Goal: Task Accomplishment & Management: Complete application form

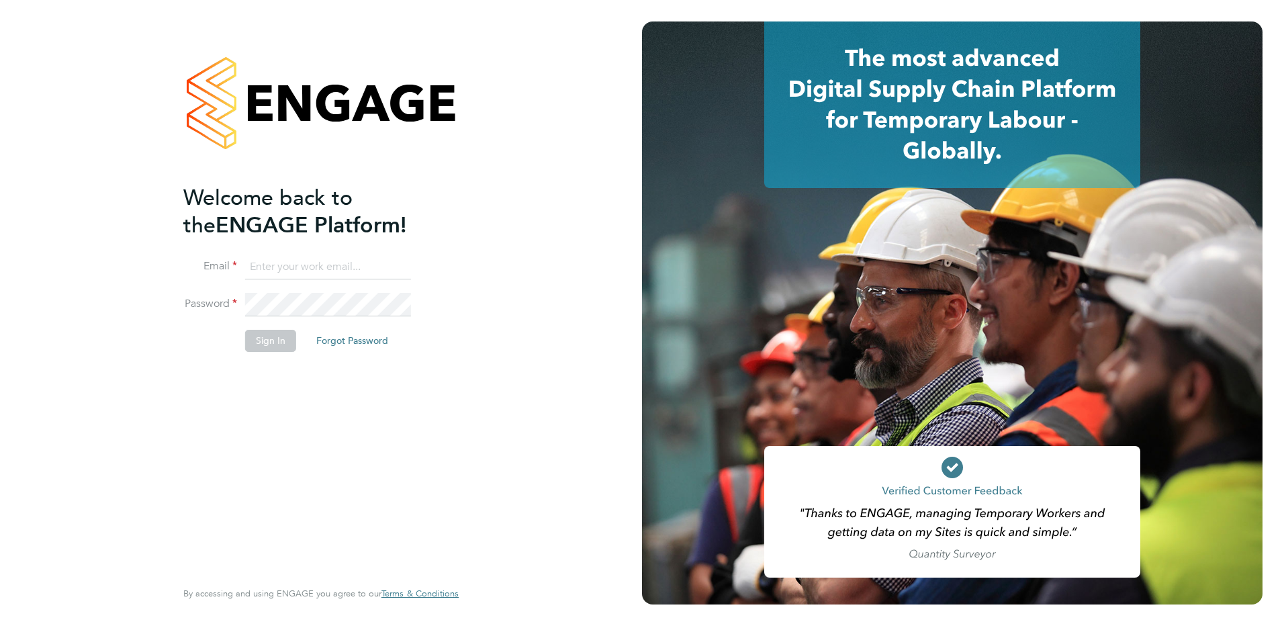
type input "ian.rist@ncclondon.ac.uk"
click at [267, 344] on button "Sign In" at bounding box center [270, 340] width 51 height 21
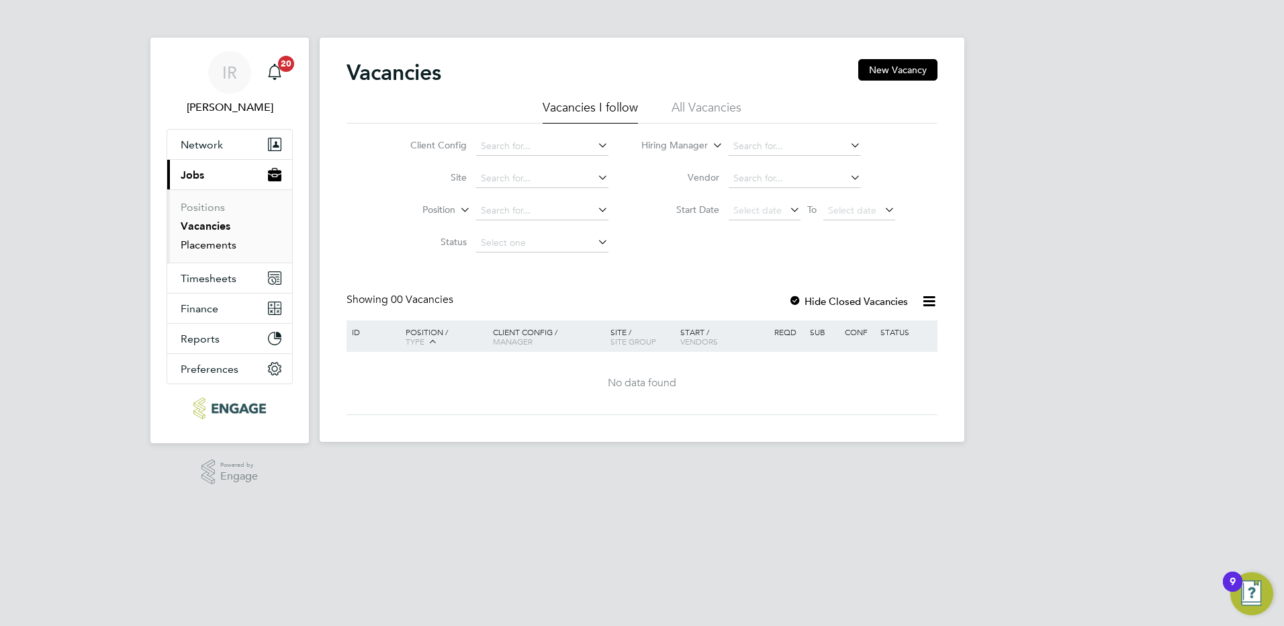
click at [210, 242] on link "Placements" at bounding box center [209, 244] width 56 height 13
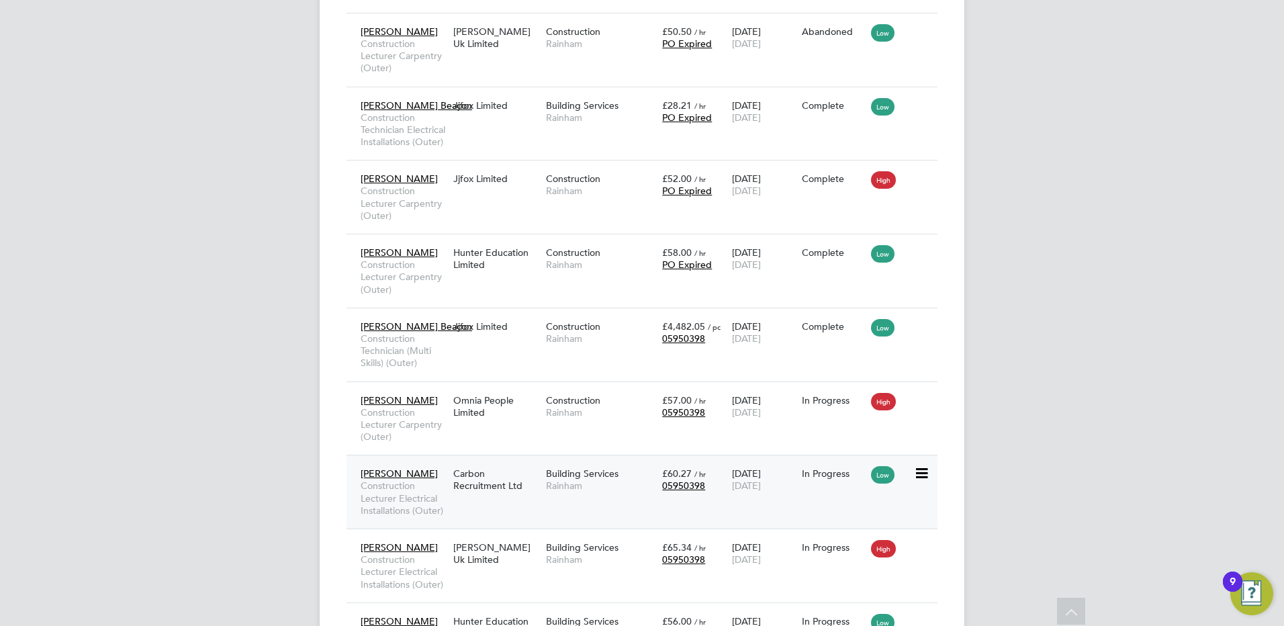
click at [479, 500] on div "Andre Edwards Construction Lecturer Electrical Installations (Outer) Carbon Rec…" at bounding box center [641, 492] width 591 height 74
click at [488, 470] on div "Carbon Recruitment Ltd" at bounding box center [496, 480] width 93 height 38
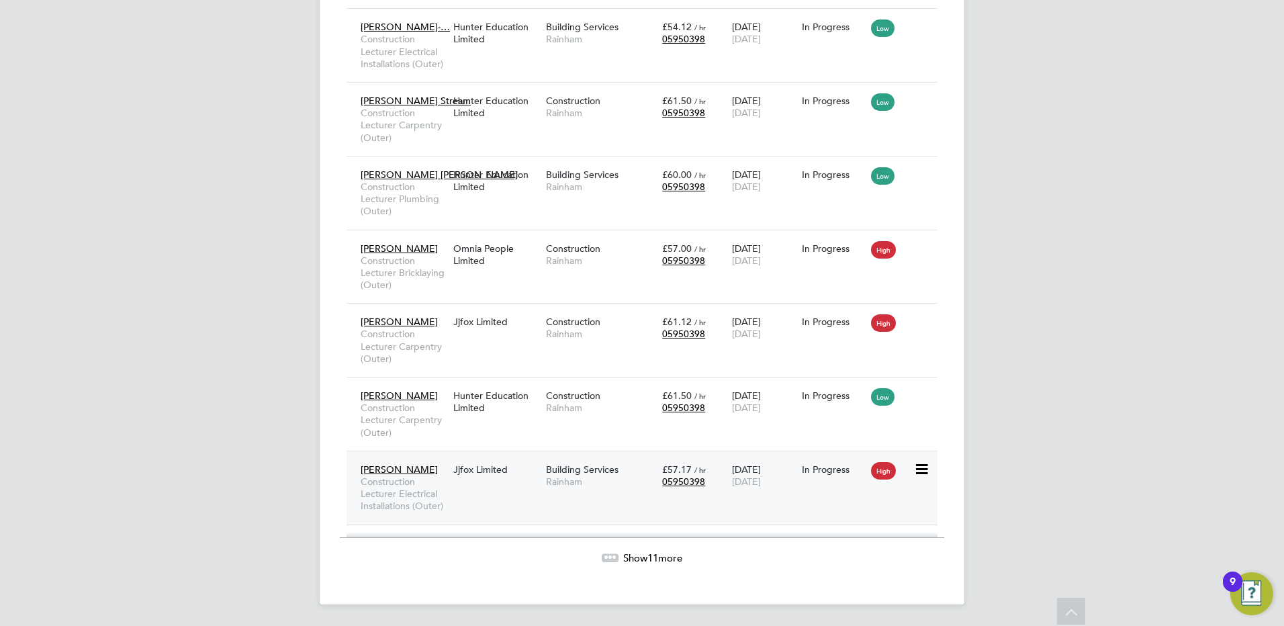
click at [450, 487] on div "Joseph Mcmanners Construction Lecturer Electrical Installations (Outer)" at bounding box center [403, 488] width 93 height 62
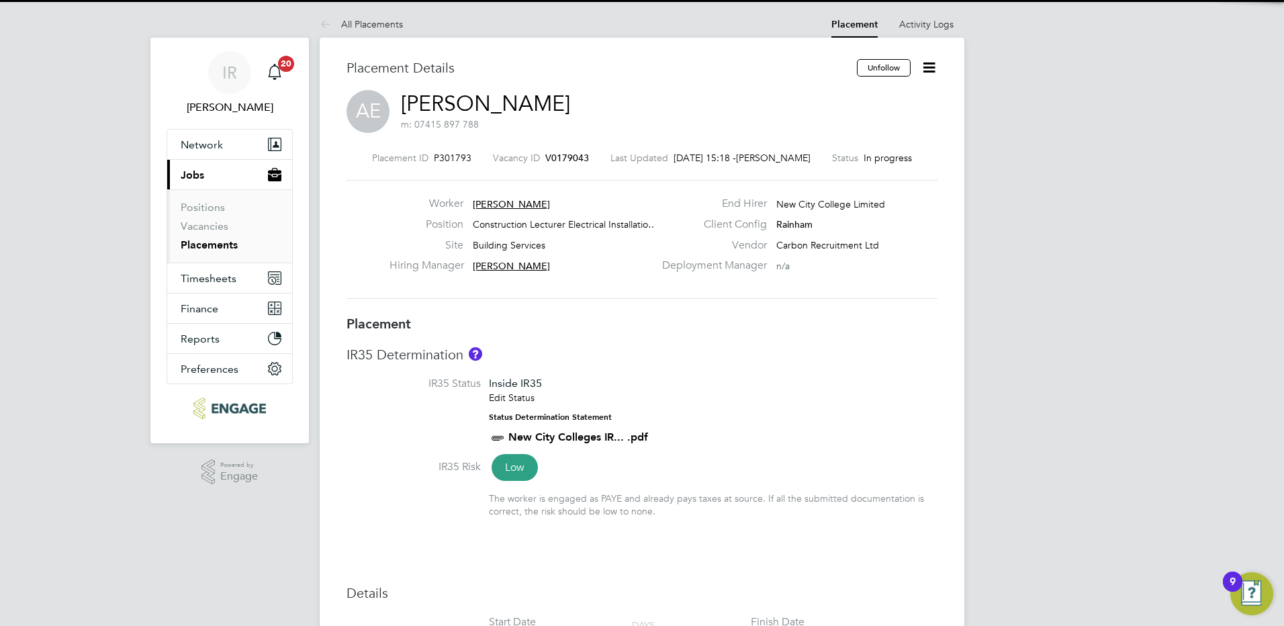
click at [914, 68] on div "Unfollow" at bounding box center [892, 74] width 91 height 31
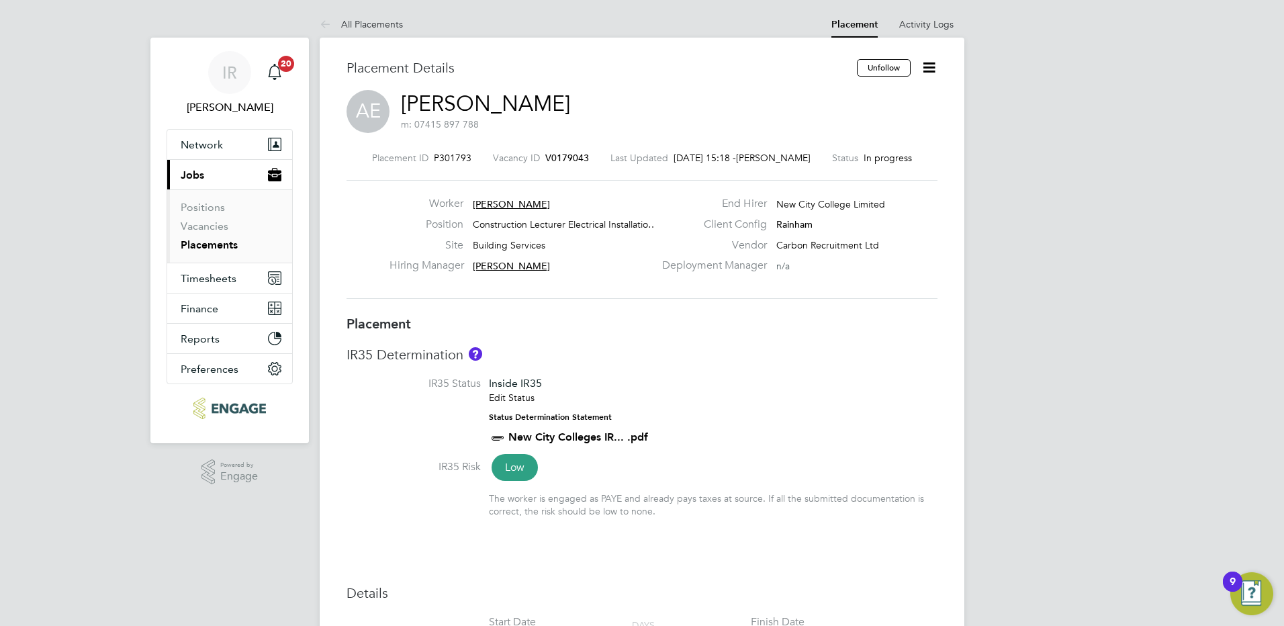
click at [925, 64] on icon at bounding box center [928, 67] width 17 height 17
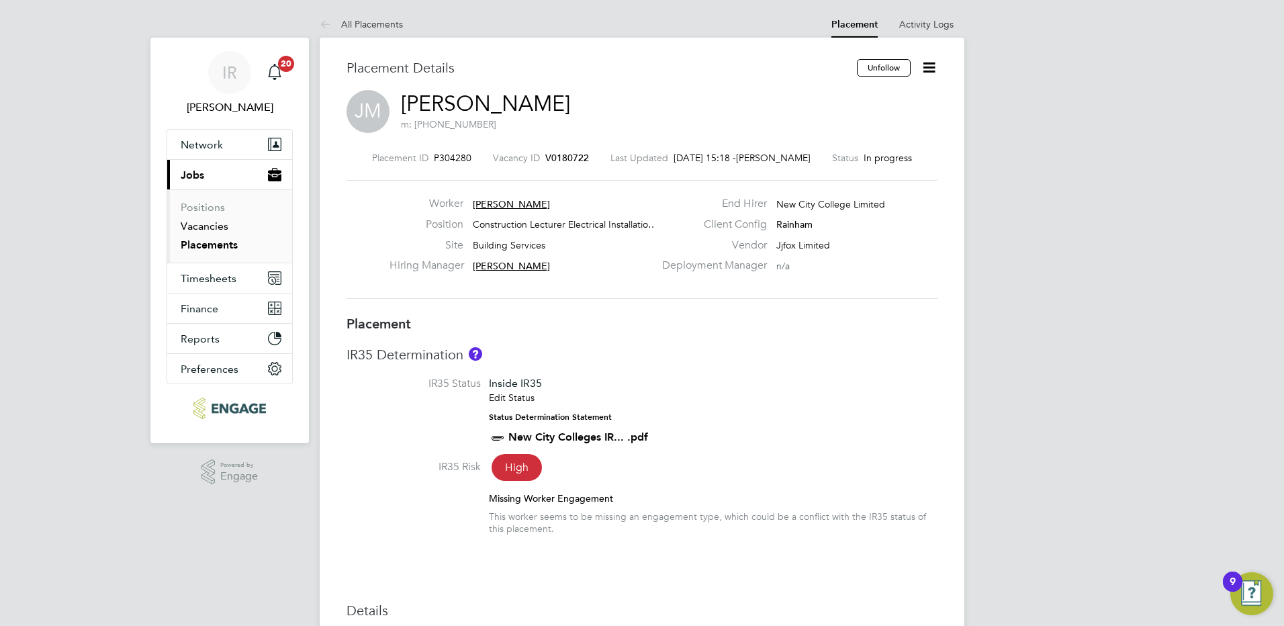
click at [222, 222] on link "Vacancies" at bounding box center [205, 226] width 48 height 13
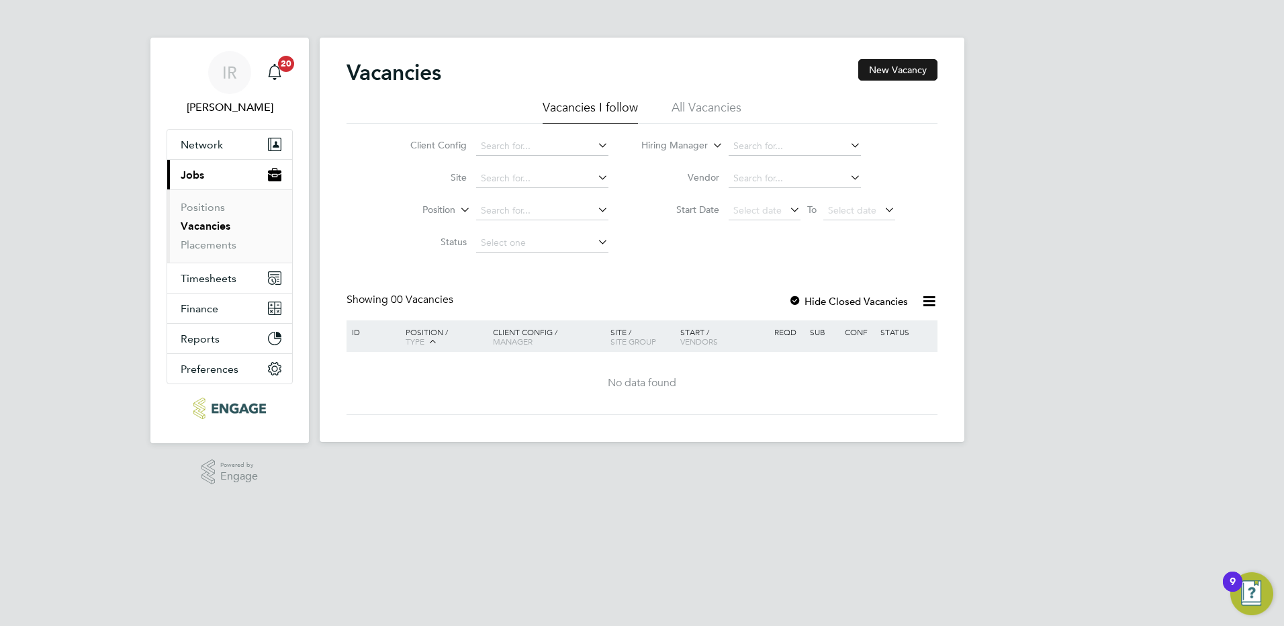
click at [884, 74] on button "New Vacancy" at bounding box center [897, 69] width 79 height 21
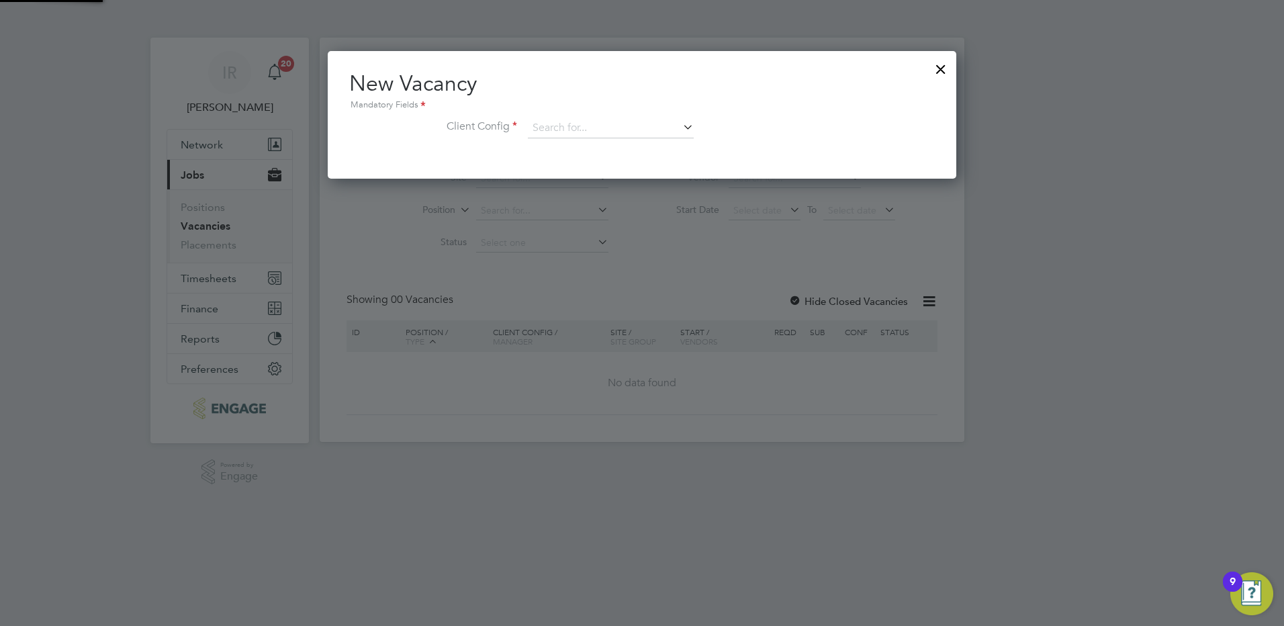
scroll to position [128, 629]
click at [583, 132] on input at bounding box center [611, 128] width 166 height 20
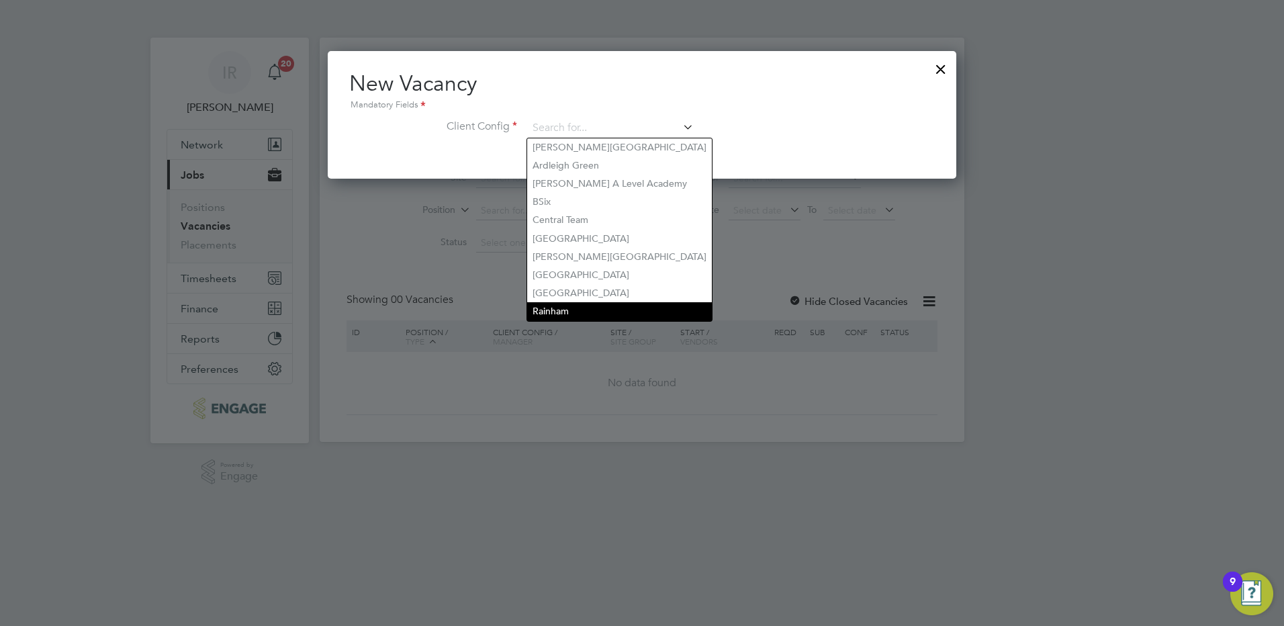
click at [553, 304] on li "Rainham" at bounding box center [619, 311] width 185 height 18
type input "Rainham"
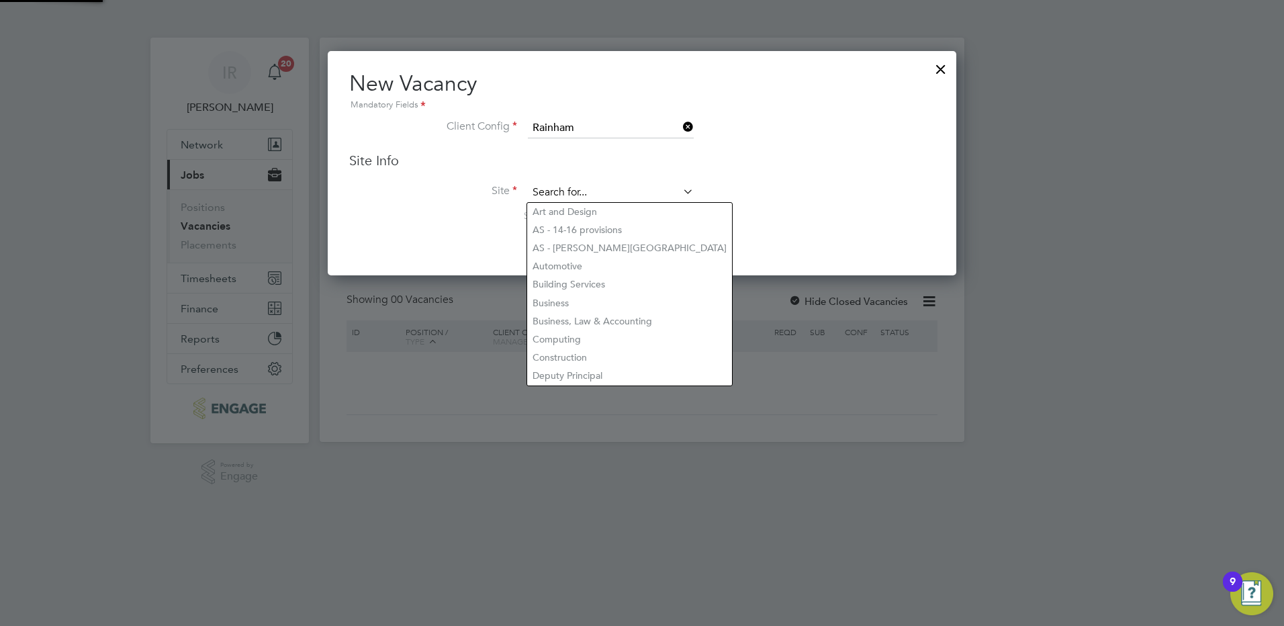
click at [559, 197] on input at bounding box center [611, 193] width 166 height 20
click at [575, 285] on li "Building Services" at bounding box center [629, 284] width 205 height 18
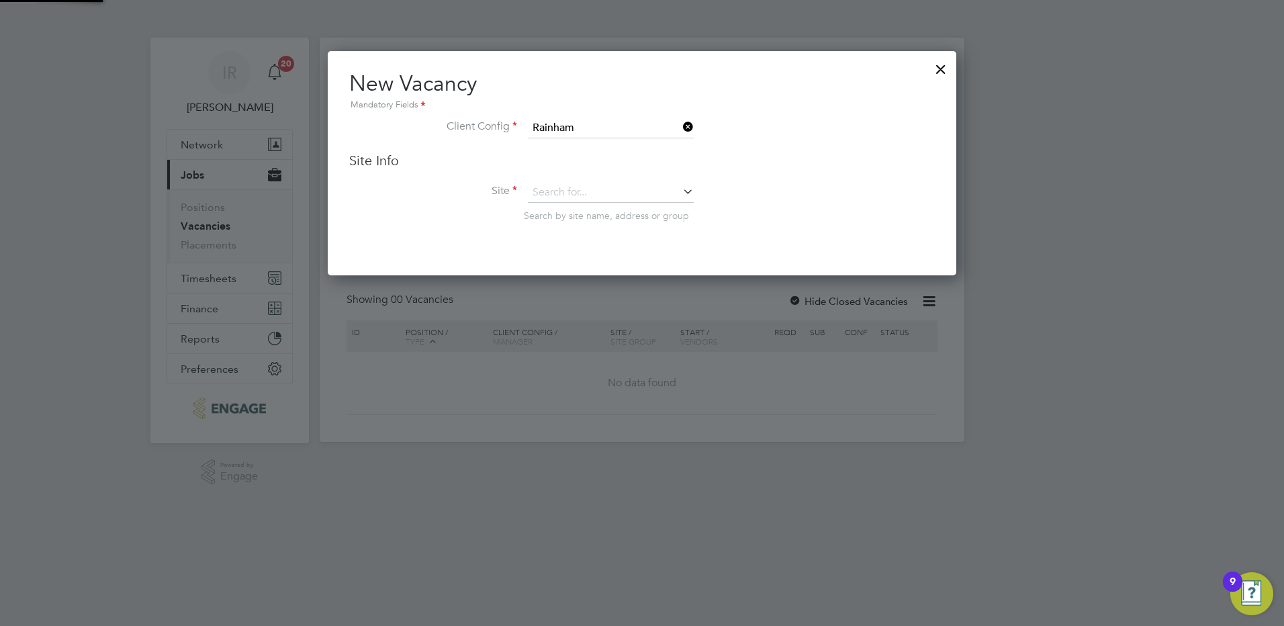
type input "Building Services"
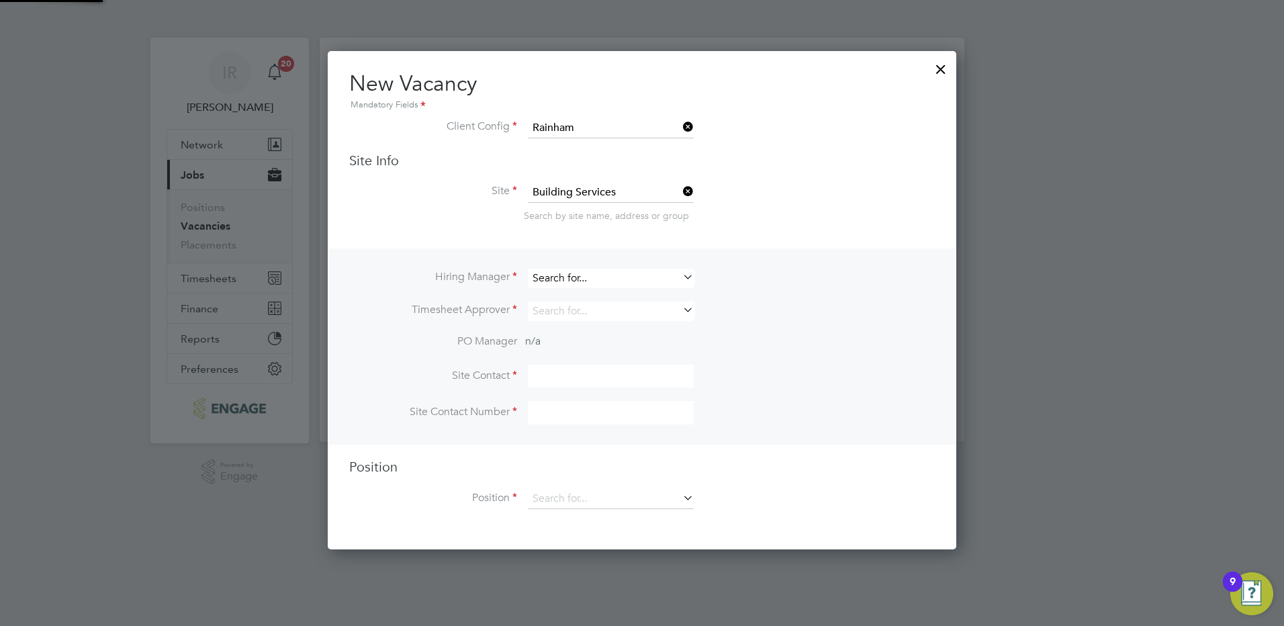
scroll to position [500, 629]
click at [599, 280] on input at bounding box center [611, 278] width 166 height 19
click at [598, 383] on li "Ian Rist" at bounding box center [610, 386] width 167 height 18
type input "[PERSON_NAME]"
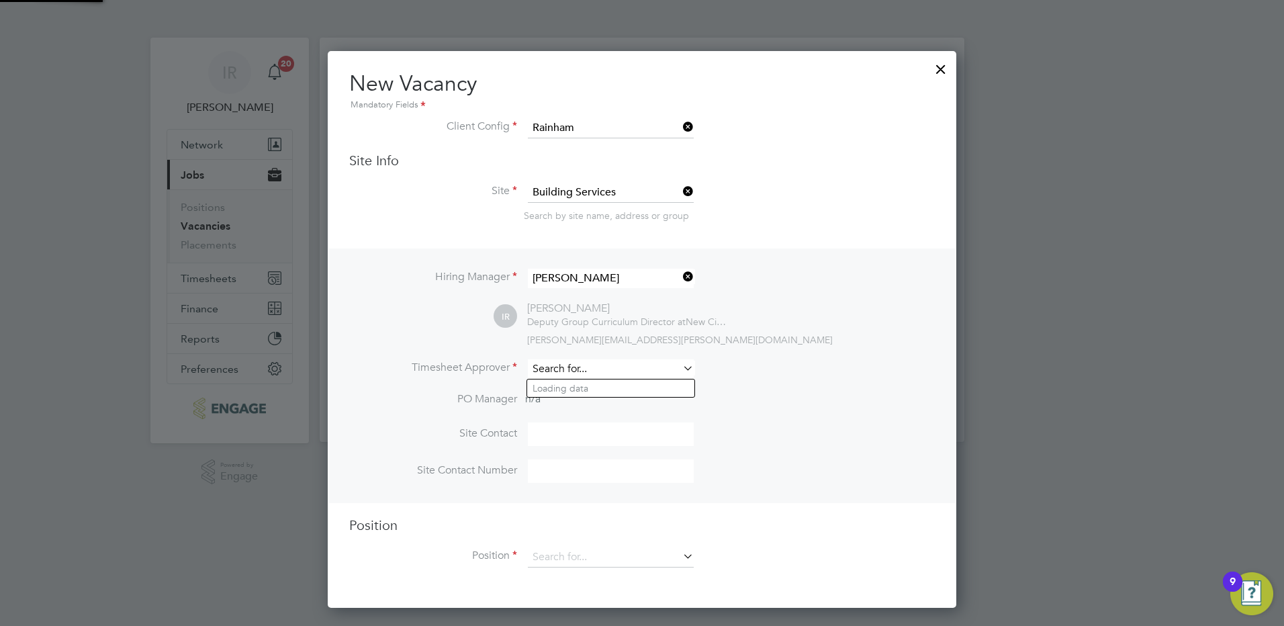
click at [569, 372] on input at bounding box center [611, 368] width 166 height 19
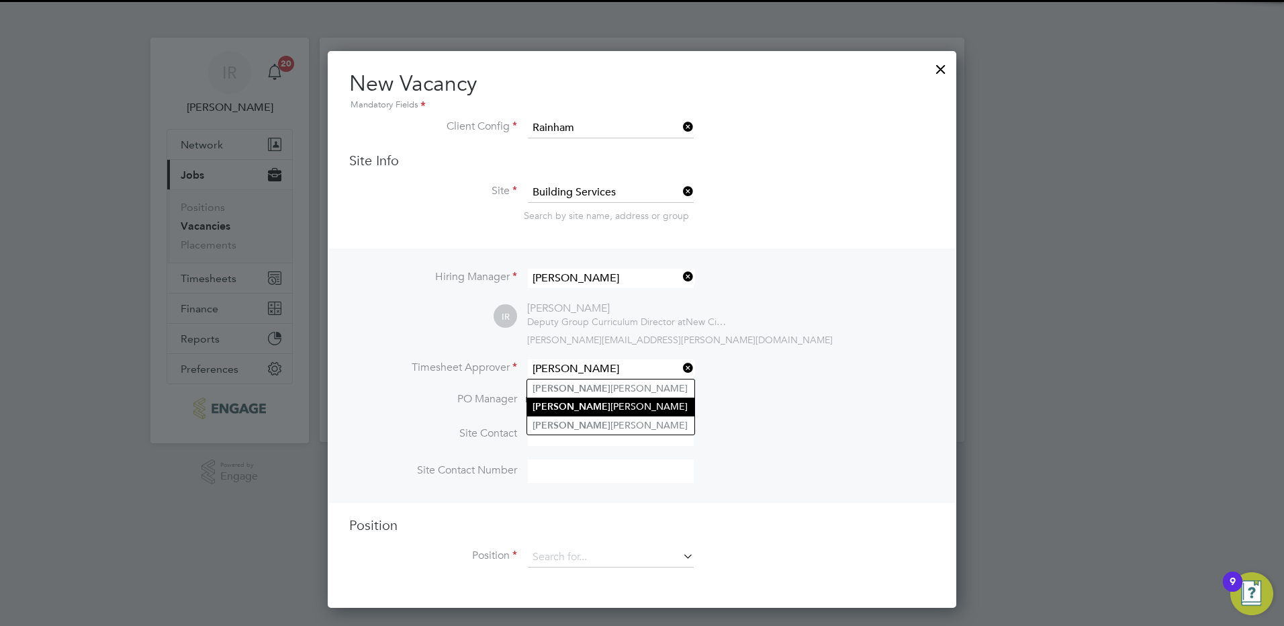
click at [566, 406] on li "Ian Rist" at bounding box center [610, 406] width 167 height 18
type input "[PERSON_NAME]"
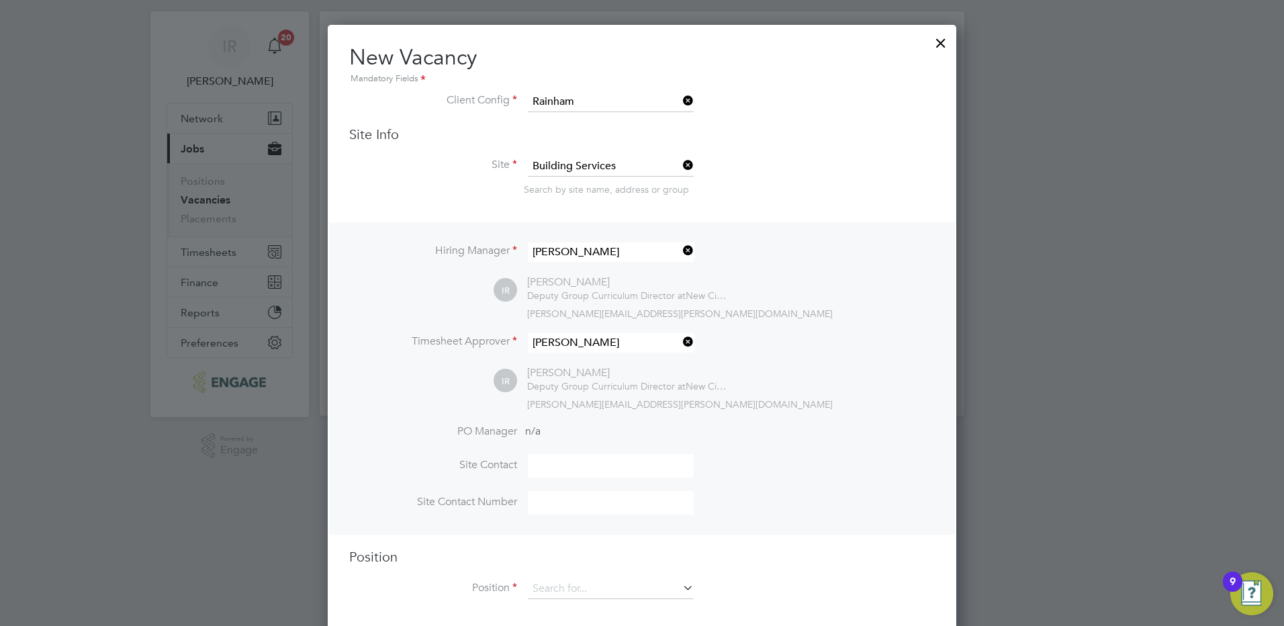
scroll to position [41, 0]
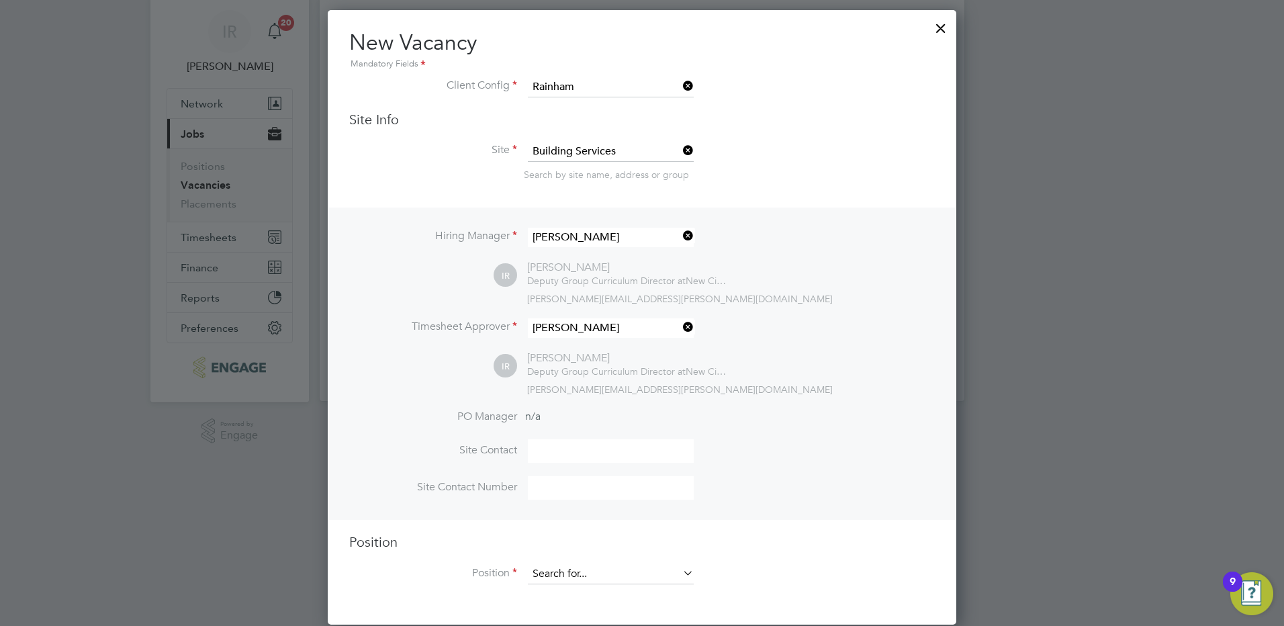
click at [581, 575] on input at bounding box center [611, 574] width 166 height 20
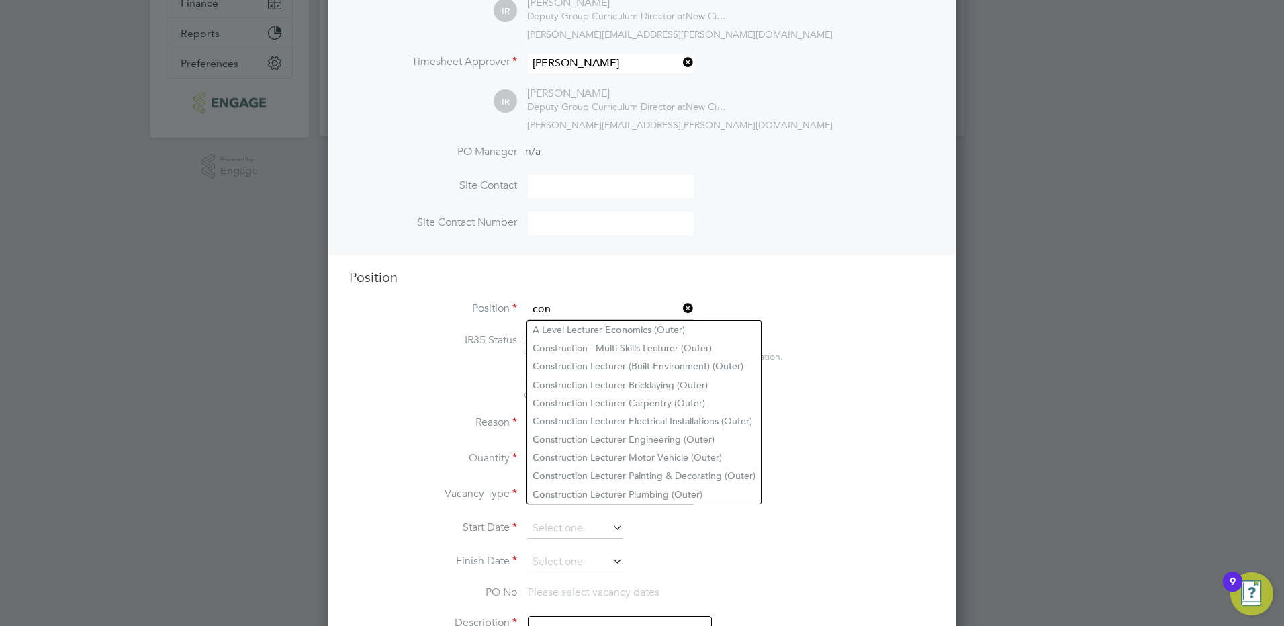
scroll to position [310, 0]
click at [645, 414] on li "Con struction Lecturer Electrical Installations (Outer)" at bounding box center [644, 417] width 234 height 18
type input "Construction Lecturer Electrical Installations (Outer)"
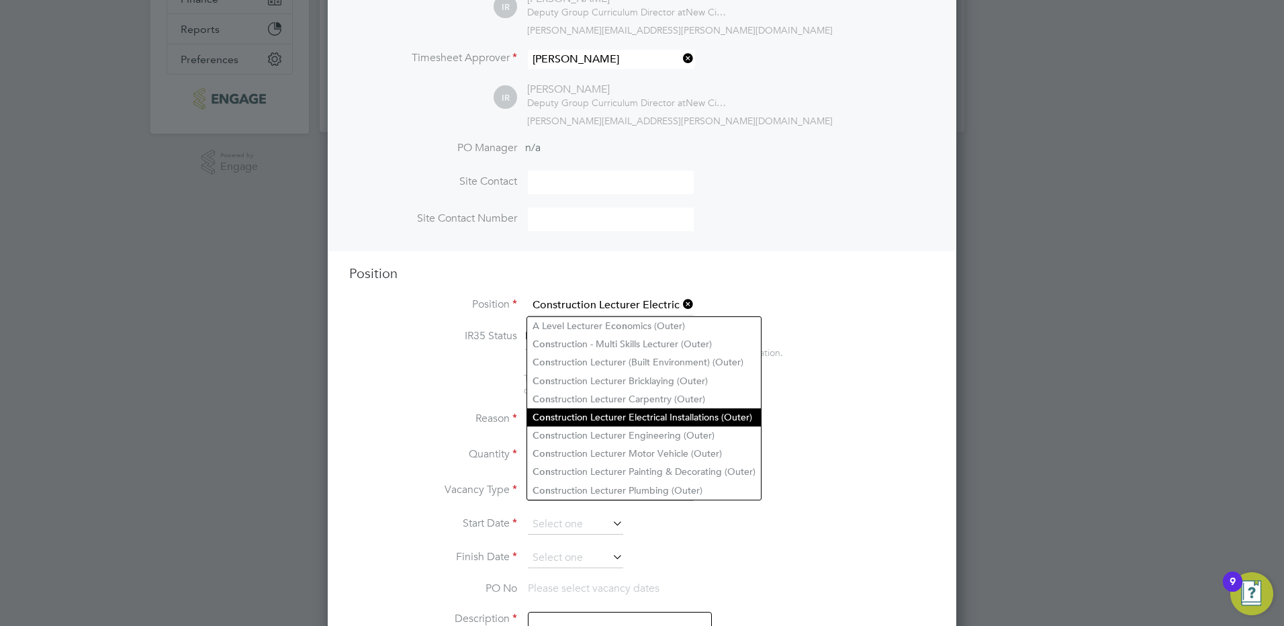
type textarea "PURPOSE OF JOB: • To teach and assess learning on a range of courses, which inc…"
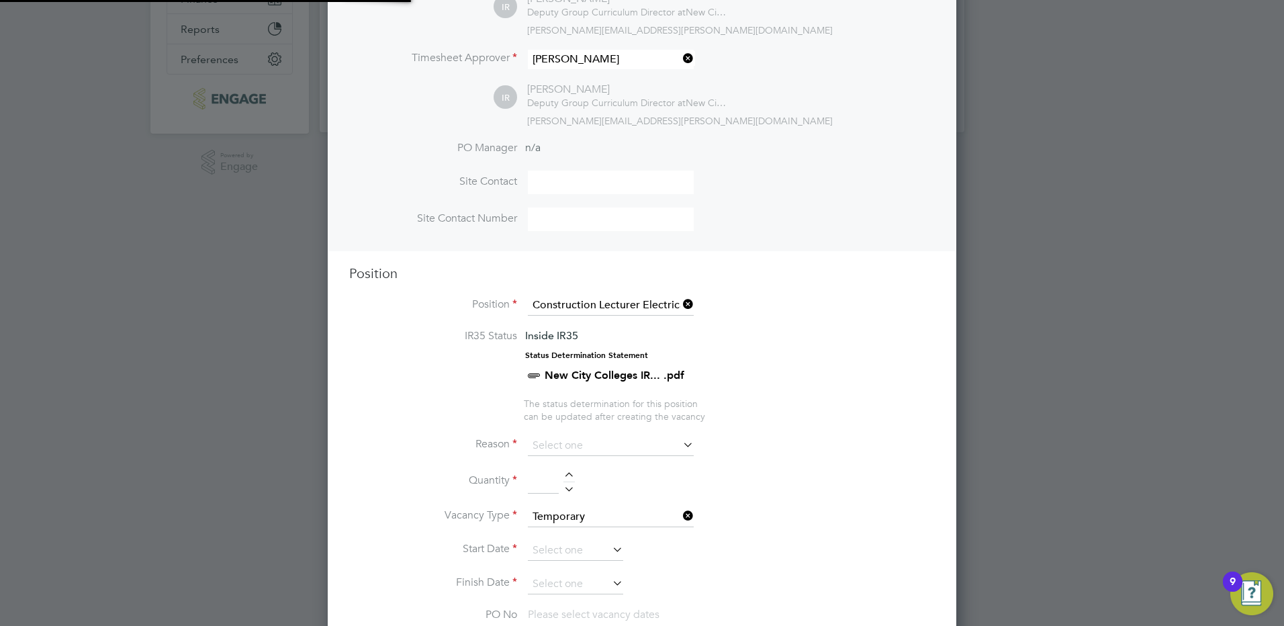
scroll to position [40, 70]
click at [643, 444] on input at bounding box center [611, 446] width 166 height 20
click at [614, 577] on li "Vacant Role" at bounding box center [610, 570] width 167 height 17
type input "Vacant Role"
click at [570, 475] on div at bounding box center [568, 476] width 11 height 9
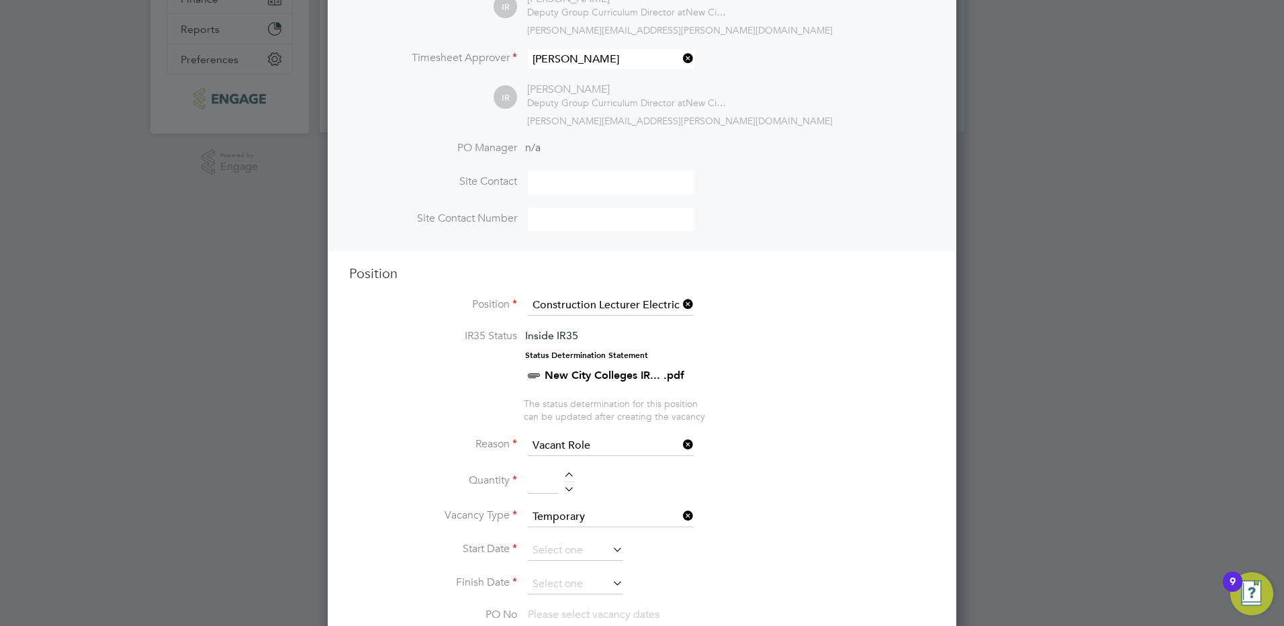
type input "1"
click at [803, 416] on ul "IR35 Status Inside IR35 Status Determination Statement New City Colleges IR... …" at bounding box center [641, 375] width 585 height 93
click at [572, 555] on input at bounding box center [575, 550] width 95 height 20
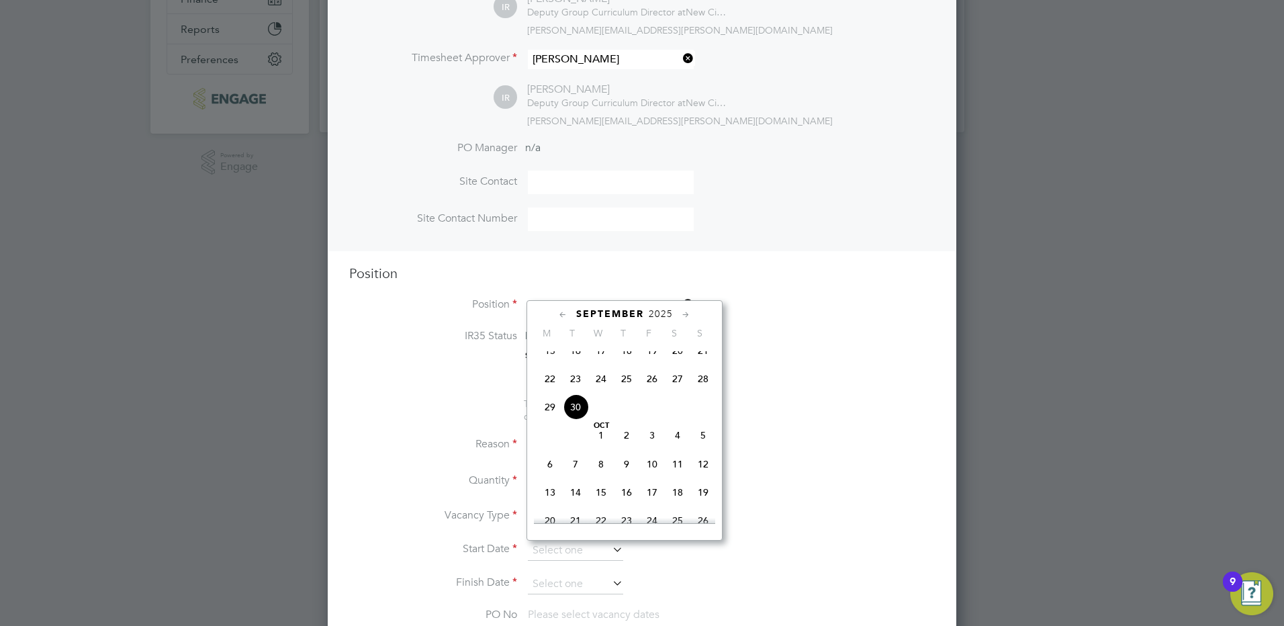
click at [555, 477] on span "6" at bounding box center [550, 464] width 26 height 26
type input "[DATE]"
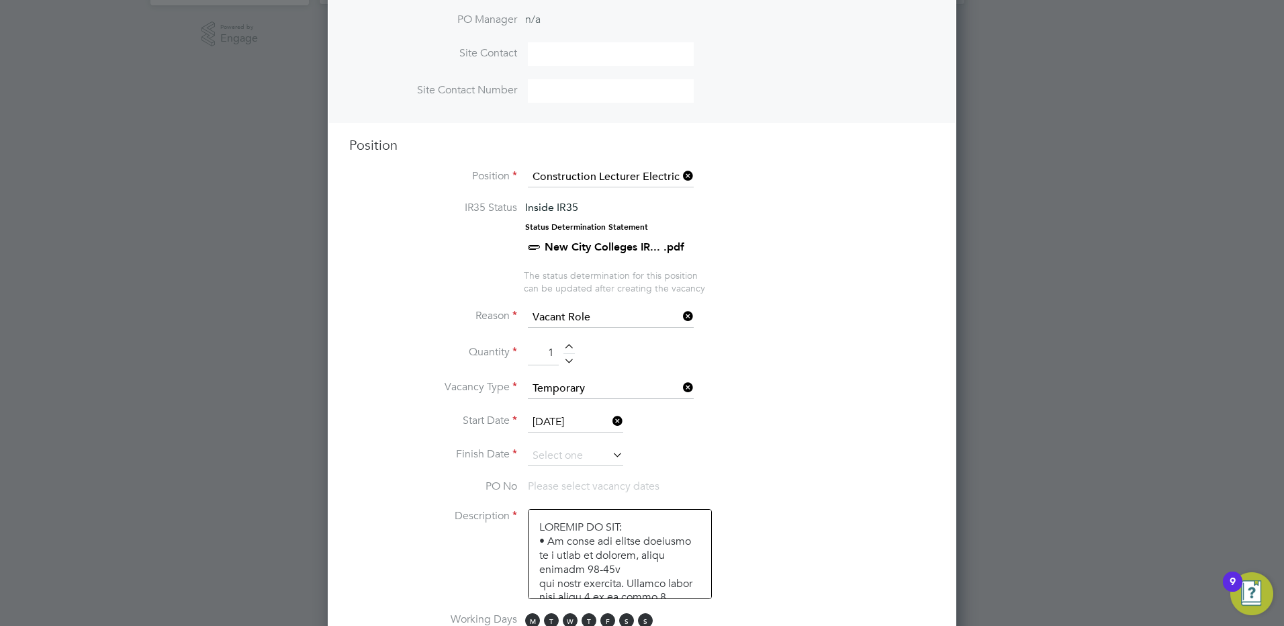
scroll to position [444, 0]
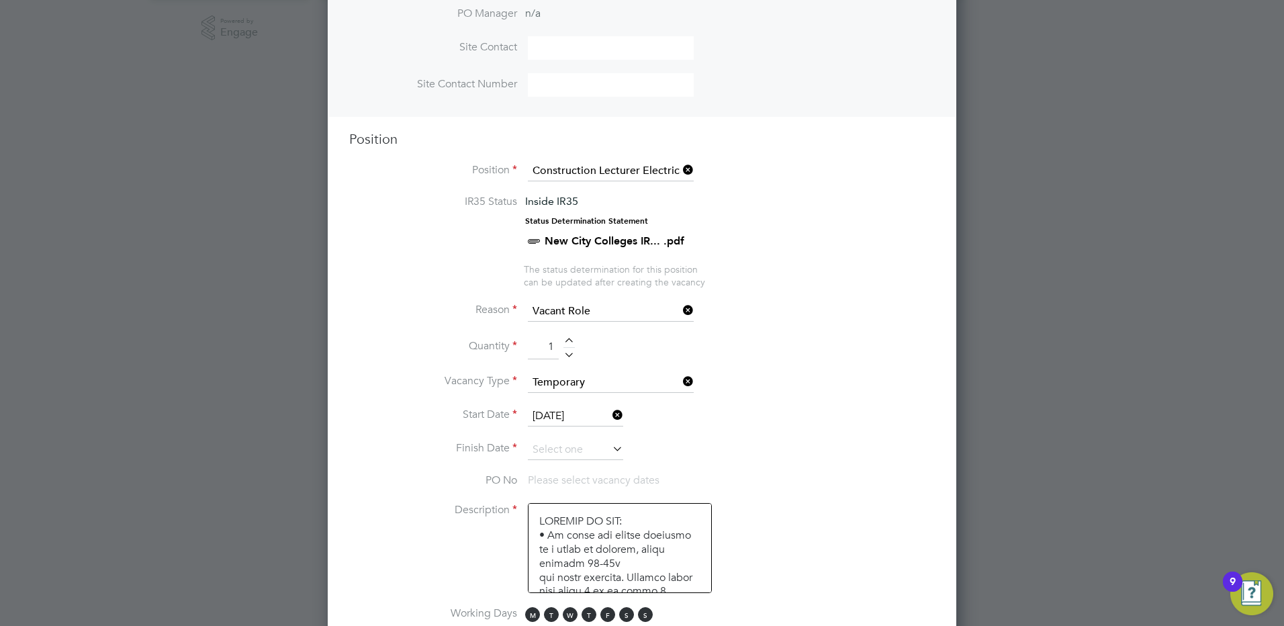
click at [610, 454] on icon at bounding box center [610, 448] width 0 height 19
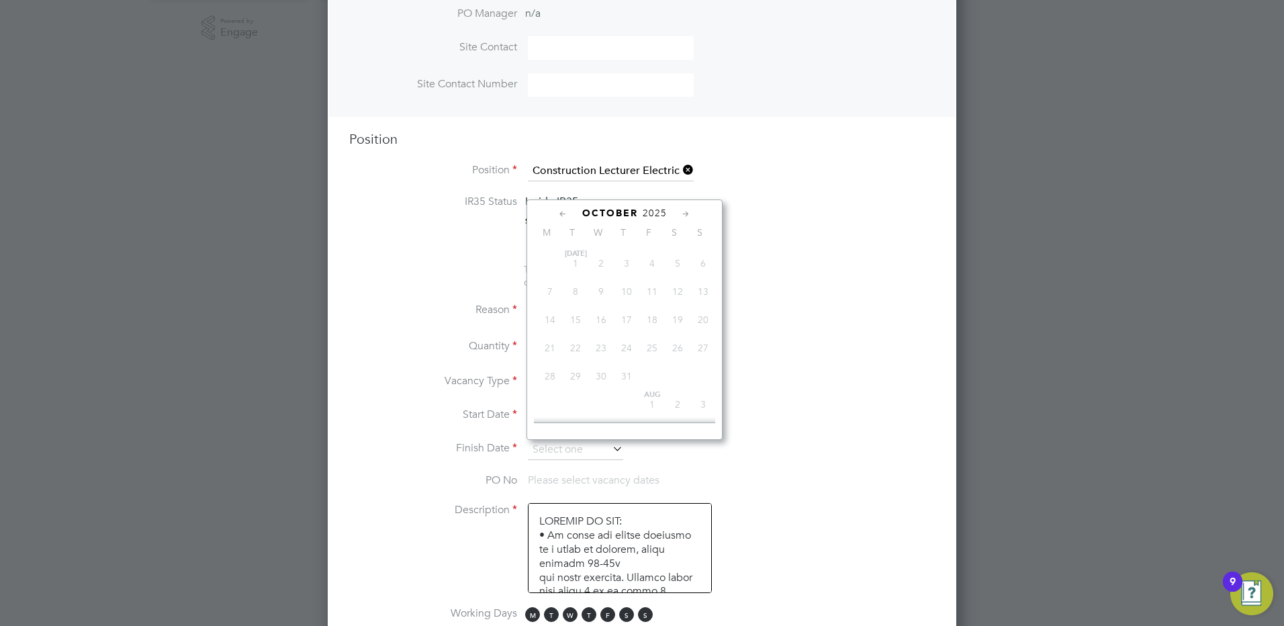
scroll to position [407, 0]
click at [684, 211] on icon at bounding box center [685, 214] width 13 height 15
click at [653, 316] on span "19" at bounding box center [652, 303] width 26 height 26
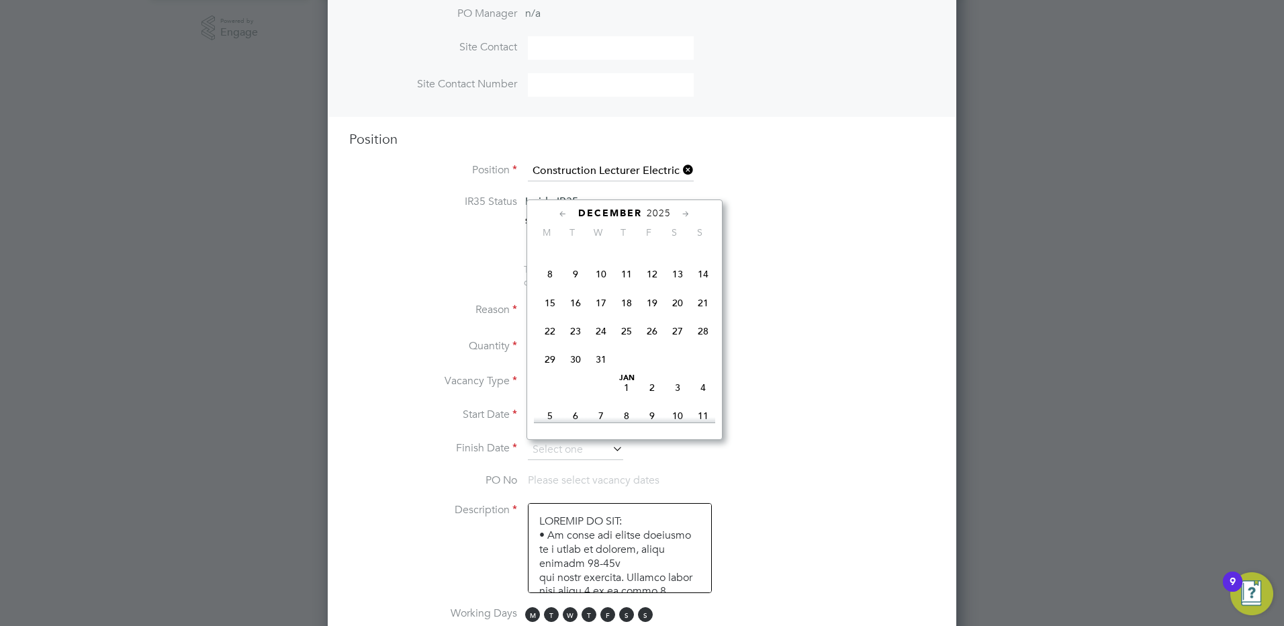
type input "[DATE]"
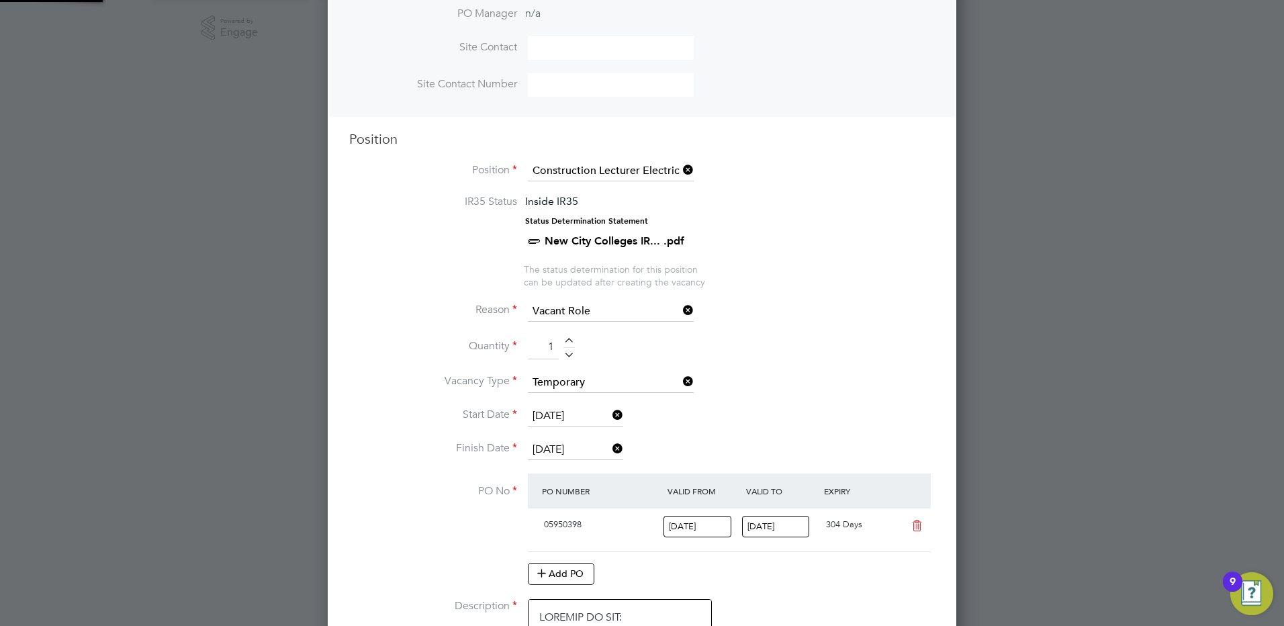
scroll to position [23, 126]
click at [761, 303] on li "Reason Vacant Role" at bounding box center [641, 318] width 585 height 34
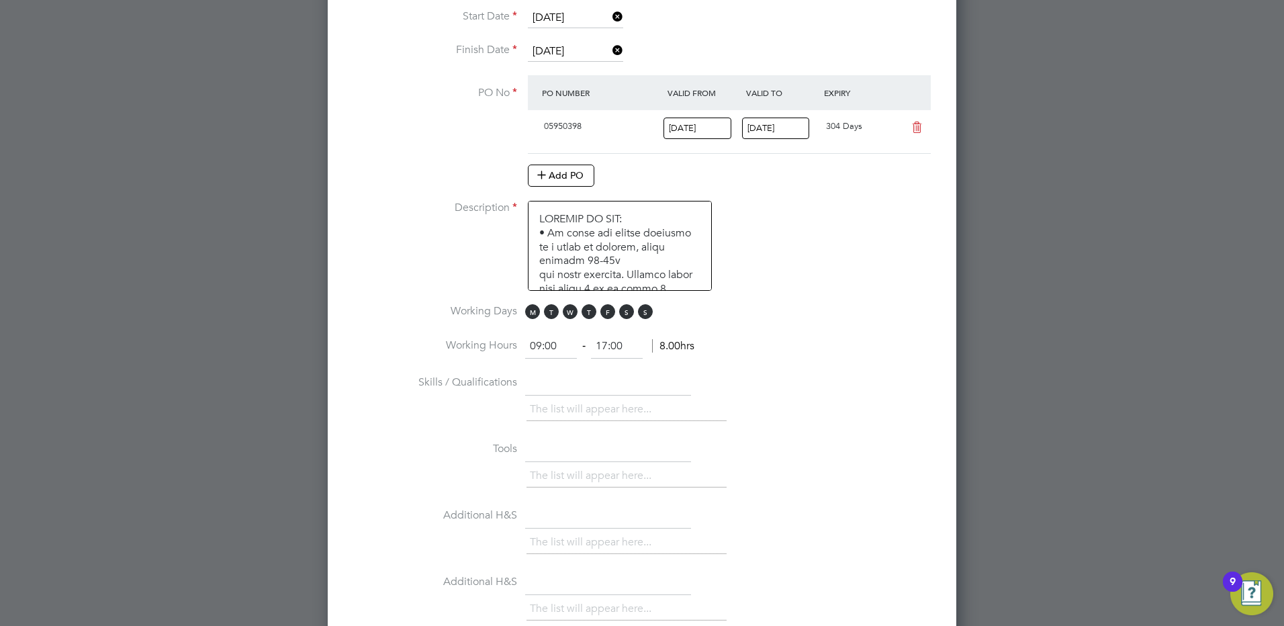
scroll to position [847, 0]
click at [625, 310] on span "S" at bounding box center [626, 306] width 15 height 15
drag, startPoint x: 645, startPoint y: 310, endPoint x: 688, endPoint y: 310, distance: 43.6
click at [647, 310] on span "S" at bounding box center [645, 306] width 15 height 15
click at [802, 292] on li "Description" at bounding box center [641, 247] width 585 height 103
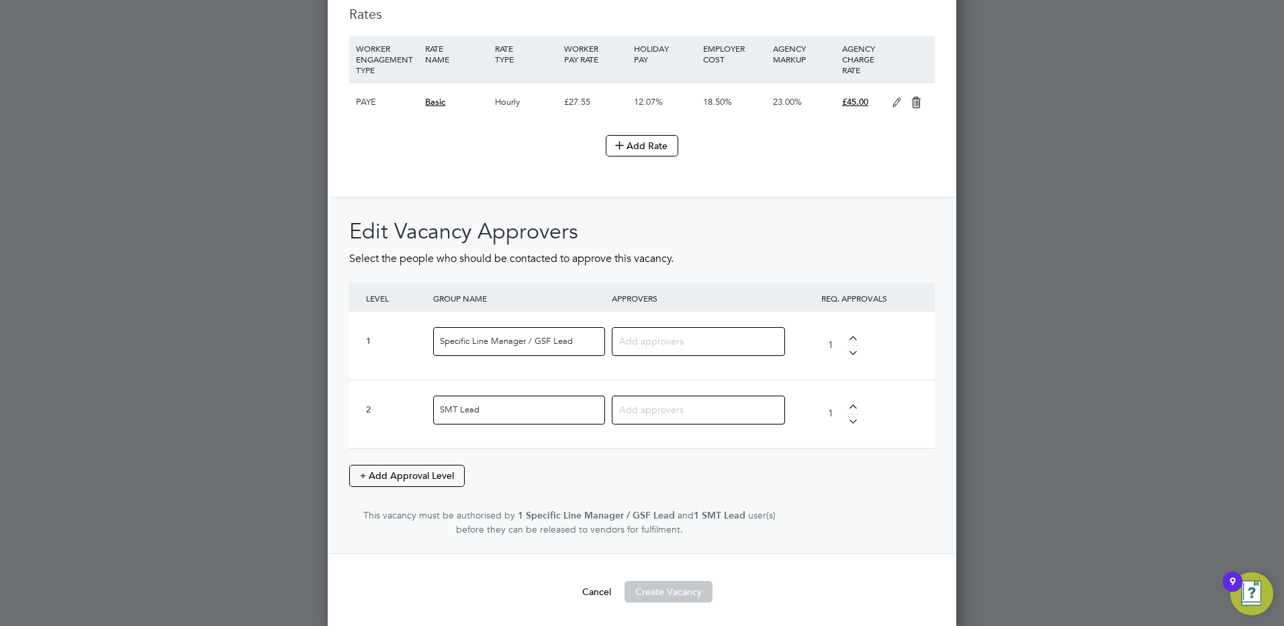
scroll to position [1585, 0]
click at [674, 335] on input at bounding box center [693, 337] width 148 height 17
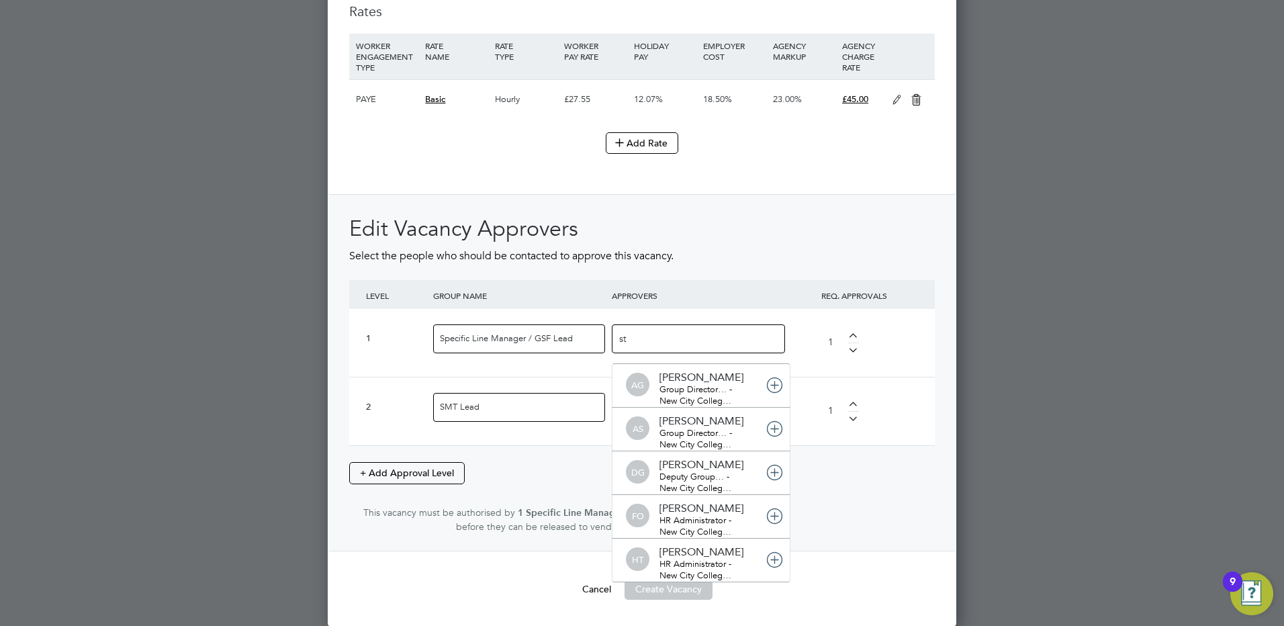
type input "ste"
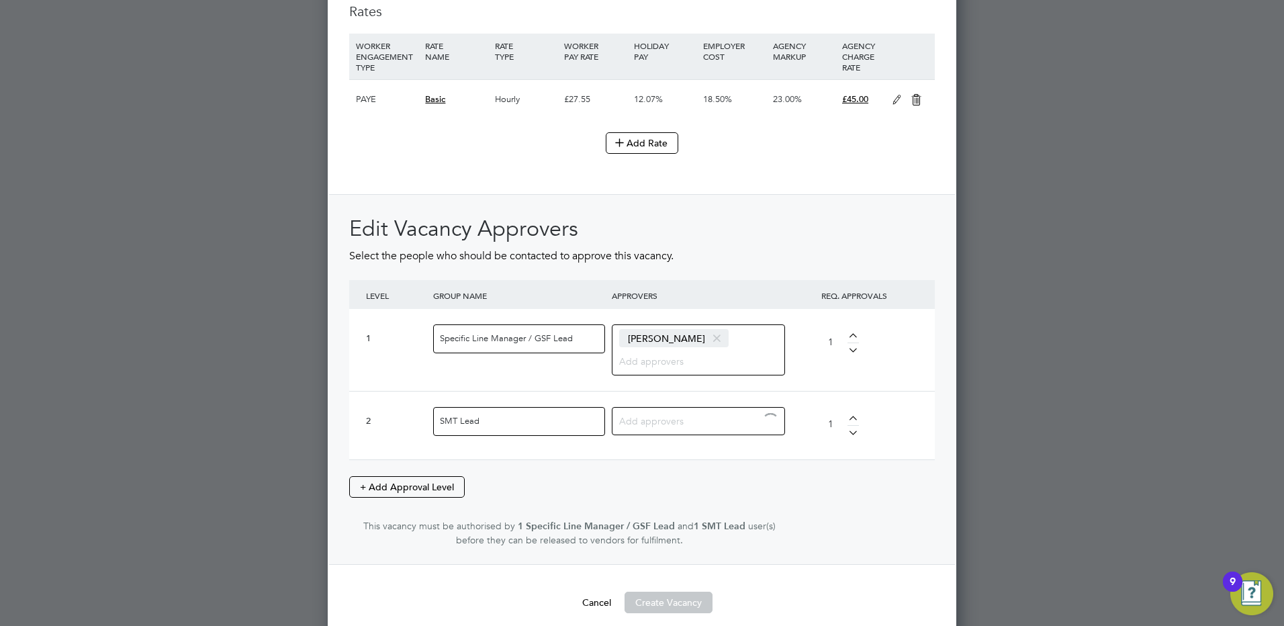
click at [669, 418] on input at bounding box center [693, 420] width 148 height 17
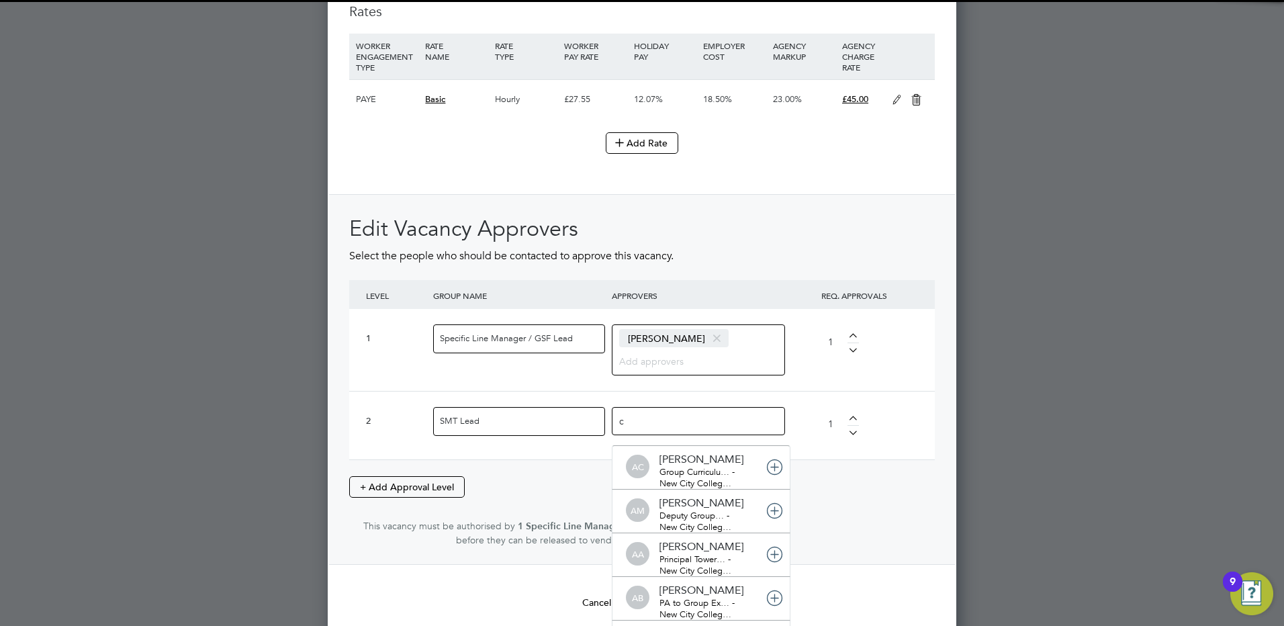
type input "co"
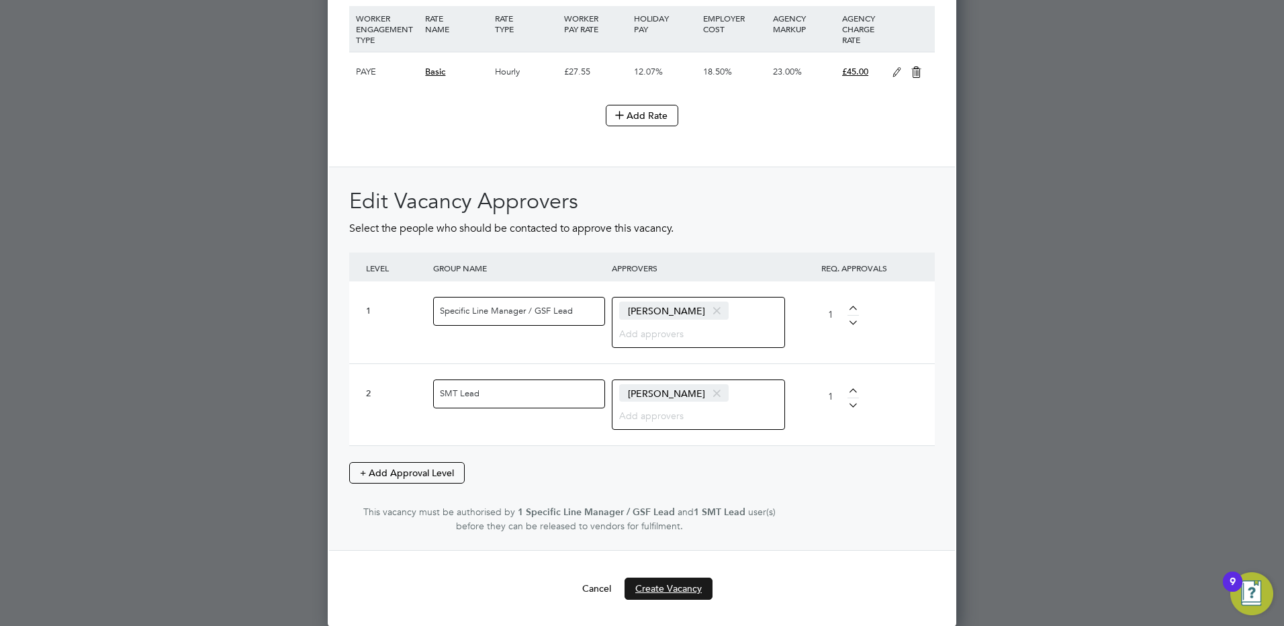
click at [677, 589] on button "Create Vacancy" at bounding box center [668, 587] width 88 height 21
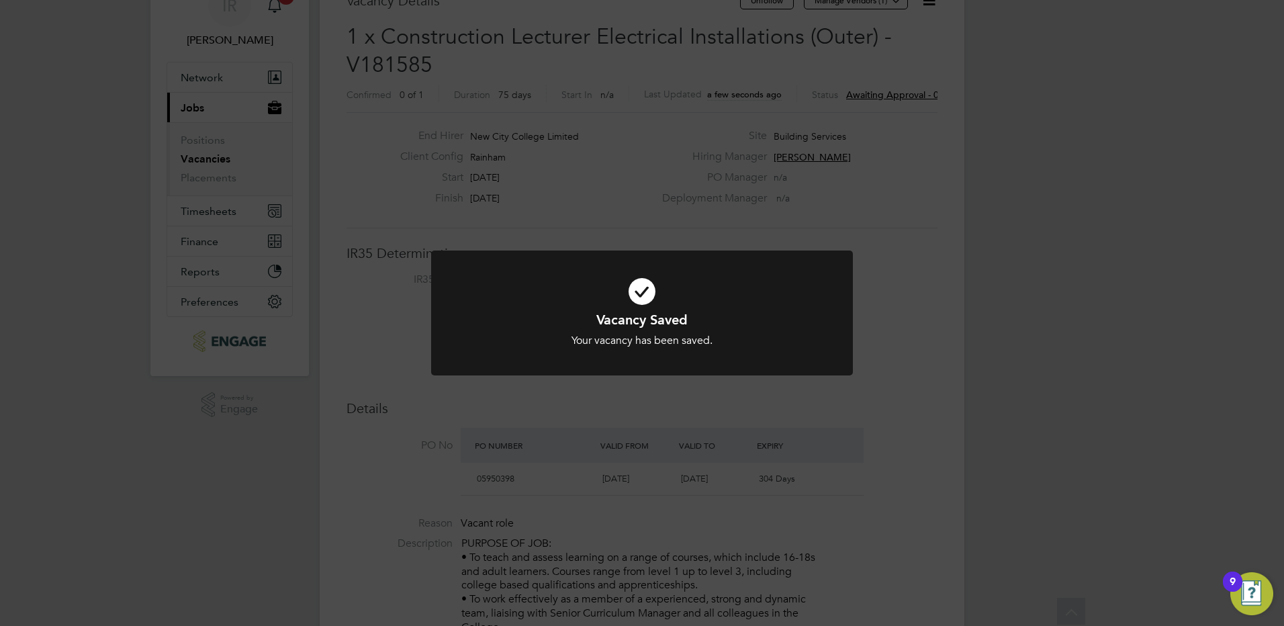
click at [895, 265] on div "Vacancy Saved Your vacancy has been saved. Cancel Okay" at bounding box center [642, 313] width 1284 height 626
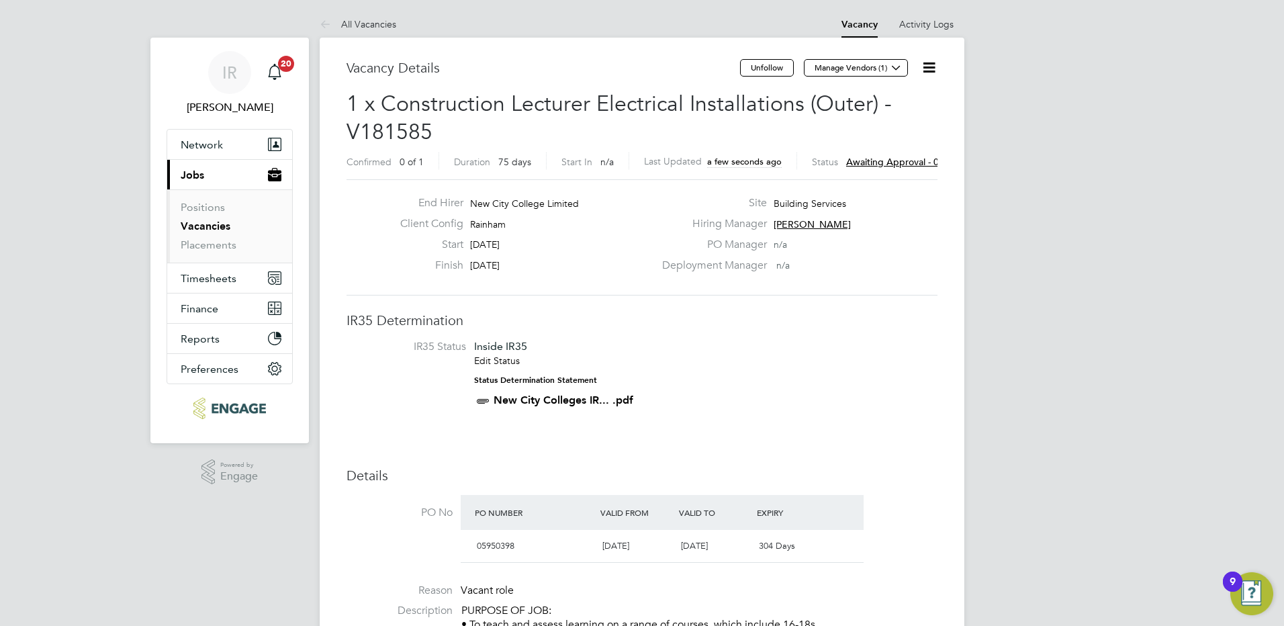
click at [933, 75] on icon at bounding box center [928, 67] width 17 height 17
drag, startPoint x: 914, startPoint y: 97, endPoint x: 896, endPoint y: 174, distance: 79.5
click at [914, 97] on li "Edit Vacancy" at bounding box center [896, 99] width 78 height 19
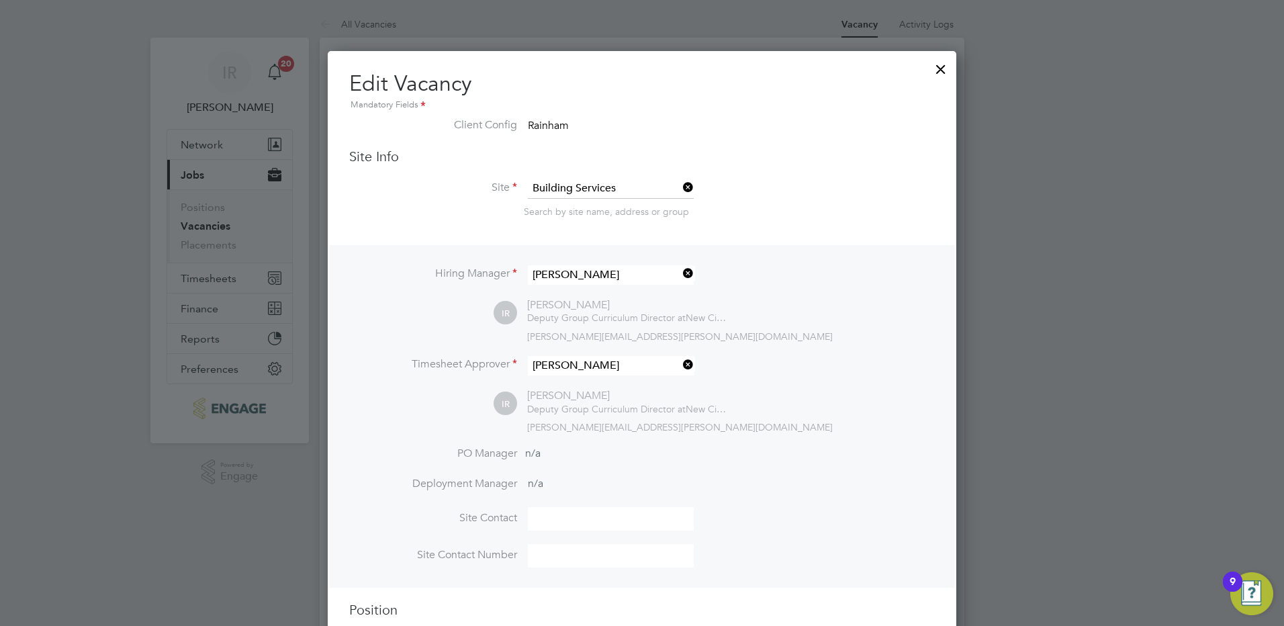
click at [943, 68] on div at bounding box center [941, 66] width 24 height 24
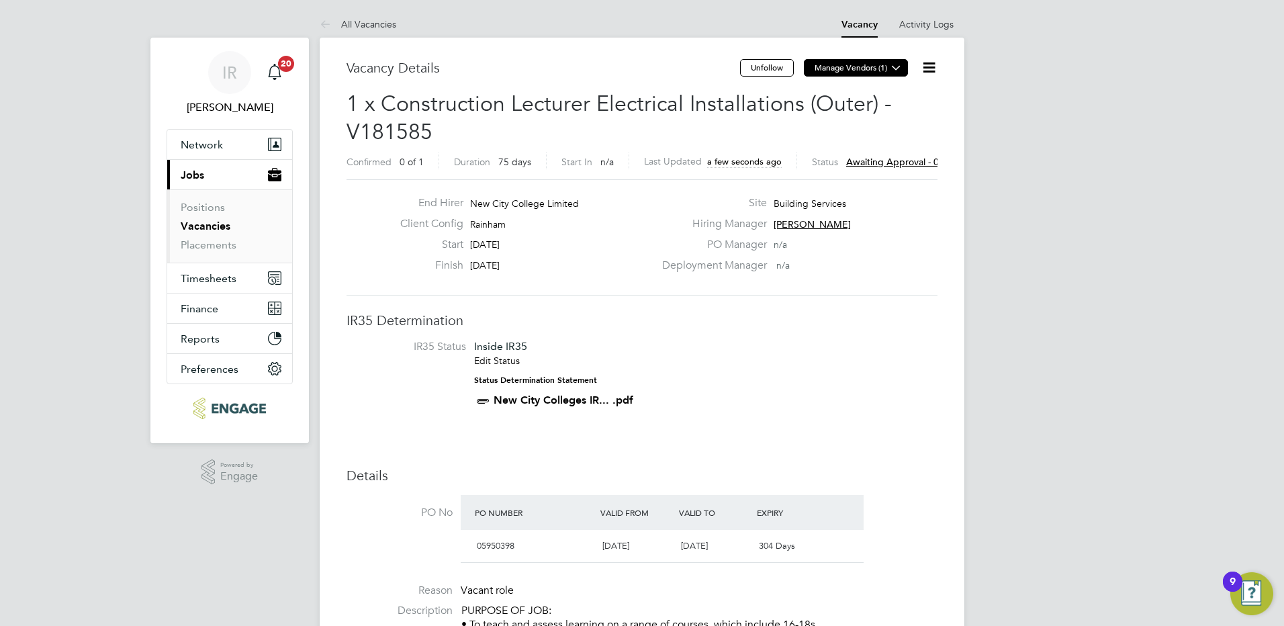
click at [895, 64] on icon at bounding box center [896, 67] width 10 height 10
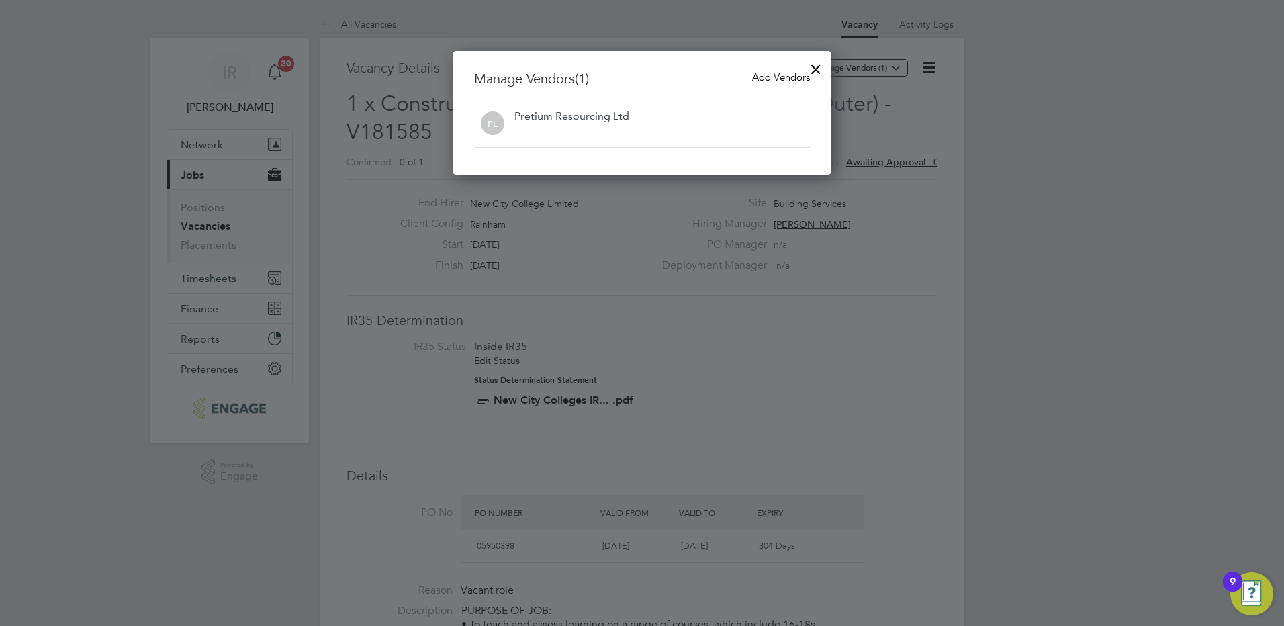
click at [794, 77] on span "Add Vendors" at bounding box center [781, 76] width 58 height 13
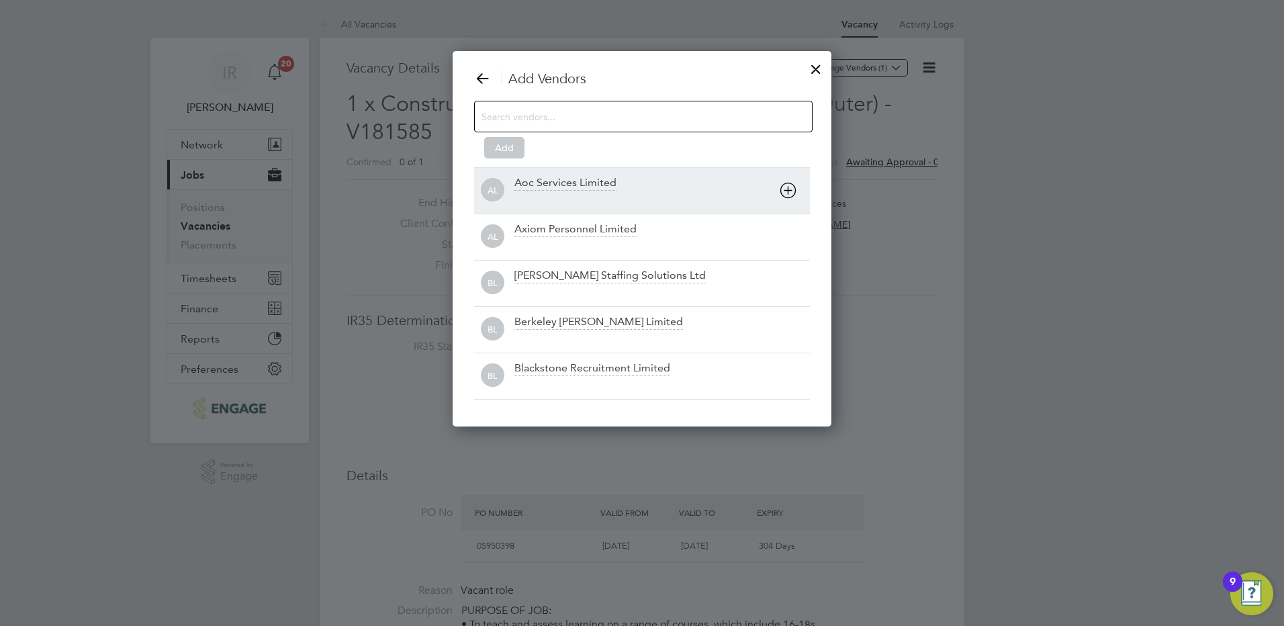
click at [786, 191] on icon at bounding box center [787, 190] width 17 height 17
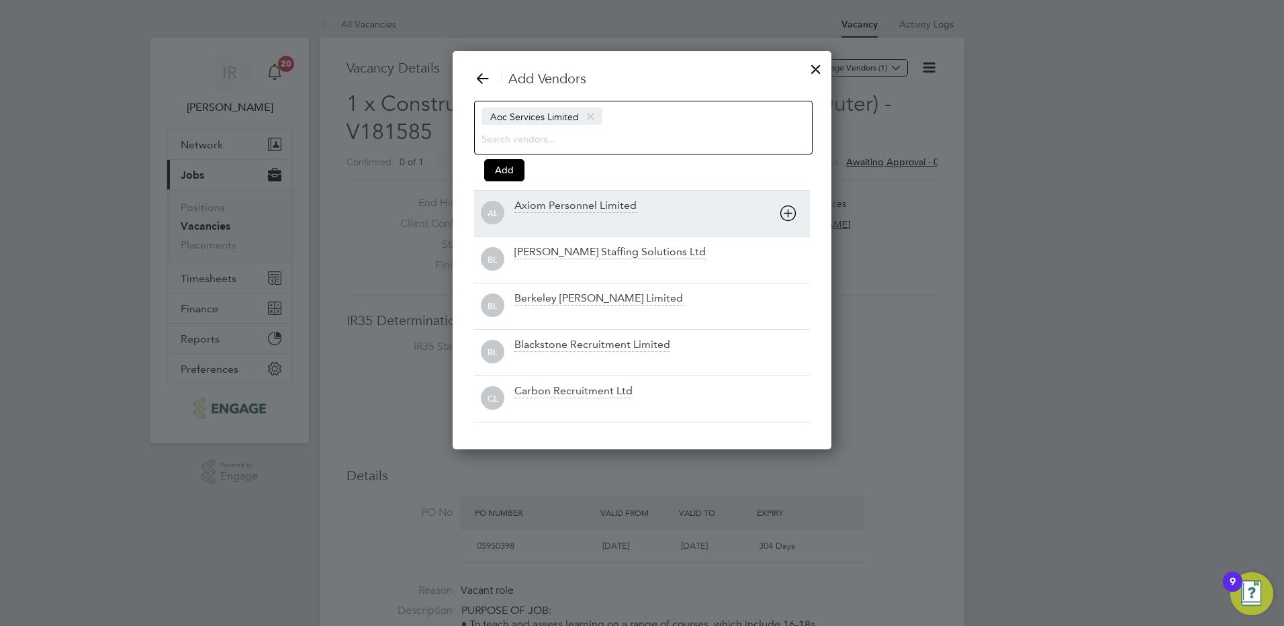
drag, startPoint x: 786, startPoint y: 193, endPoint x: 789, endPoint y: 205, distance: 13.2
click at [789, 205] on div "AL Axiom Personnel Limited" at bounding box center [642, 213] width 336 height 46
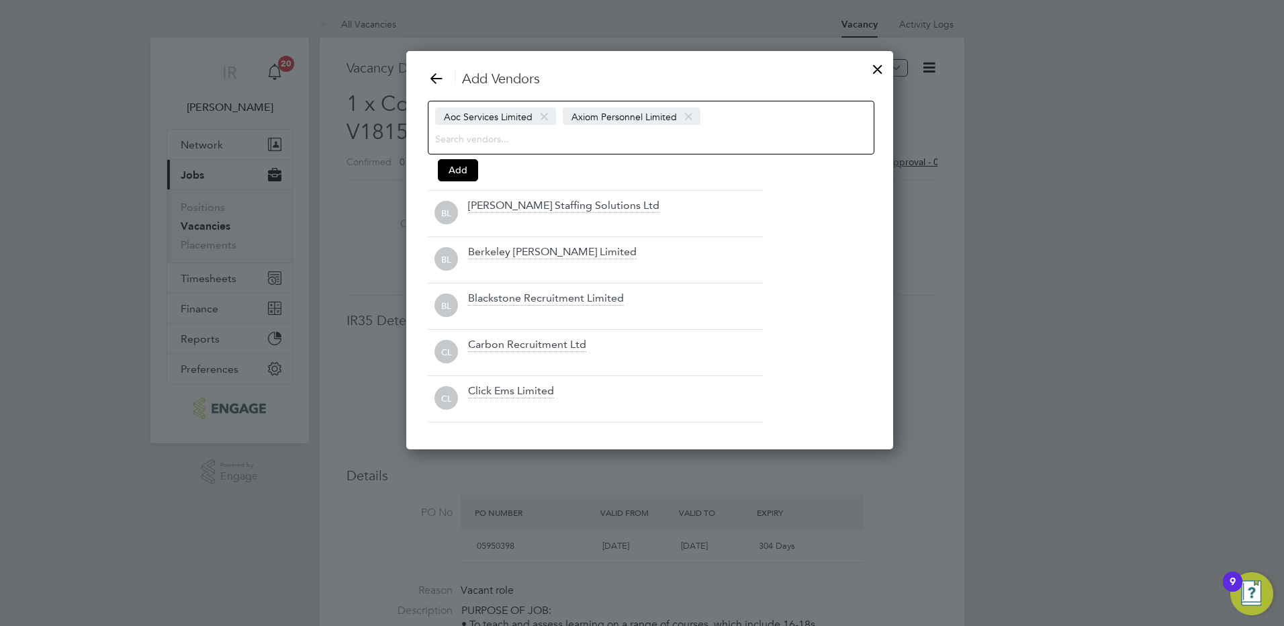
drag, startPoint x: 790, startPoint y: 208, endPoint x: 790, endPoint y: 224, distance: 15.4
click at [790, 209] on div "Add Vendors Aoc Services Limited Axiom Personnel Limited Add BL Barker Ross Sta…" at bounding box center [650, 246] width 444 height 352
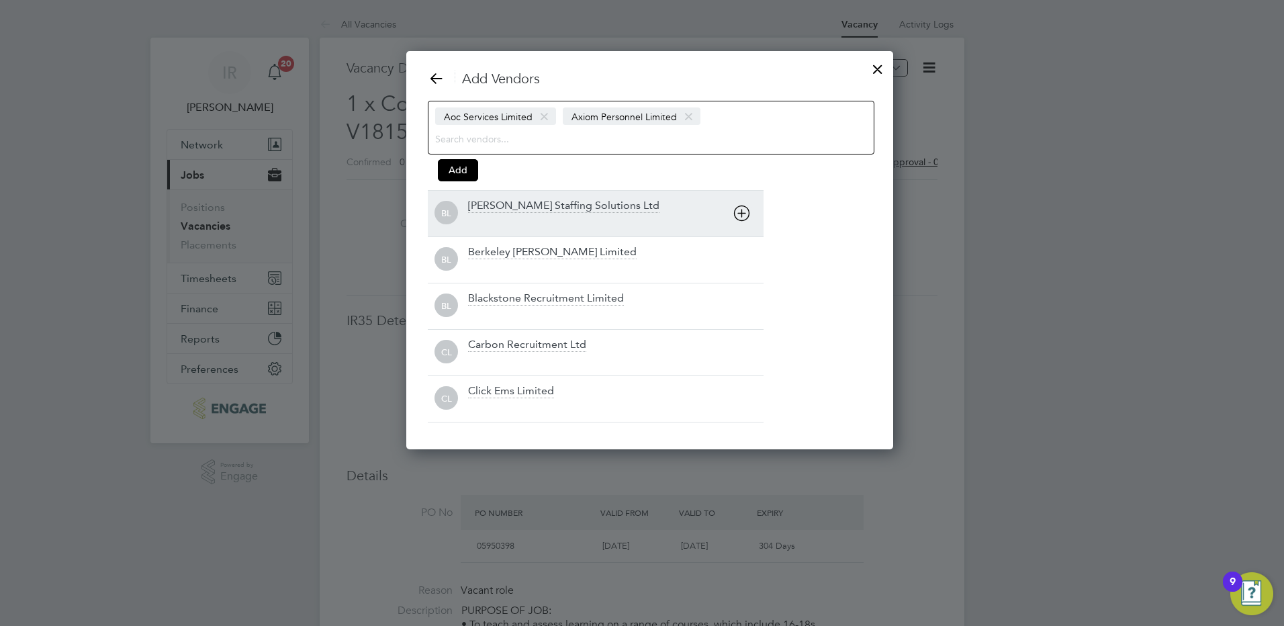
drag, startPoint x: 737, startPoint y: 217, endPoint x: 741, endPoint y: 226, distance: 9.6
click at [738, 218] on icon at bounding box center [741, 213] width 17 height 17
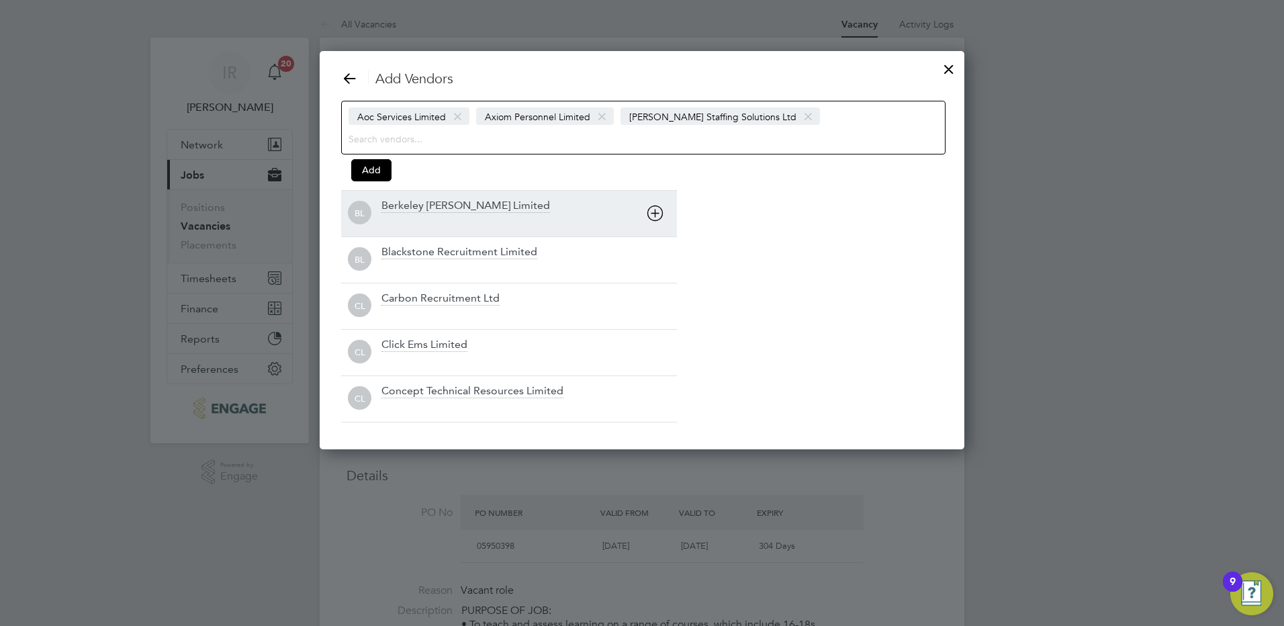
click at [657, 218] on icon at bounding box center [655, 213] width 17 height 17
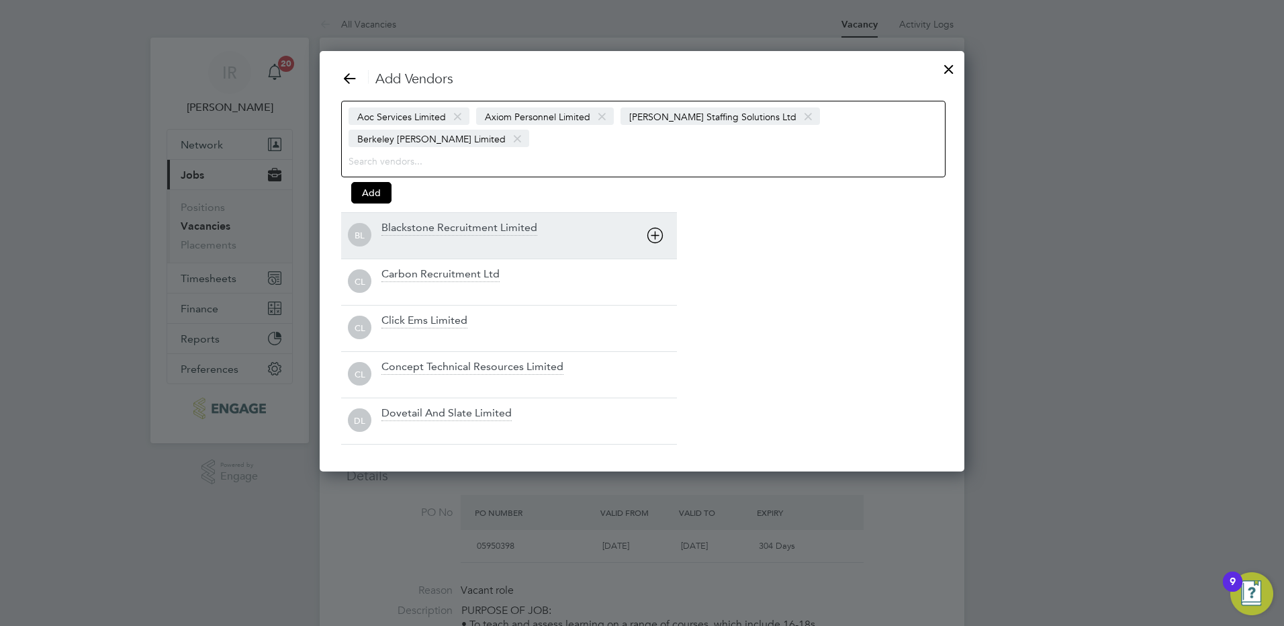
click at [657, 227] on icon at bounding box center [655, 235] width 17 height 17
click at [663, 247] on div "CL Carbon Recruitment Ltd" at bounding box center [509, 235] width 336 height 46
click at [663, 244] on icon at bounding box center [655, 235] width 17 height 17
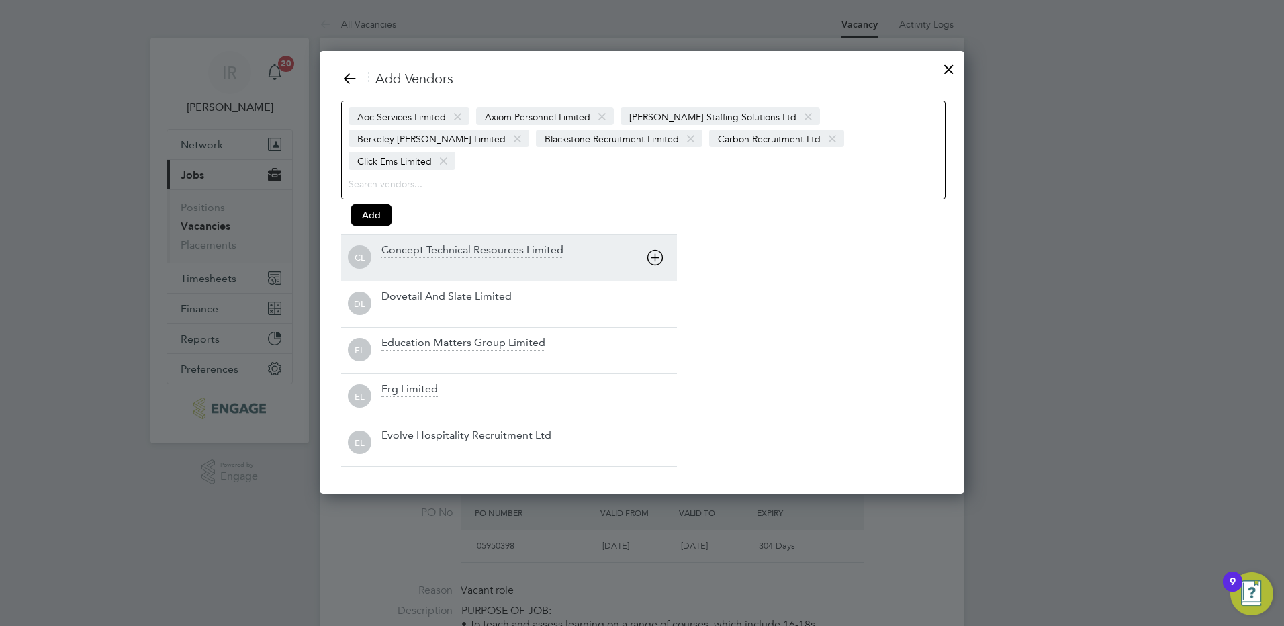
click at [661, 249] on icon at bounding box center [655, 257] width 17 height 17
click at [656, 250] on icon at bounding box center [655, 257] width 17 height 17
click at [657, 266] on icon at bounding box center [655, 257] width 17 height 17
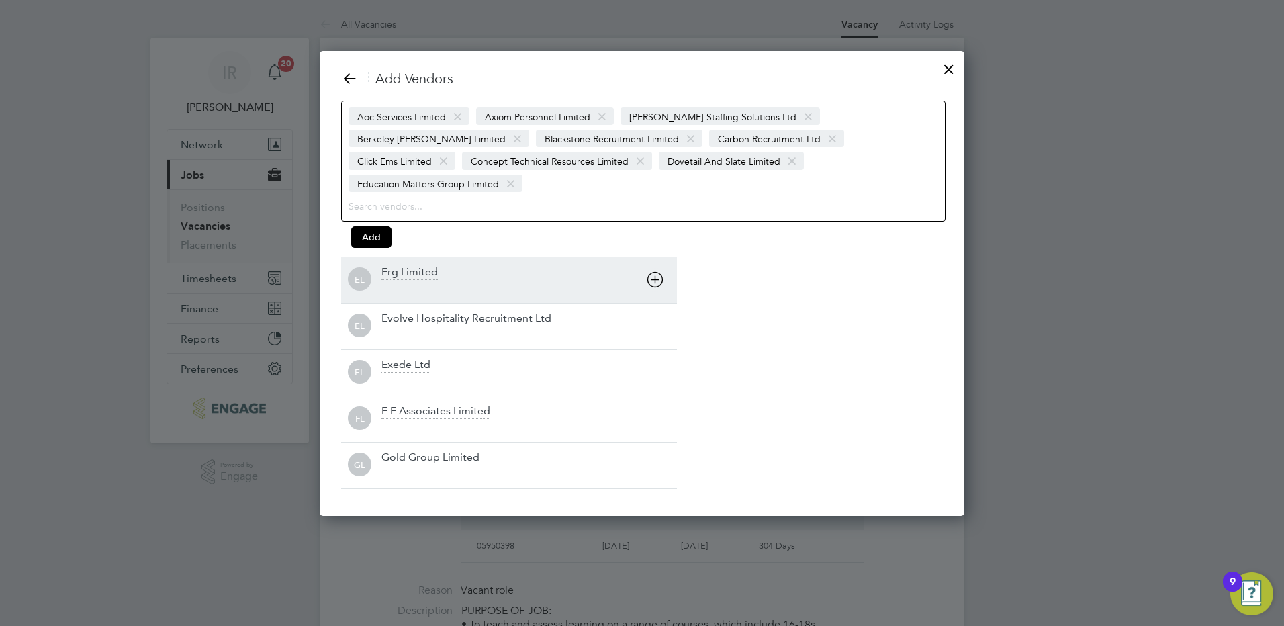
click at [656, 270] on div "EL Erg Limited" at bounding box center [509, 279] width 336 height 46
click at [656, 273] on icon at bounding box center [655, 279] width 17 height 17
click at [657, 287] on icon at bounding box center [655, 279] width 17 height 17
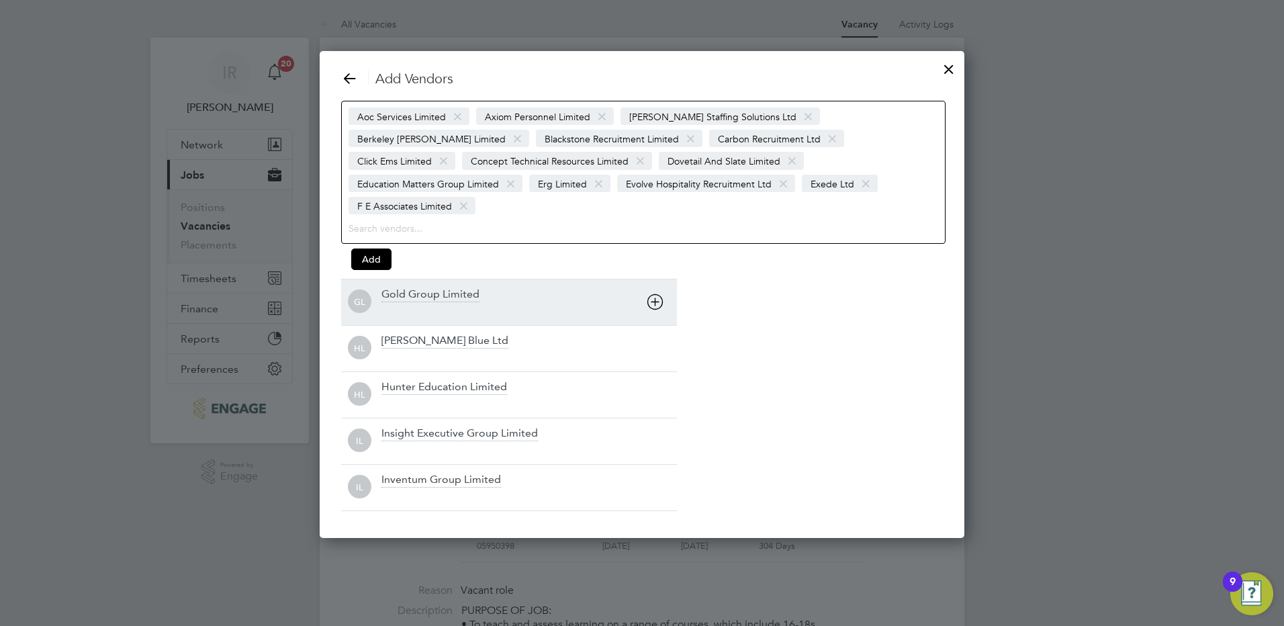
click at [655, 295] on div "GL Gold Group Limited" at bounding box center [509, 302] width 336 height 46
click at [655, 296] on icon at bounding box center [655, 301] width 17 height 17
click at [656, 300] on icon at bounding box center [655, 301] width 17 height 17
click at [655, 301] on icon at bounding box center [655, 301] width 17 height 17
click at [655, 304] on icon at bounding box center [655, 301] width 17 height 17
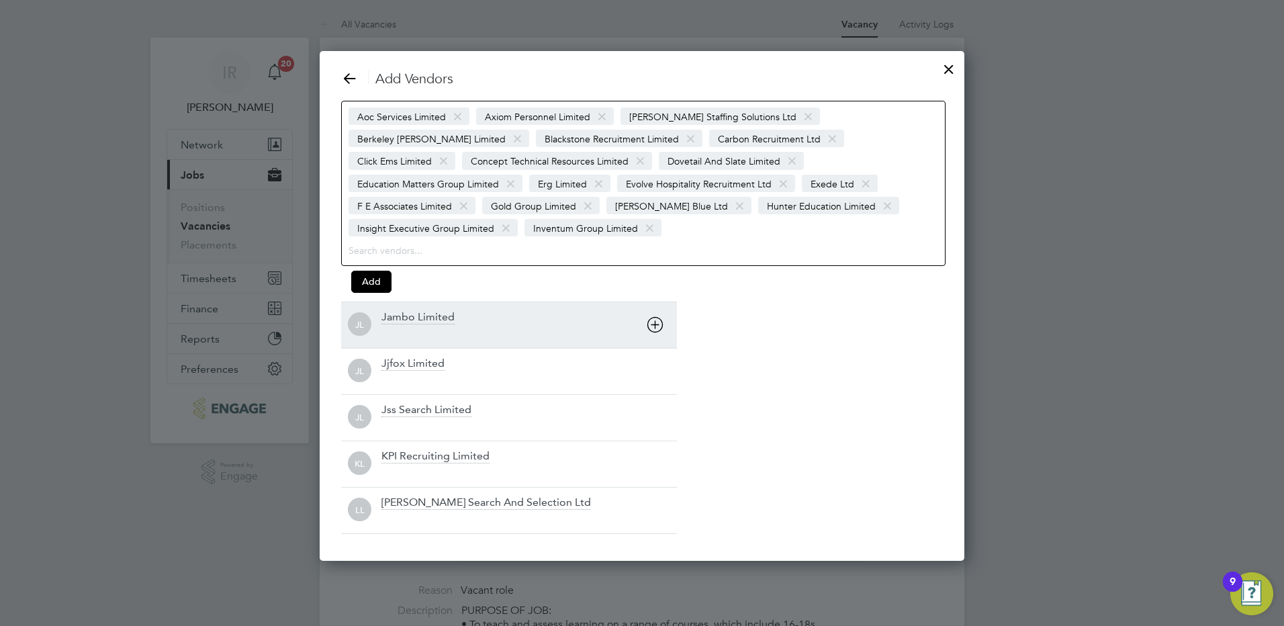
click at [655, 307] on div "JL Jambo Limited" at bounding box center [509, 324] width 336 height 46
drag, startPoint x: 654, startPoint y: 310, endPoint x: 653, endPoint y: 318, distance: 7.4
click at [654, 314] on div "JL Jjfox Limited" at bounding box center [509, 324] width 336 height 46
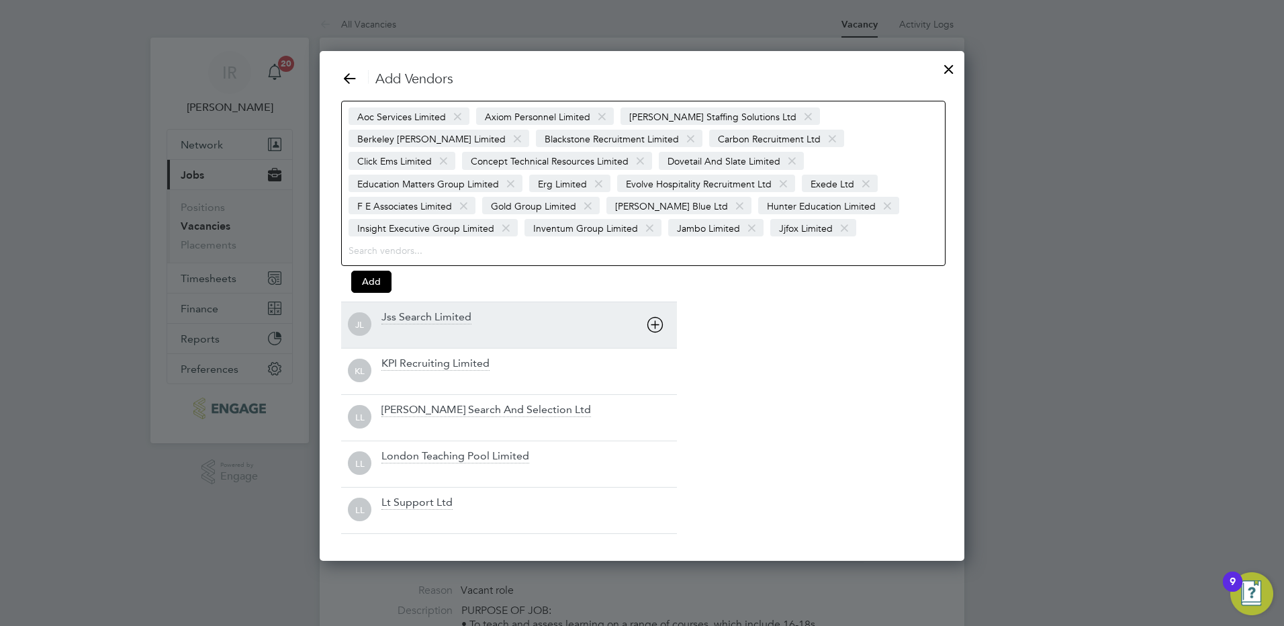
click at [653, 318] on icon at bounding box center [655, 324] width 17 height 17
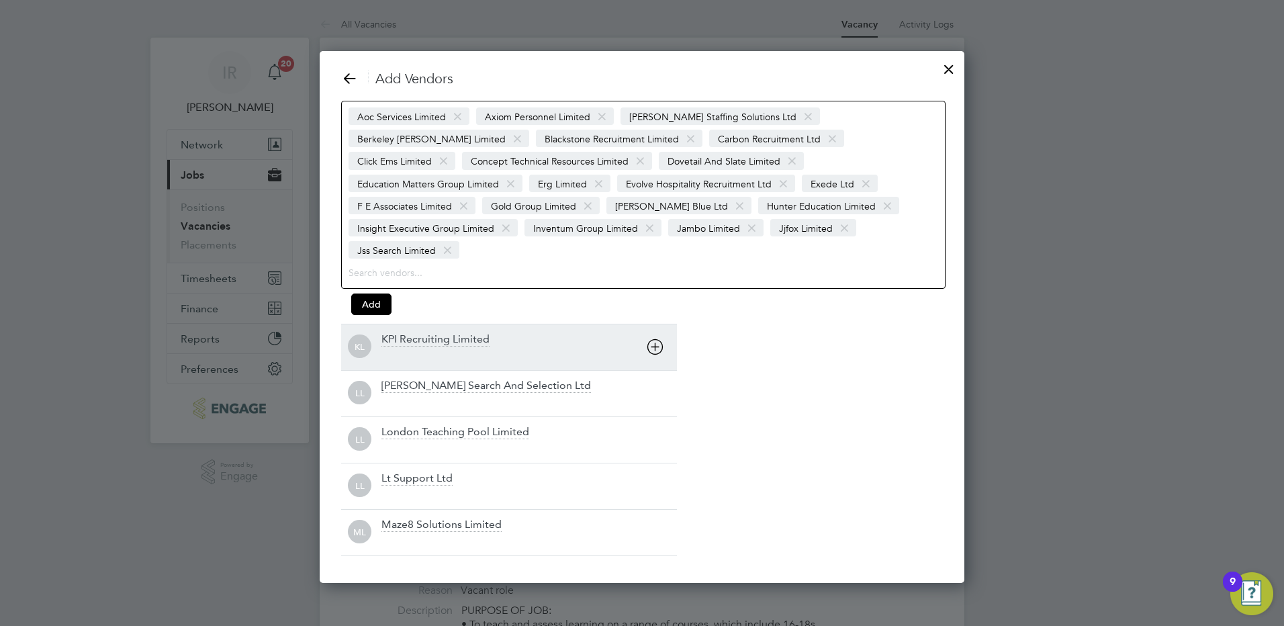
click at [654, 338] on icon at bounding box center [655, 346] width 17 height 17
click at [653, 338] on icon at bounding box center [655, 346] width 17 height 17
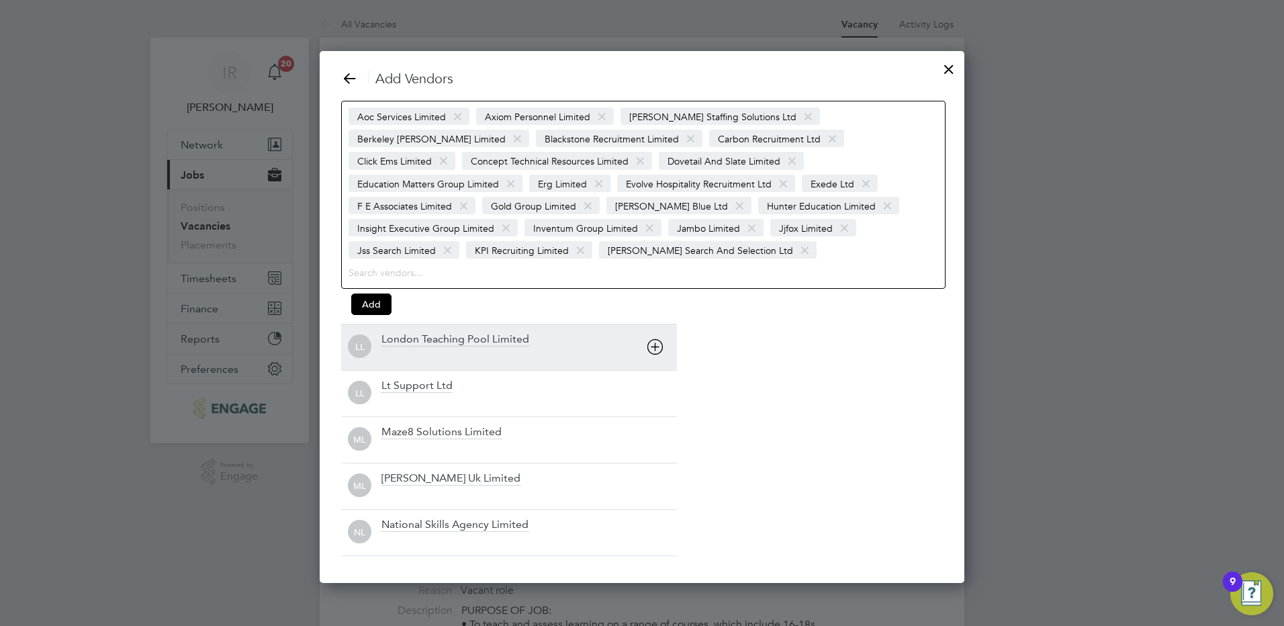
click at [653, 338] on icon at bounding box center [655, 346] width 17 height 17
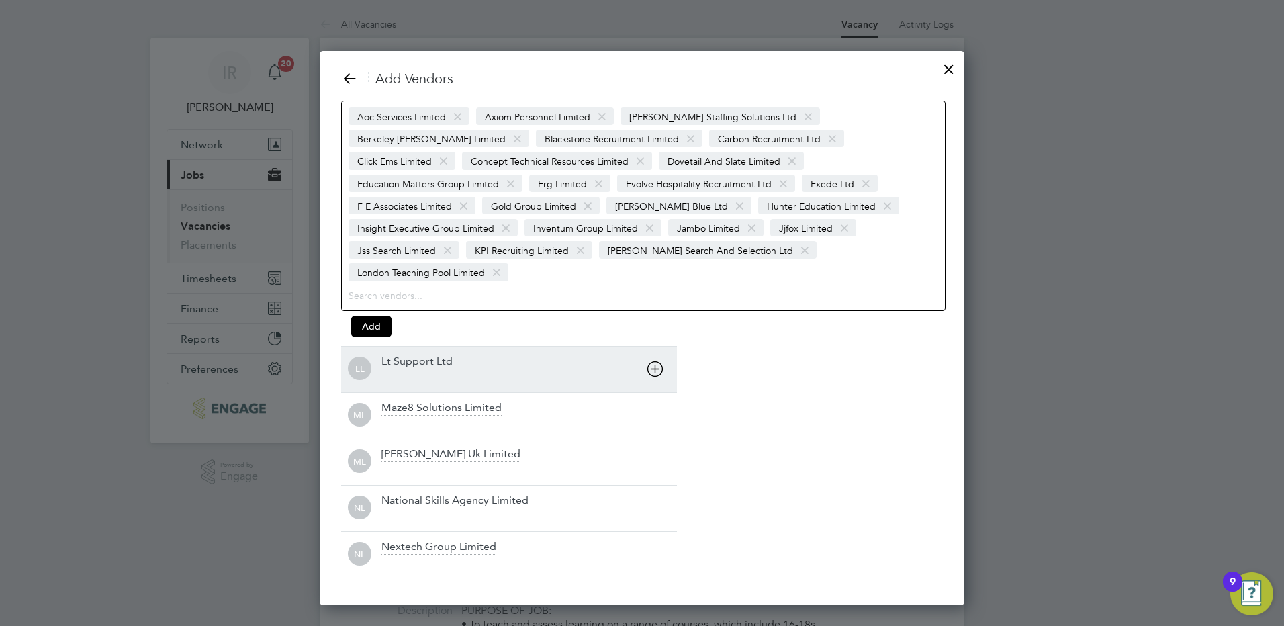
click at [651, 361] on icon at bounding box center [655, 369] width 17 height 17
click at [652, 361] on icon at bounding box center [655, 369] width 17 height 17
click at [652, 354] on div "ML Morgan Hunt Uk Limited" at bounding box center [509, 369] width 336 height 46
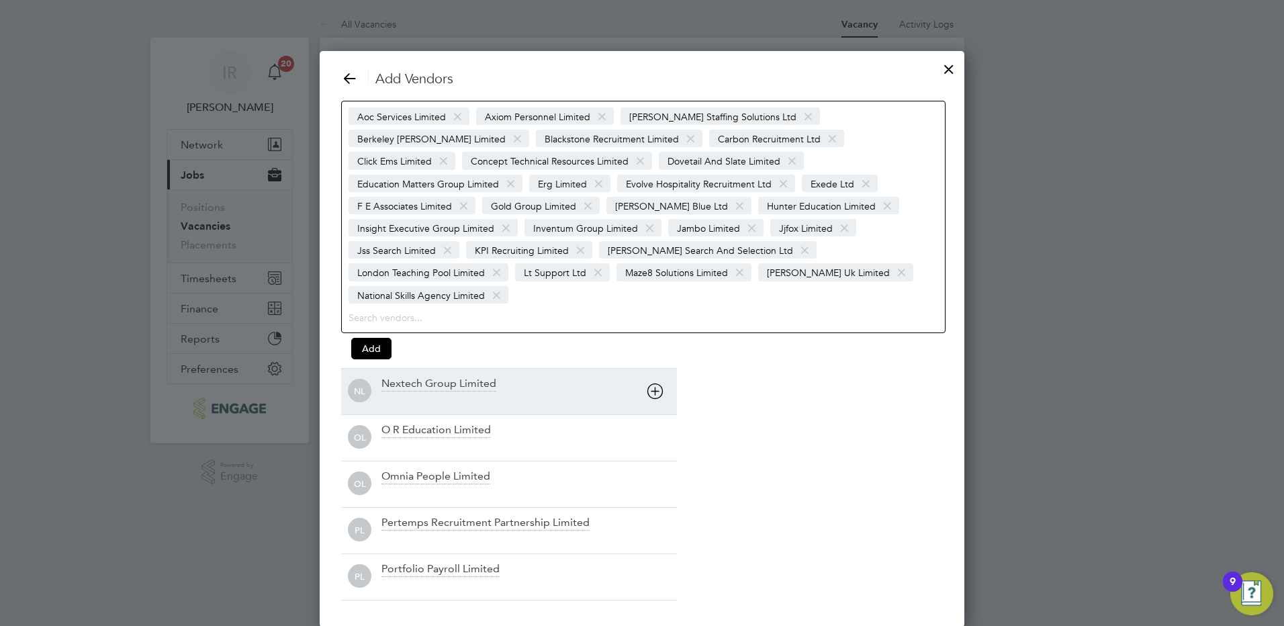
click at [652, 368] on div "NL Nextech Group Limited" at bounding box center [509, 391] width 336 height 46
click at [652, 383] on icon at bounding box center [655, 391] width 17 height 17
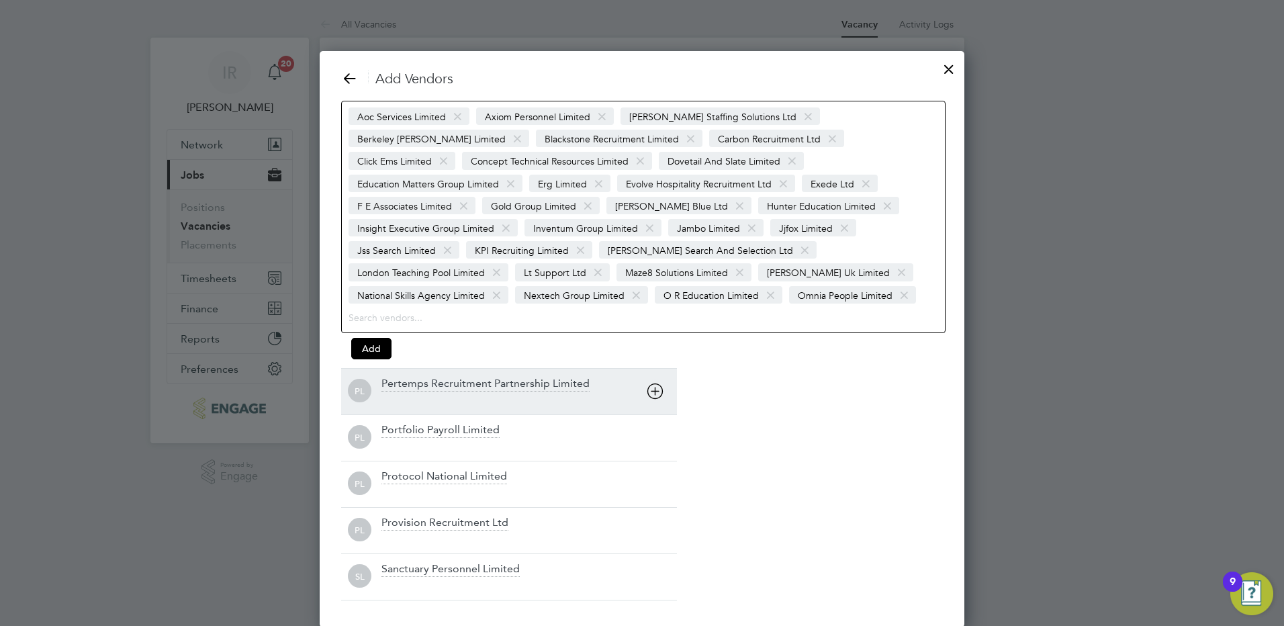
click at [651, 375] on div "PL Pertemps Recruitment Partnership Limited" at bounding box center [509, 391] width 336 height 46
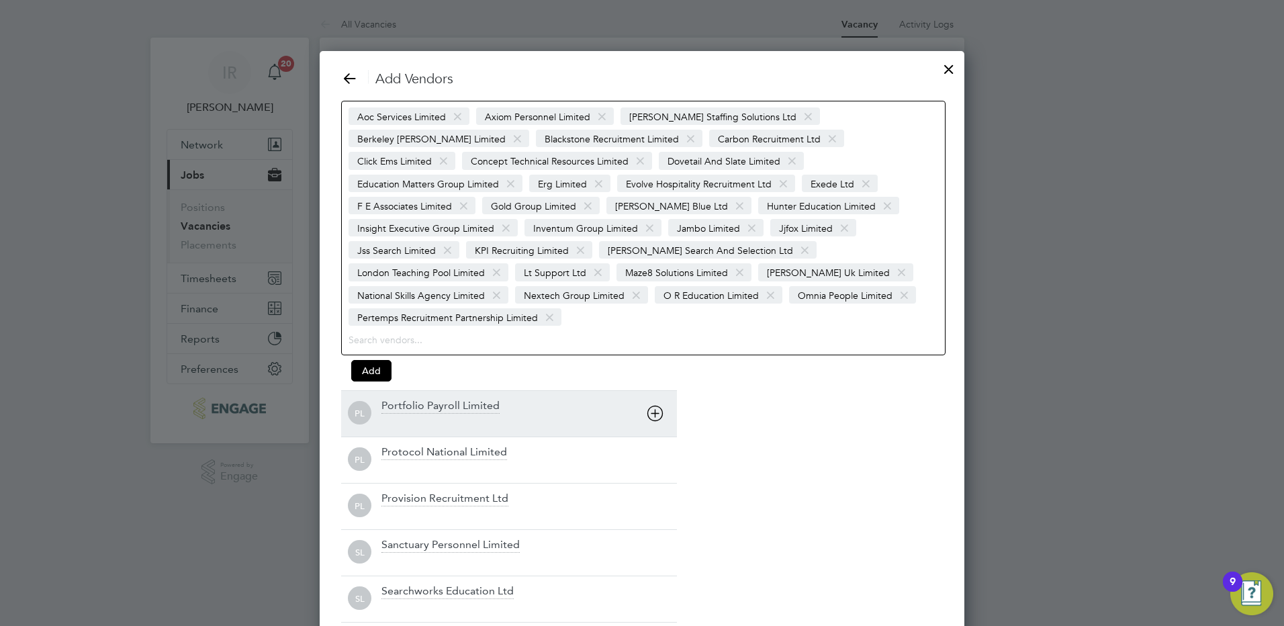
click at [650, 390] on div "PL Portfolio Payroll Limited" at bounding box center [509, 413] width 336 height 46
click at [650, 405] on icon at bounding box center [655, 413] width 17 height 17
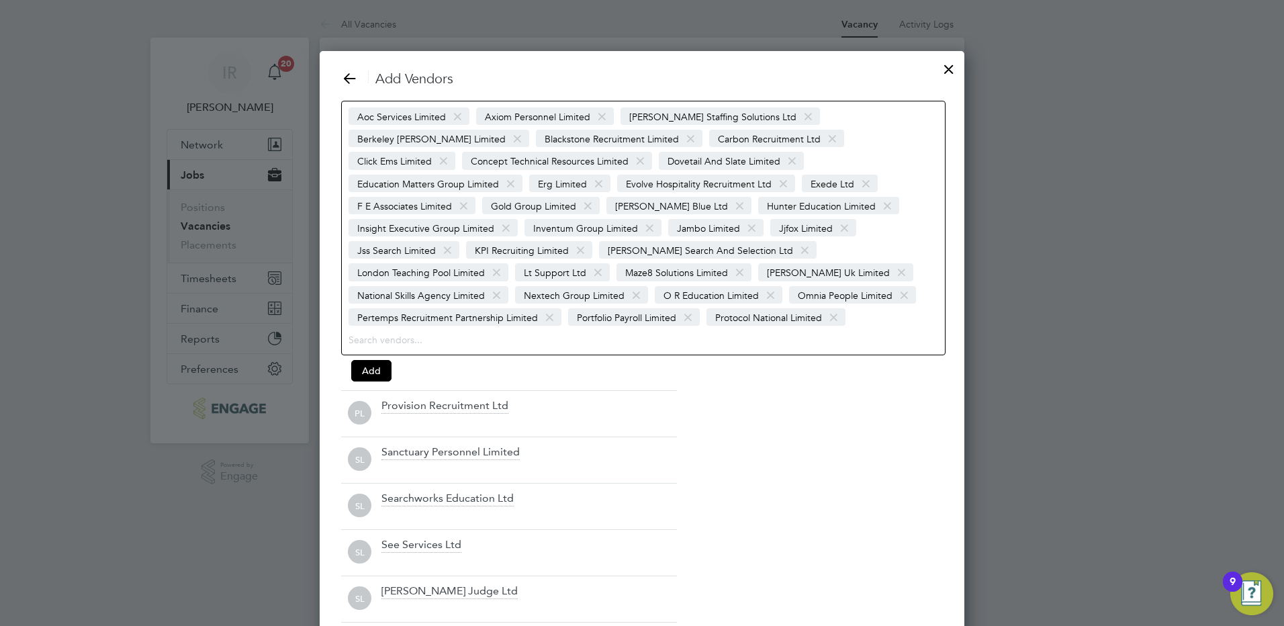
click at [650, 389] on div "Add Vendors Aoc Services Limited Axiom Personnel Limited Barker Ross Staffing S…" at bounding box center [642, 346] width 602 height 553
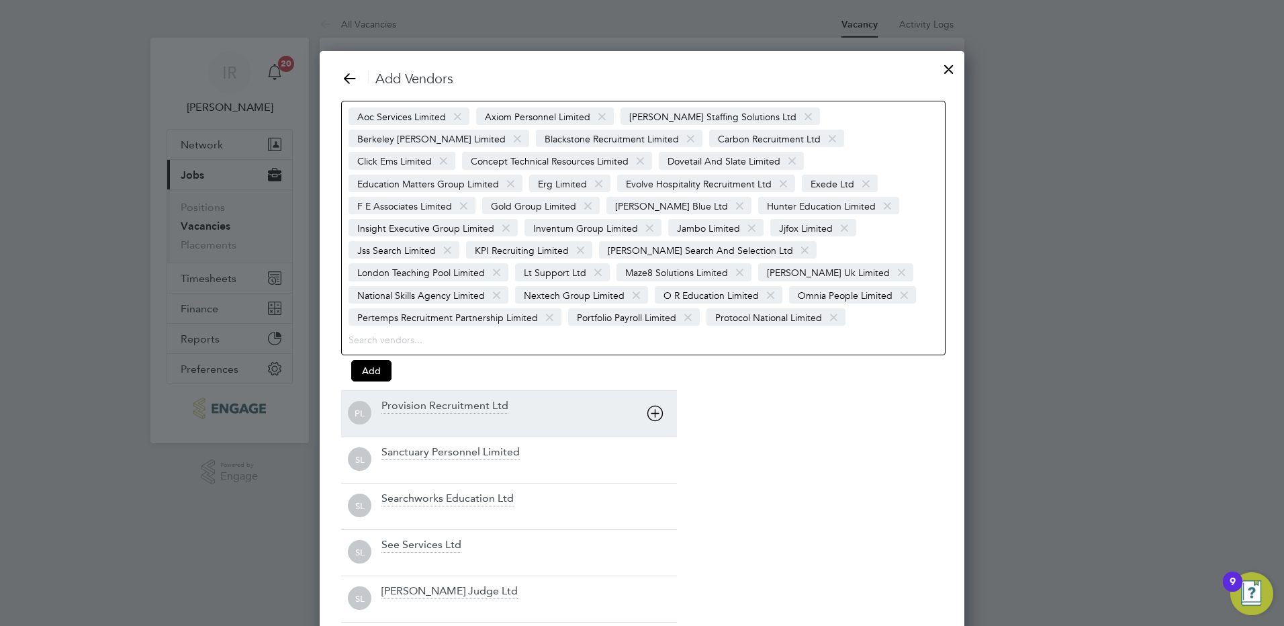
click at [650, 393] on div "PL Provision Recruitment Ltd" at bounding box center [509, 413] width 336 height 46
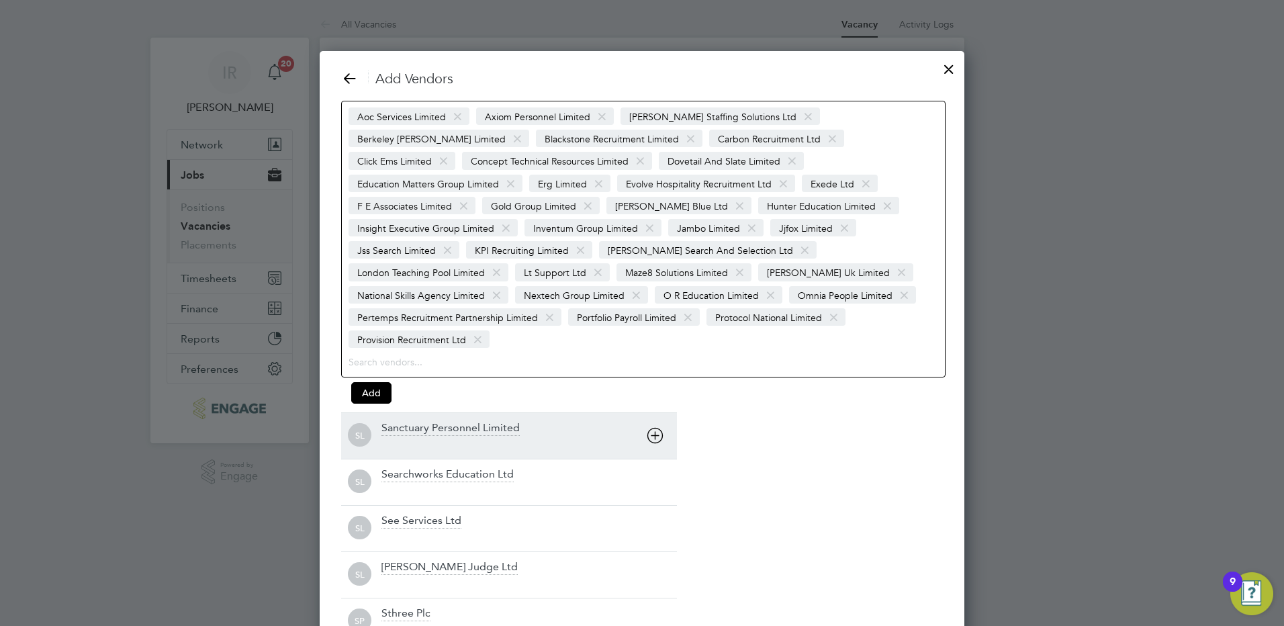
click at [655, 427] on icon at bounding box center [655, 435] width 17 height 17
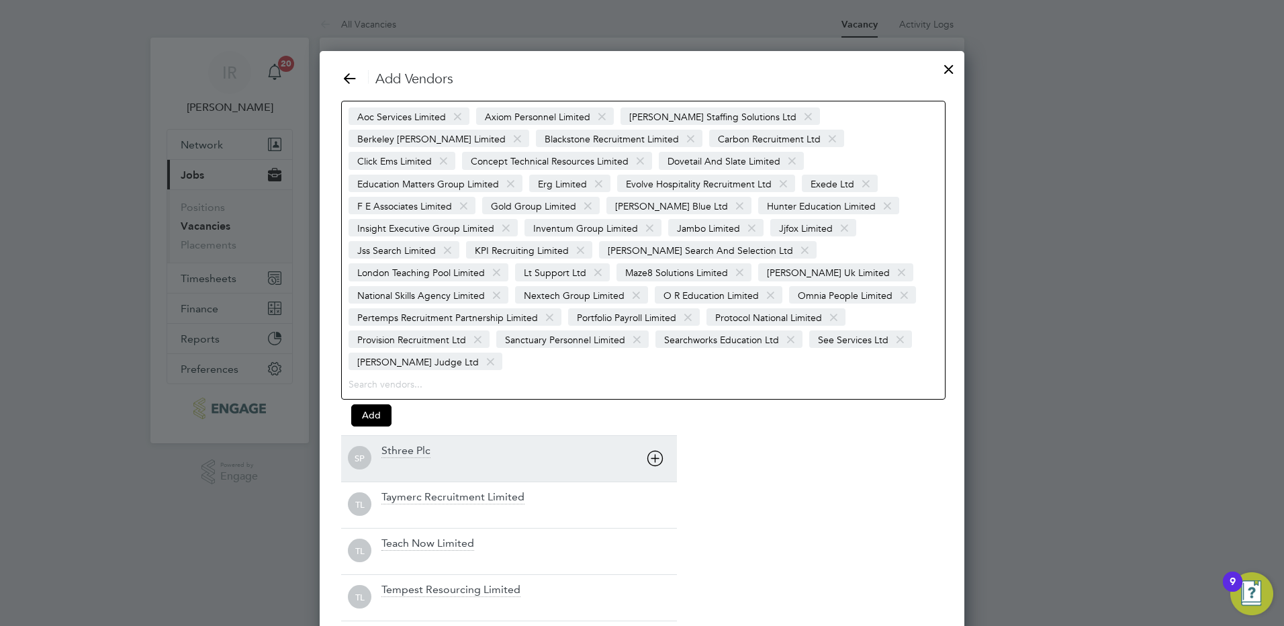
click at [655, 450] on icon at bounding box center [655, 458] width 17 height 17
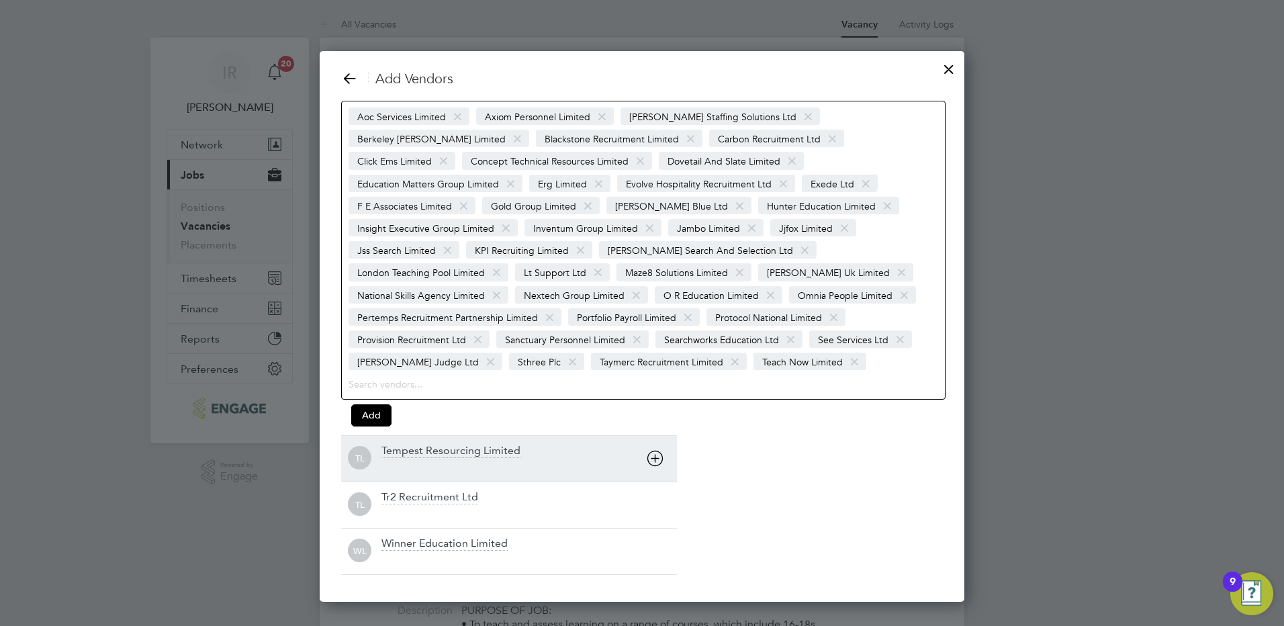
click at [654, 449] on div "TL Tempest Resourcing Limited" at bounding box center [509, 458] width 336 height 46
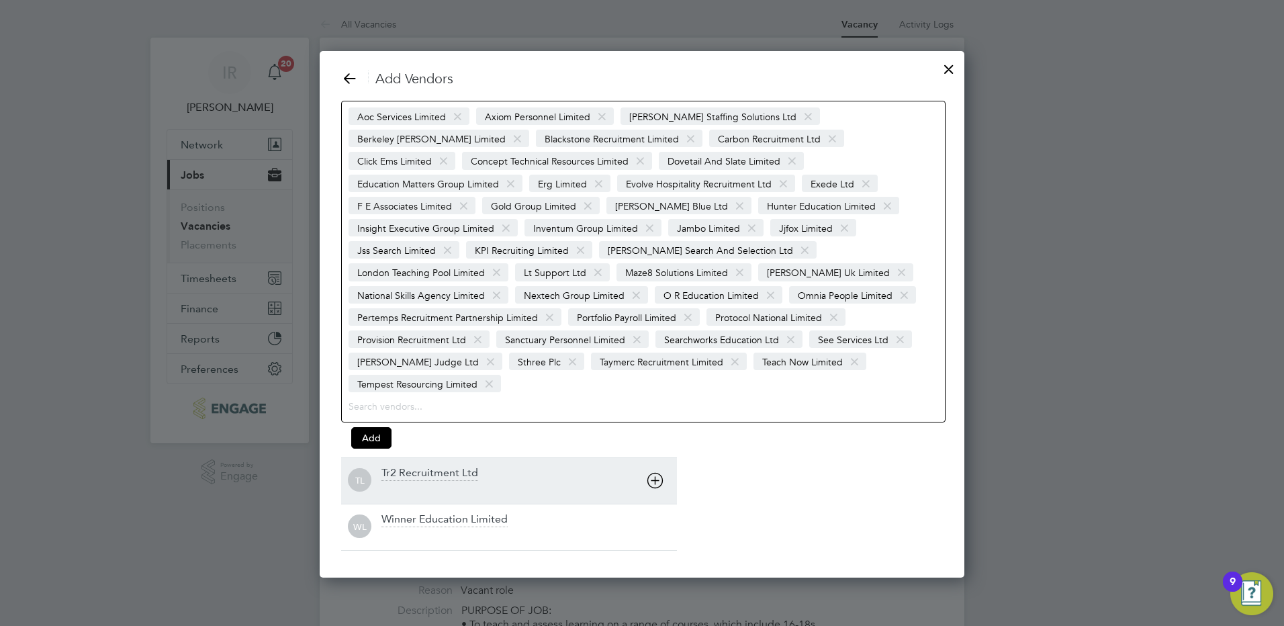
click at [653, 472] on icon at bounding box center [655, 480] width 17 height 17
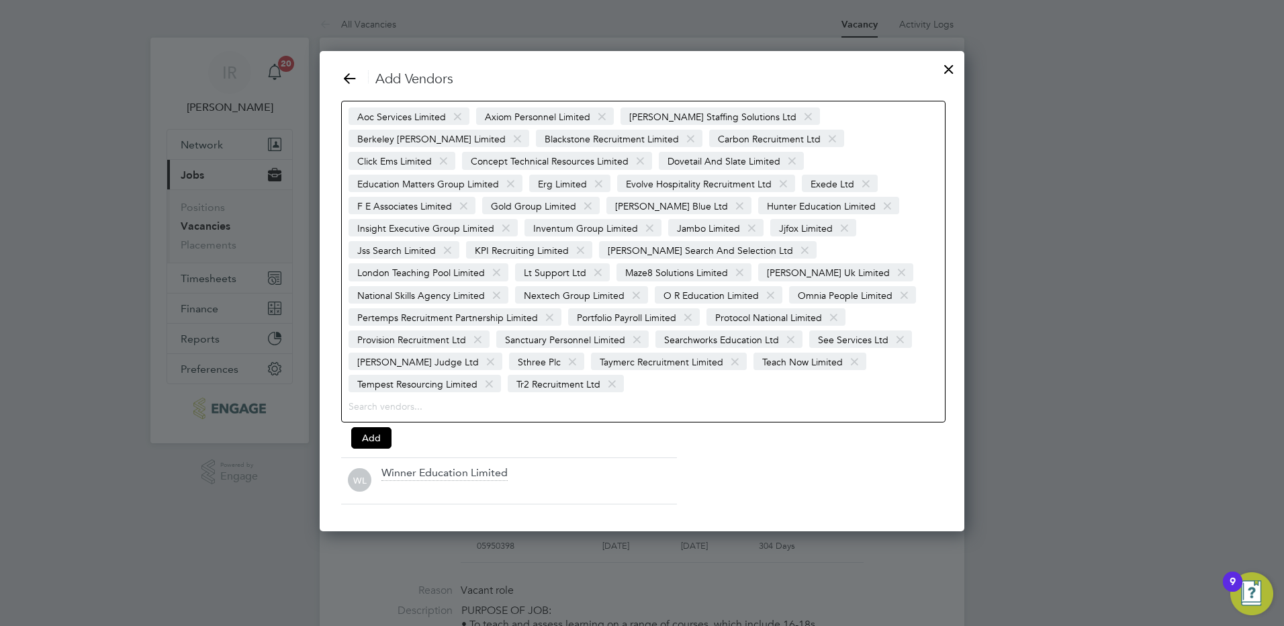
drag, startPoint x: 653, startPoint y: 446, endPoint x: 653, endPoint y: 454, distance: 7.4
click at [0, 0] on icon at bounding box center [0, 0] width 0 height 0
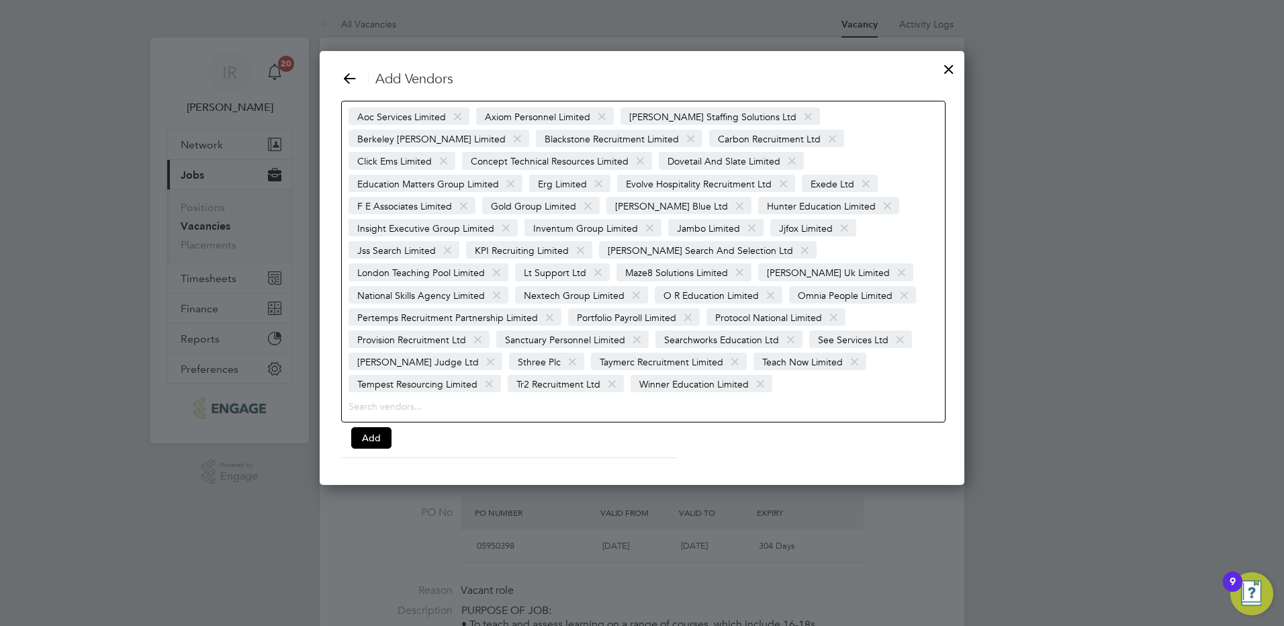
click at [757, 371] on span at bounding box center [760, 384] width 19 height 26
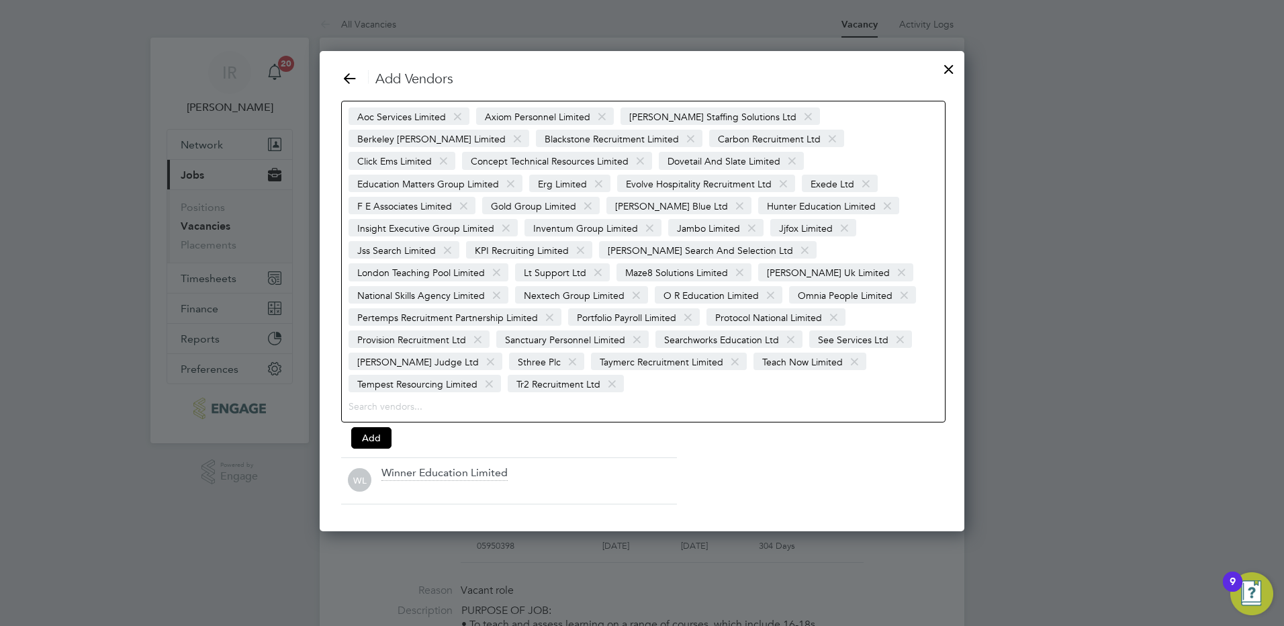
click at [610, 371] on span at bounding box center [611, 384] width 19 height 26
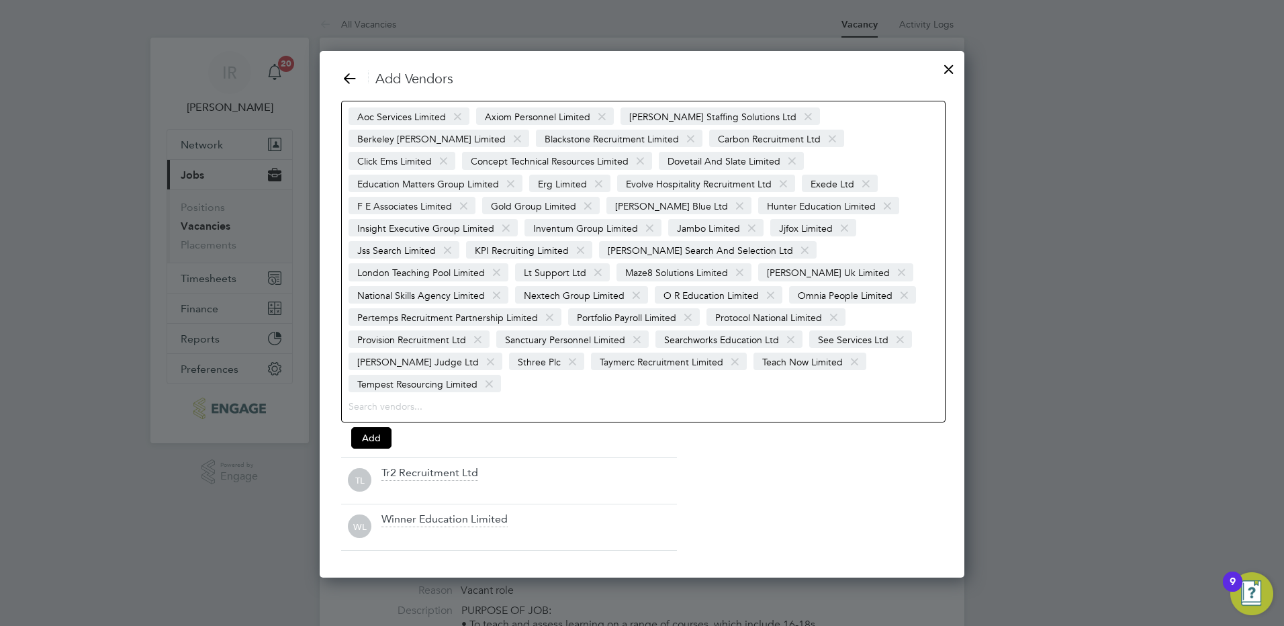
drag, startPoint x: 487, startPoint y: 359, endPoint x: 522, endPoint y: 364, distance: 34.6
click at [487, 371] on span at bounding box center [488, 384] width 19 height 26
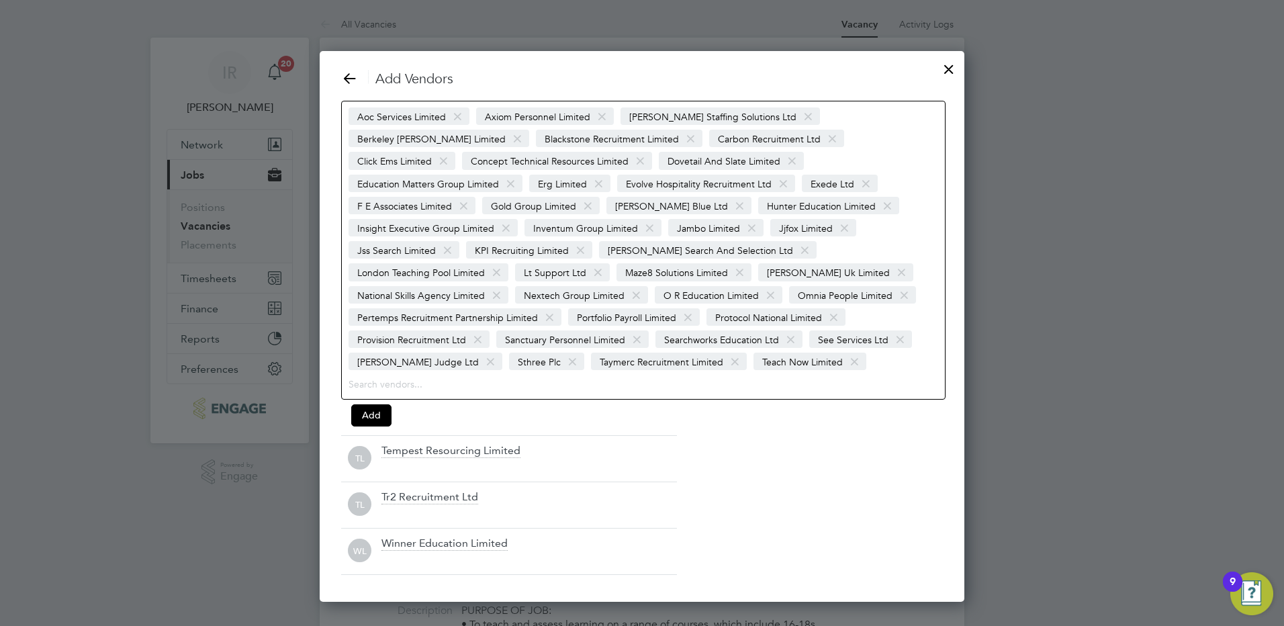
click at [864, 349] on span at bounding box center [854, 362] width 19 height 26
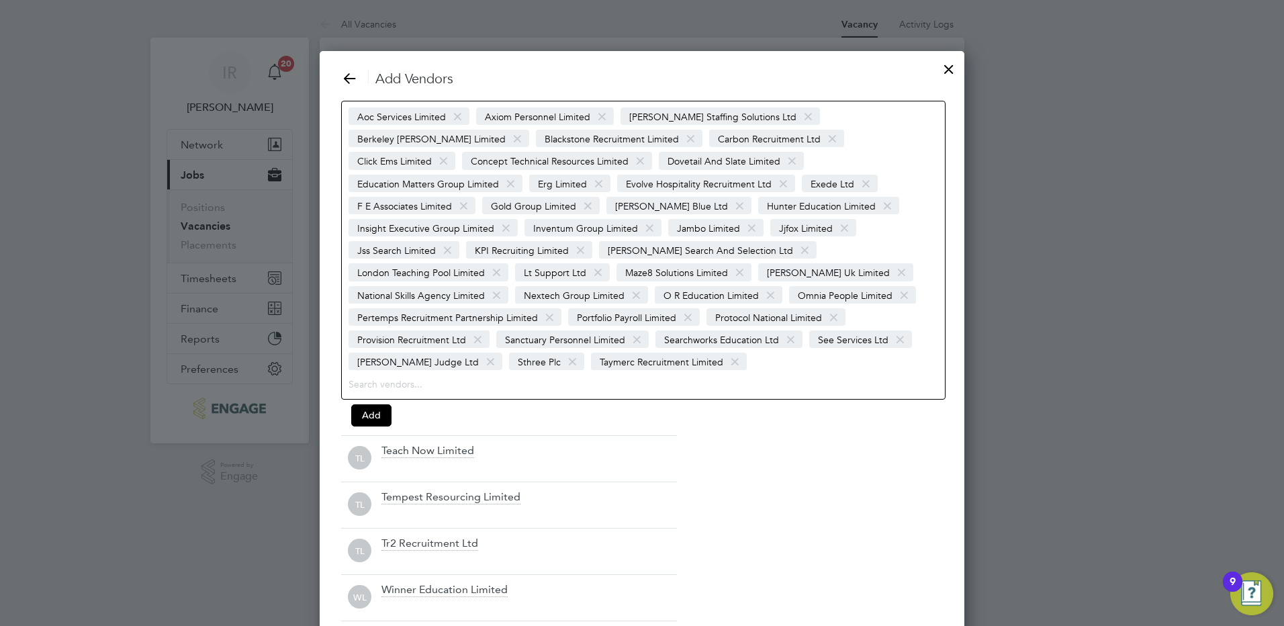
drag, startPoint x: 795, startPoint y: 336, endPoint x: 749, endPoint y: 346, distance: 46.6
click at [745, 349] on span at bounding box center [734, 362] width 19 height 26
drag, startPoint x: 639, startPoint y: 339, endPoint x: 609, endPoint y: 346, distance: 31.1
click at [582, 349] on span at bounding box center [572, 362] width 19 height 26
drag, startPoint x: 561, startPoint y: 339, endPoint x: 527, endPoint y: 349, distance: 35.7
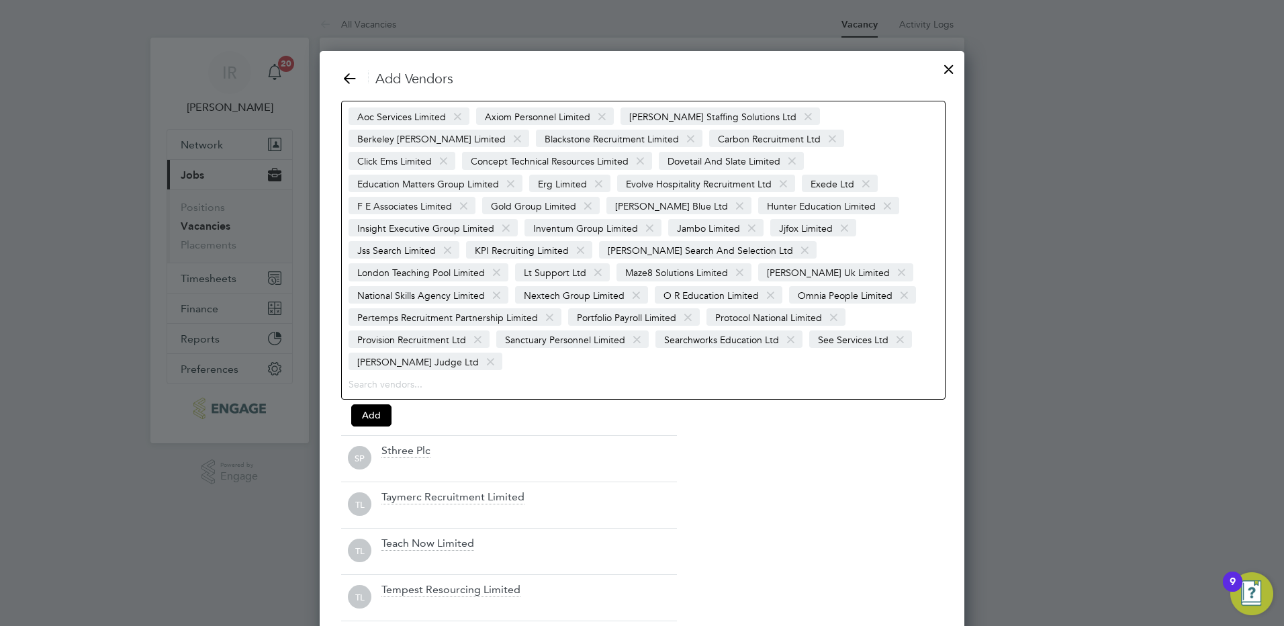
click at [500, 349] on span at bounding box center [490, 362] width 19 height 26
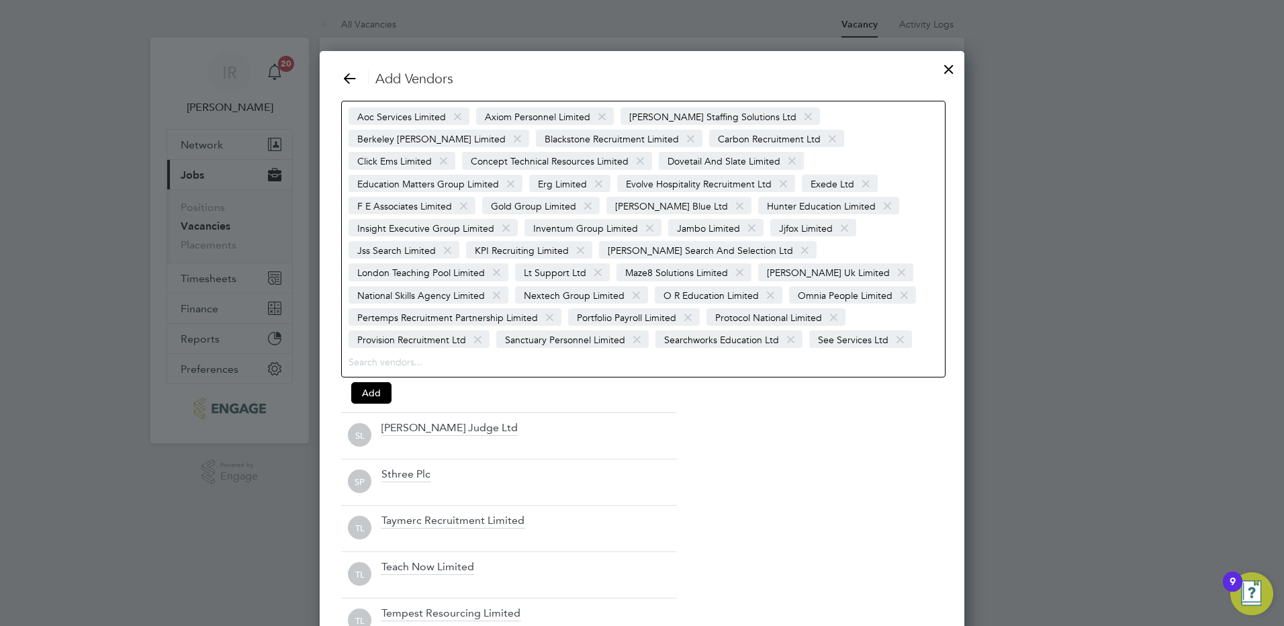
click at [890, 338] on span at bounding box center [899, 340] width 19 height 26
click at [800, 327] on span at bounding box center [790, 340] width 19 height 26
click at [647, 327] on span at bounding box center [636, 340] width 19 height 26
drag, startPoint x: 818, startPoint y: 294, endPoint x: 749, endPoint y: 294, distance: 68.5
click at [698, 305] on span at bounding box center [687, 318] width 19 height 26
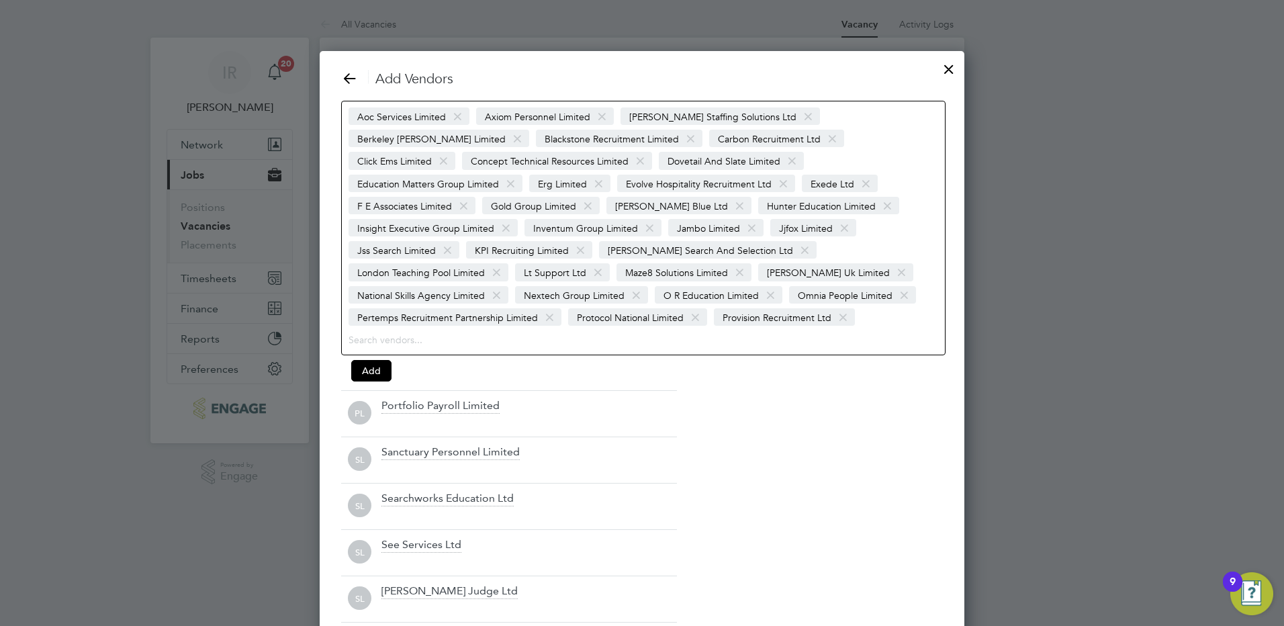
click at [559, 305] on span at bounding box center [549, 318] width 19 height 26
drag, startPoint x: 907, startPoint y: 271, endPoint x: 832, endPoint y: 275, distance: 75.3
click at [780, 283] on span at bounding box center [770, 296] width 19 height 26
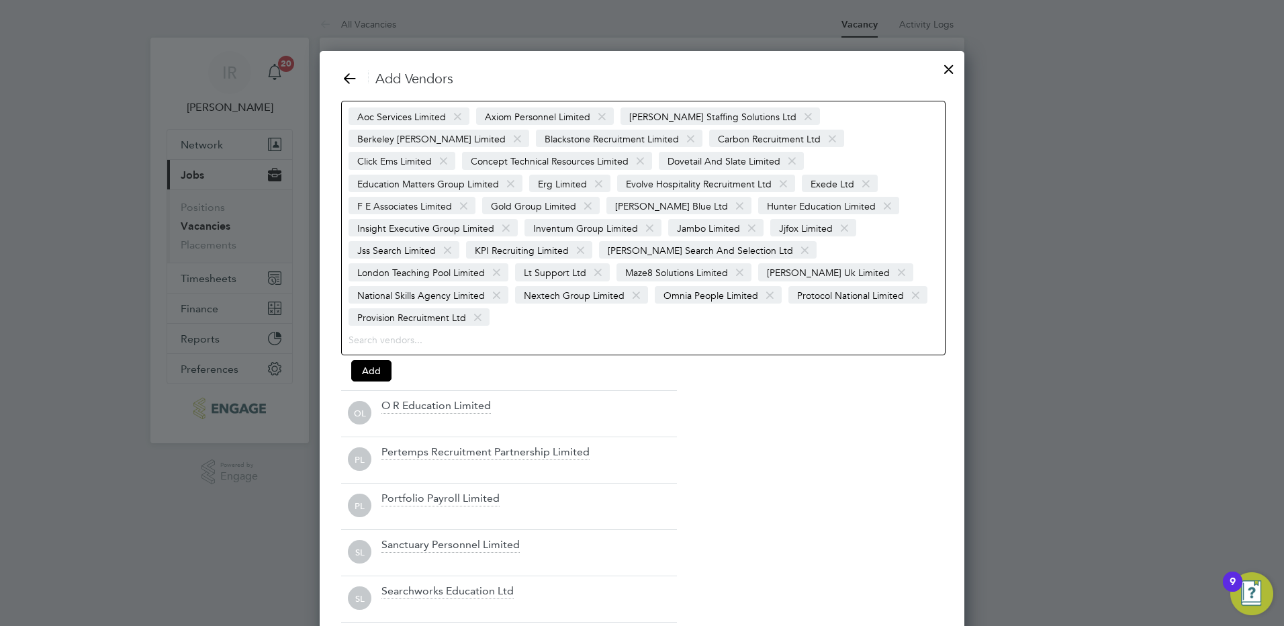
drag, startPoint x: 774, startPoint y: 271, endPoint x: 744, endPoint y: 277, distance: 30.8
click at [646, 283] on span at bounding box center [635, 296] width 19 height 26
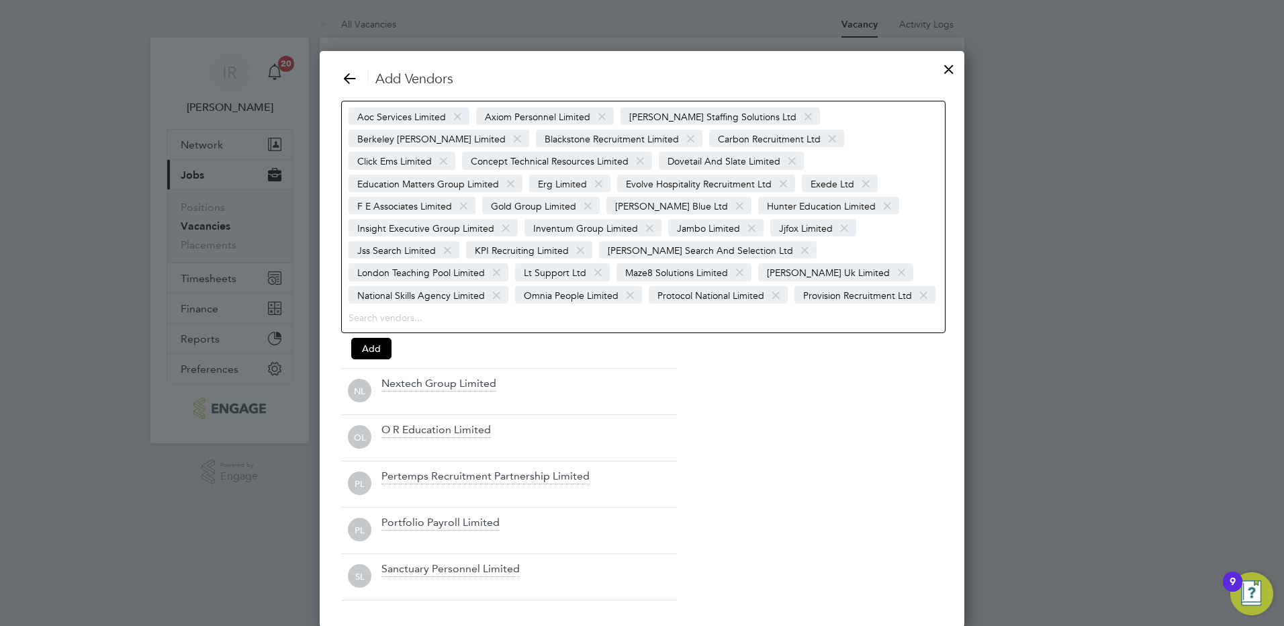
click at [506, 283] on span at bounding box center [496, 296] width 19 height 26
click at [608, 260] on span at bounding box center [597, 273] width 19 height 26
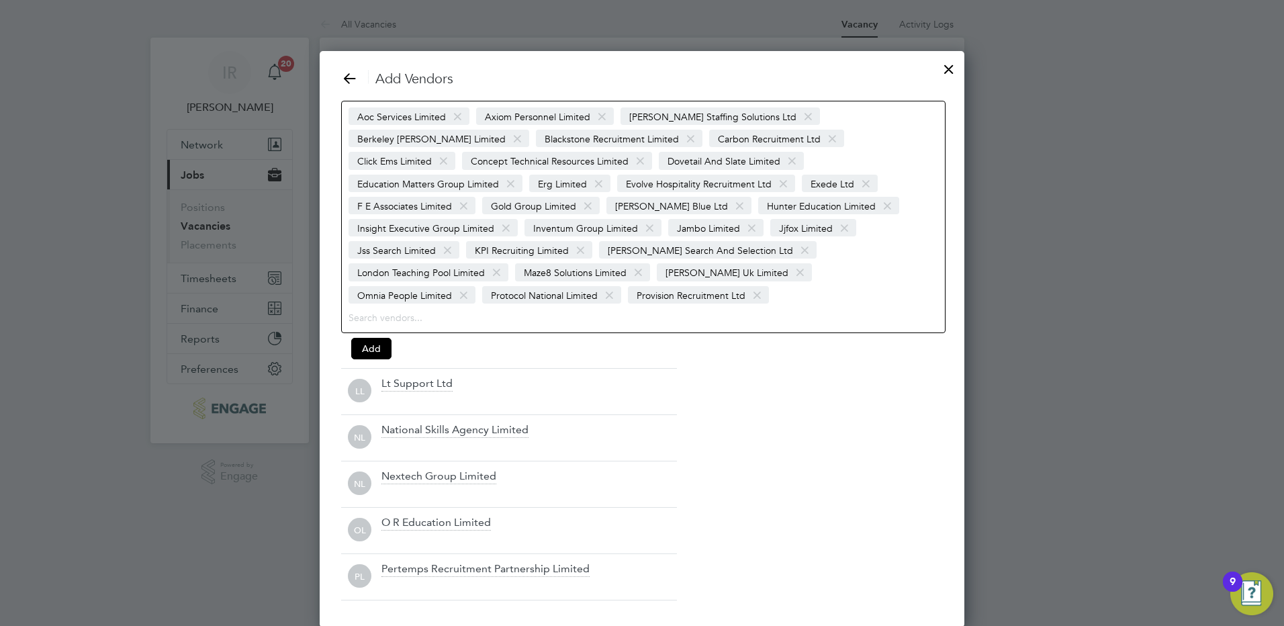
click at [506, 260] on span at bounding box center [496, 273] width 19 height 26
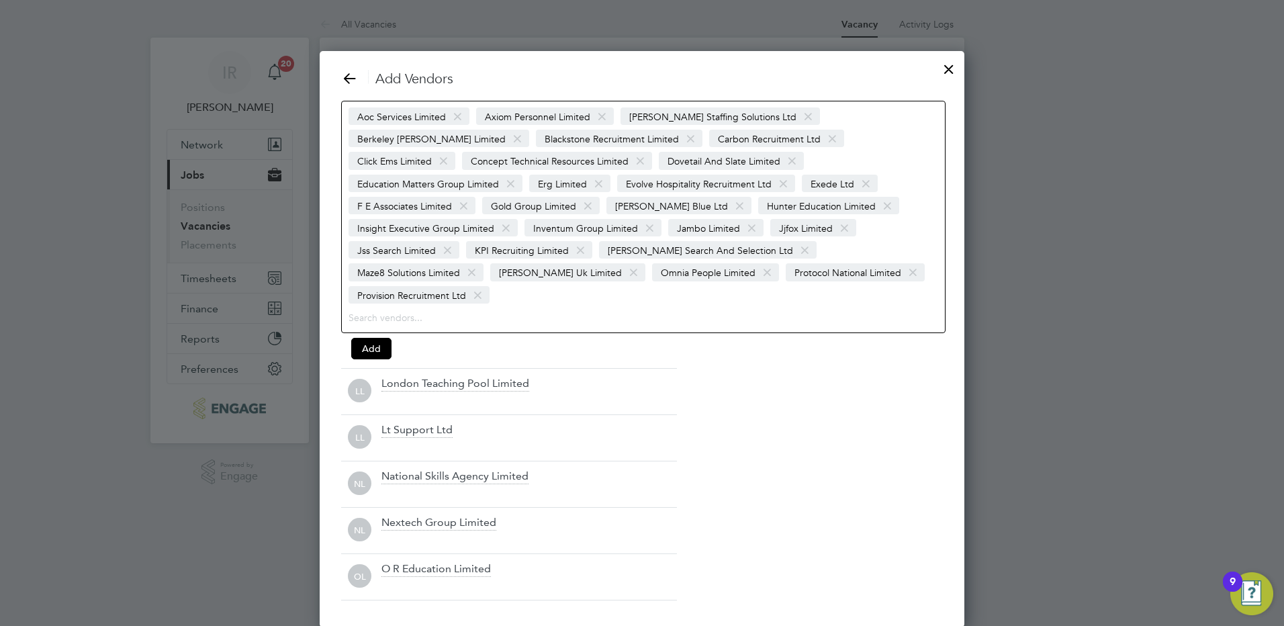
click at [795, 250] on span at bounding box center [804, 251] width 19 height 26
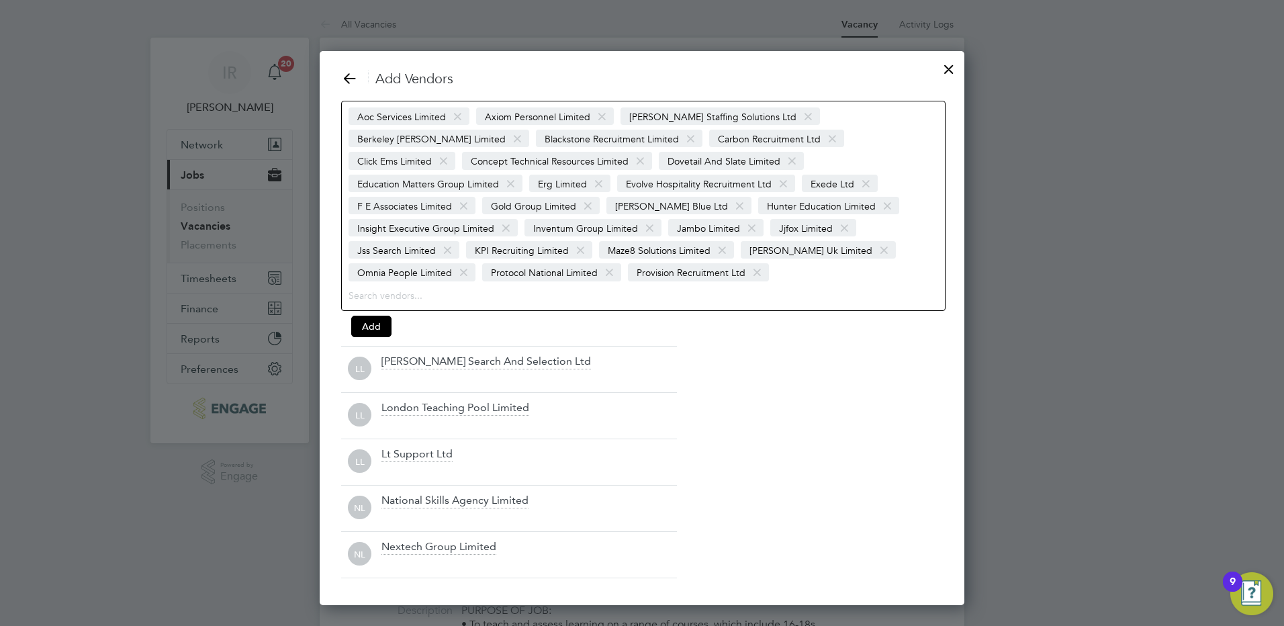
click at [590, 238] on span at bounding box center [580, 251] width 19 height 26
click at [457, 238] on span at bounding box center [447, 251] width 19 height 26
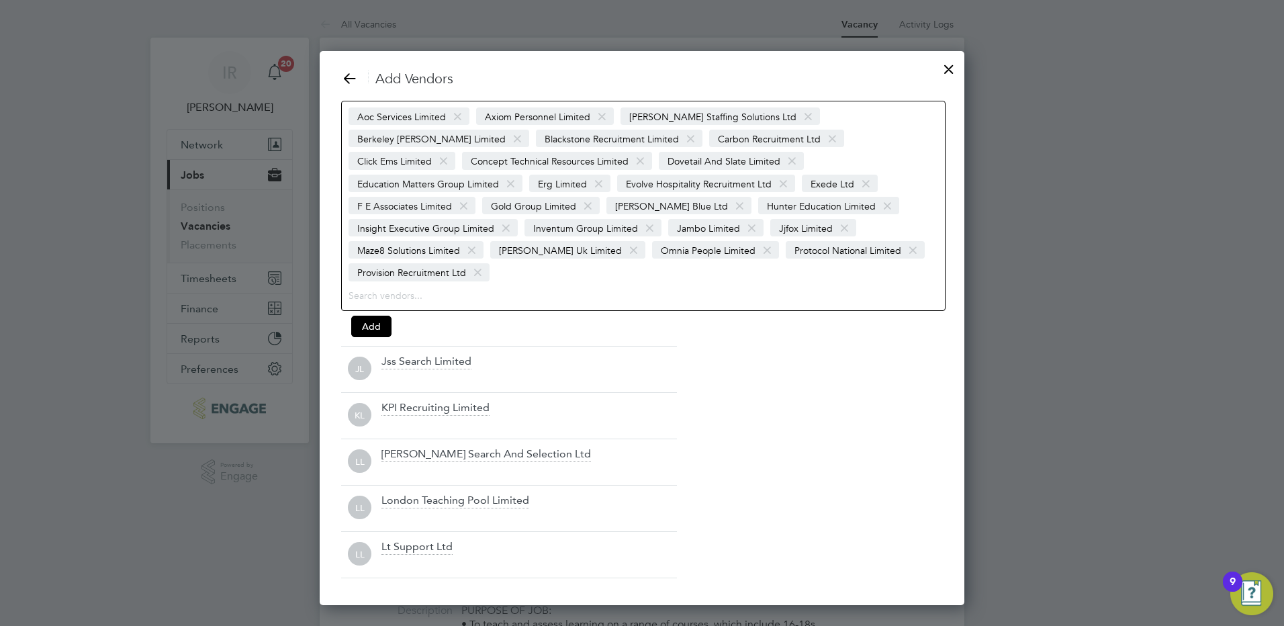
click at [640, 226] on span at bounding box center [649, 229] width 19 height 26
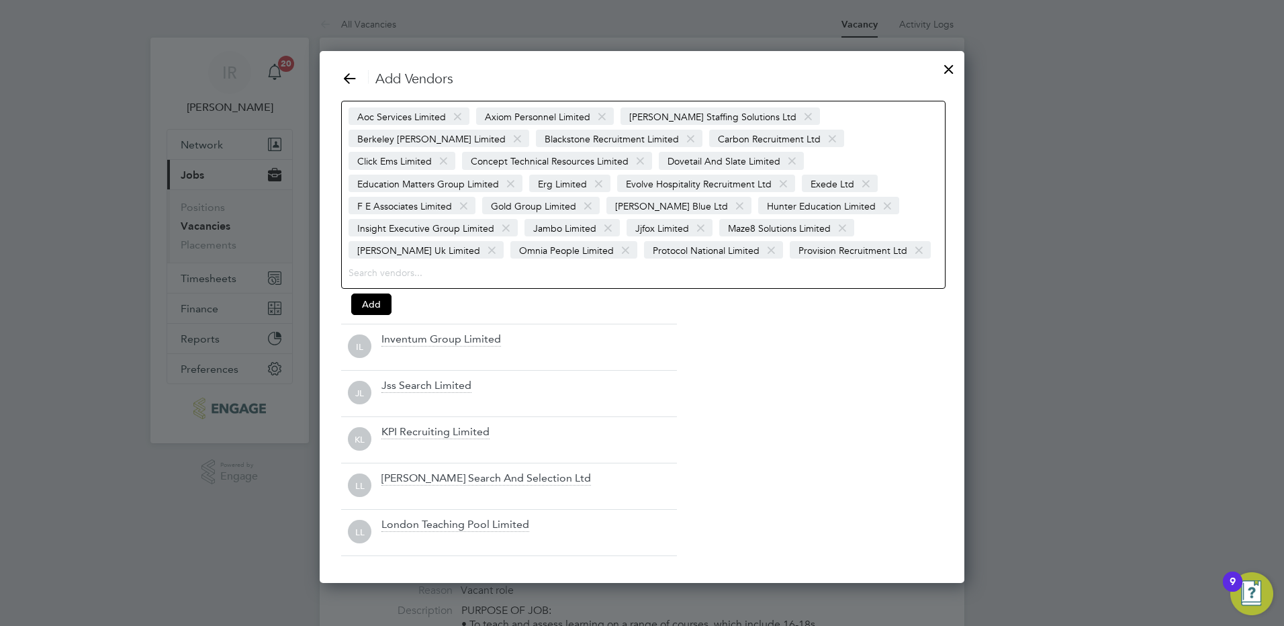
click at [516, 216] on span at bounding box center [505, 229] width 19 height 26
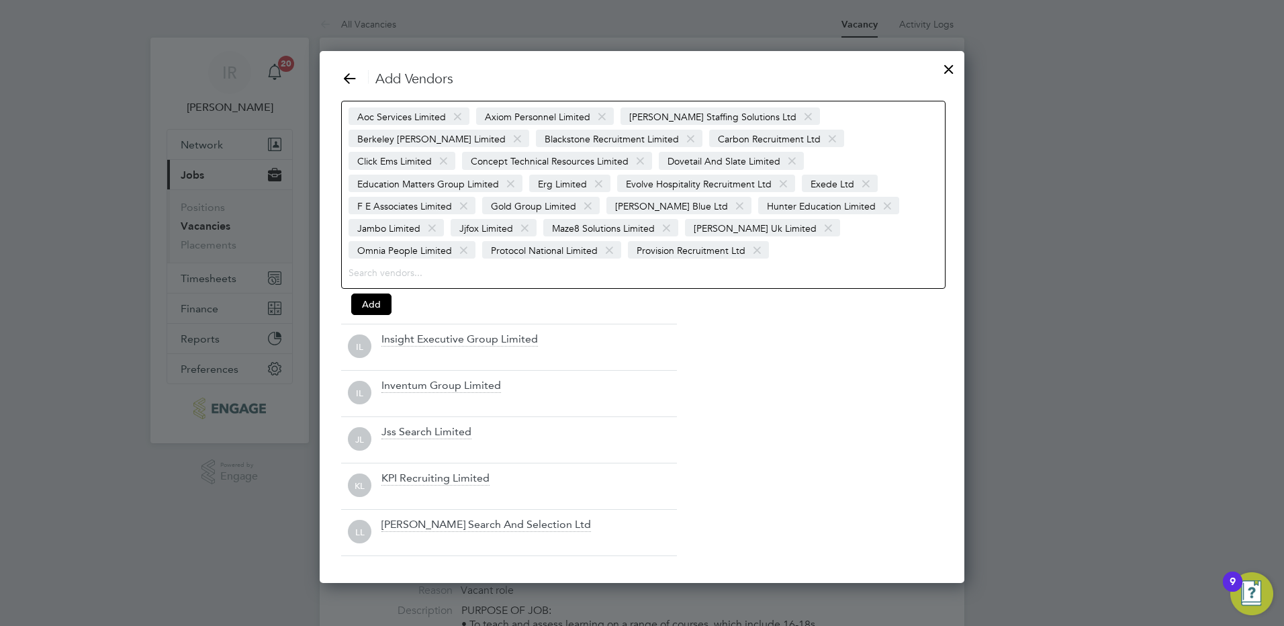
click at [578, 207] on span at bounding box center [587, 206] width 19 height 26
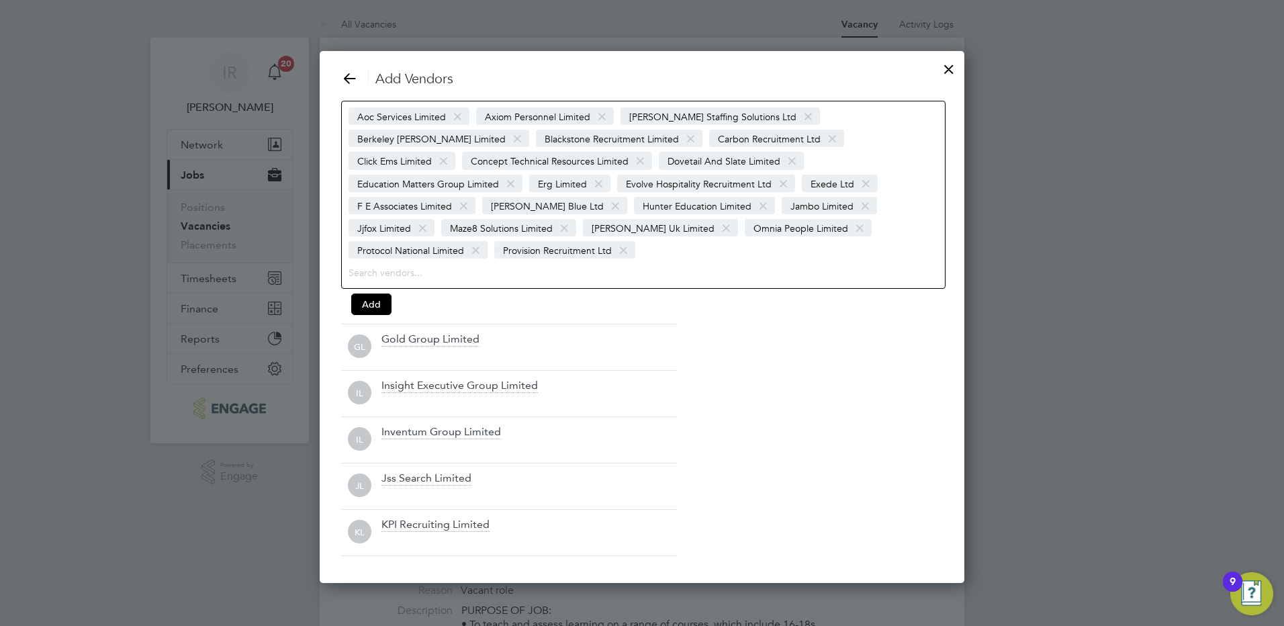
click at [473, 193] on span at bounding box center [463, 206] width 19 height 26
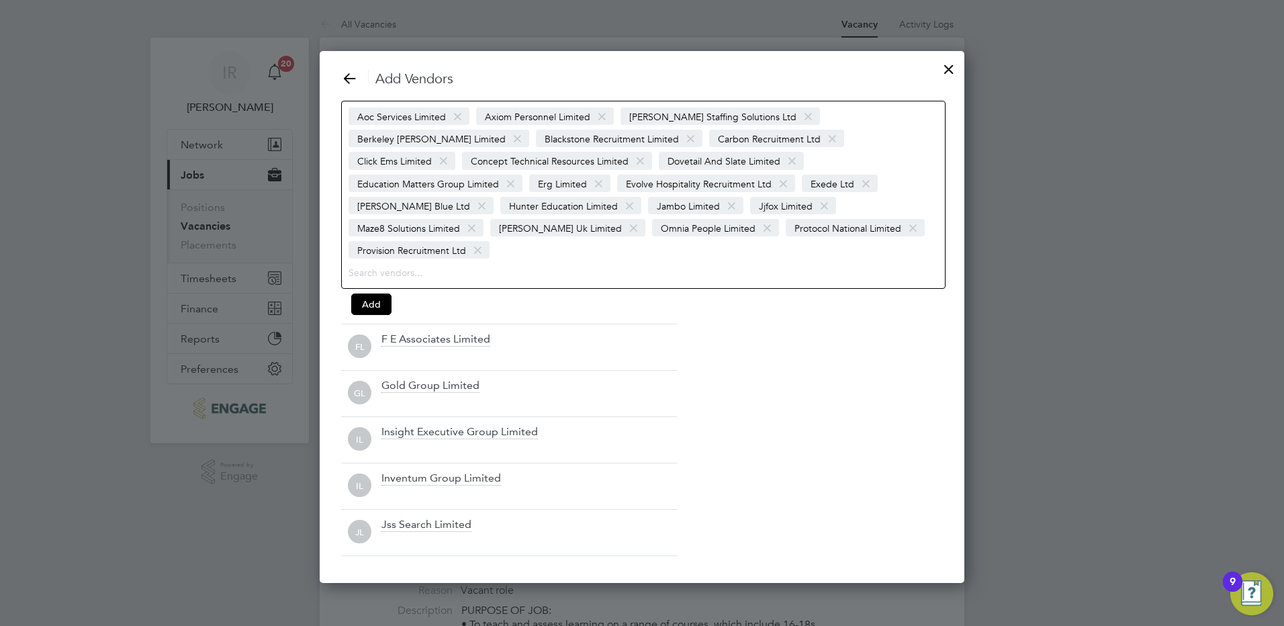
click at [773, 180] on span at bounding box center [782, 184] width 19 height 26
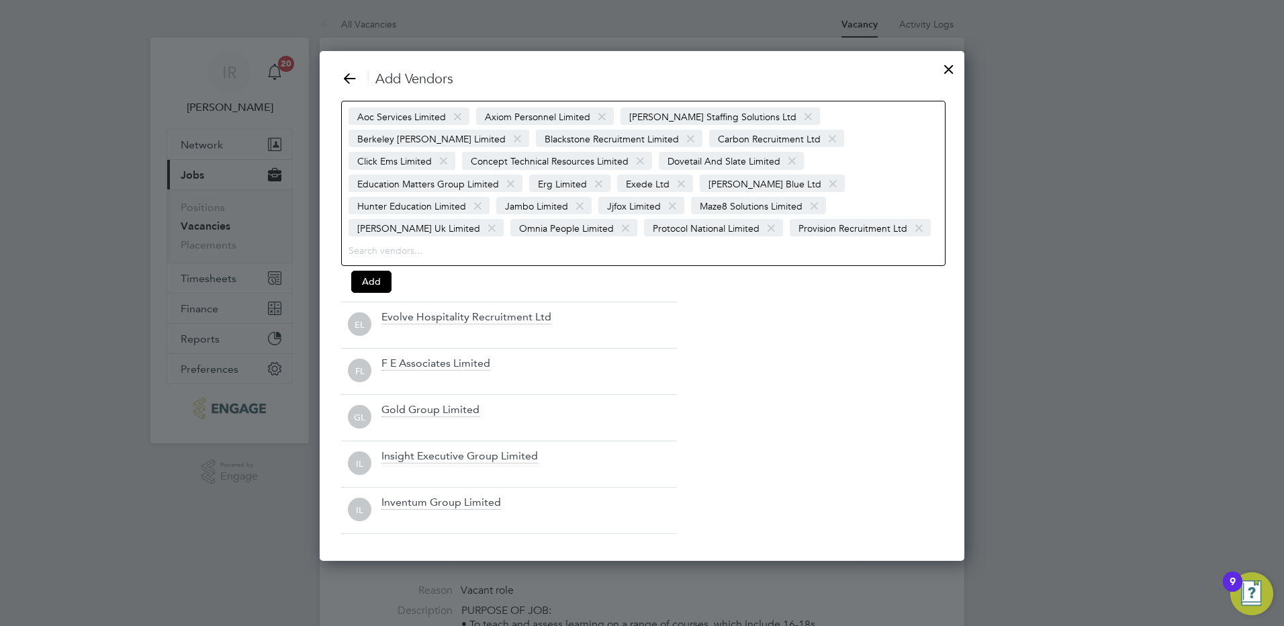
click at [589, 184] on span at bounding box center [598, 184] width 19 height 26
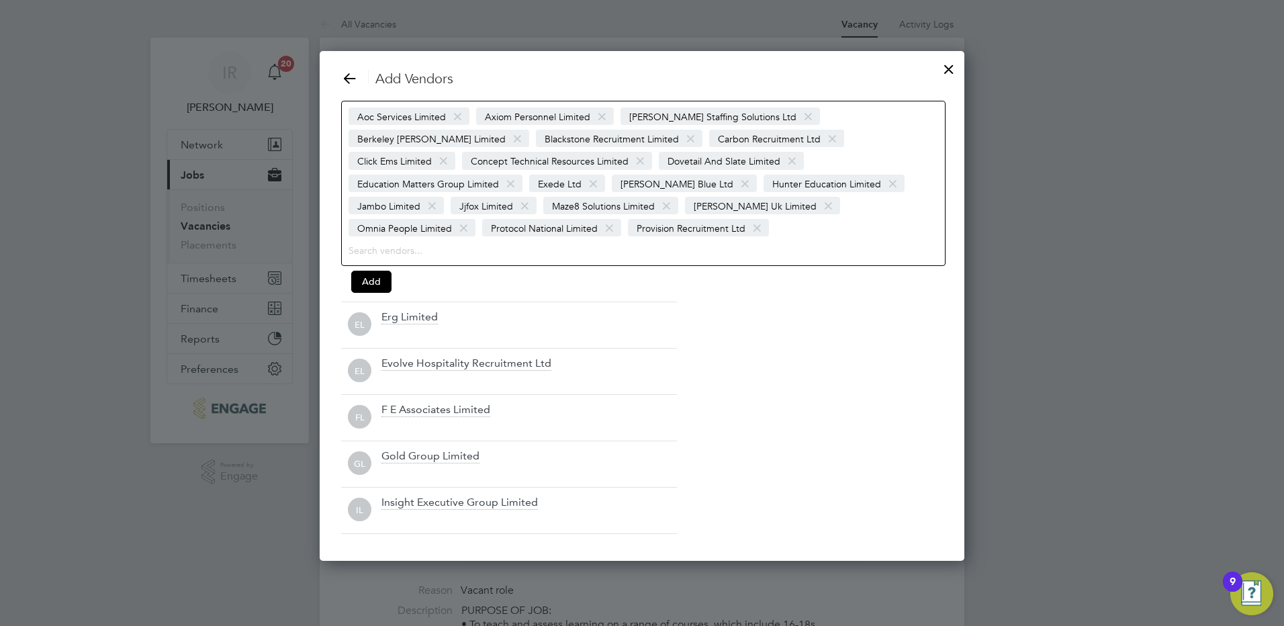
click at [630, 163] on span at bounding box center [639, 161] width 19 height 26
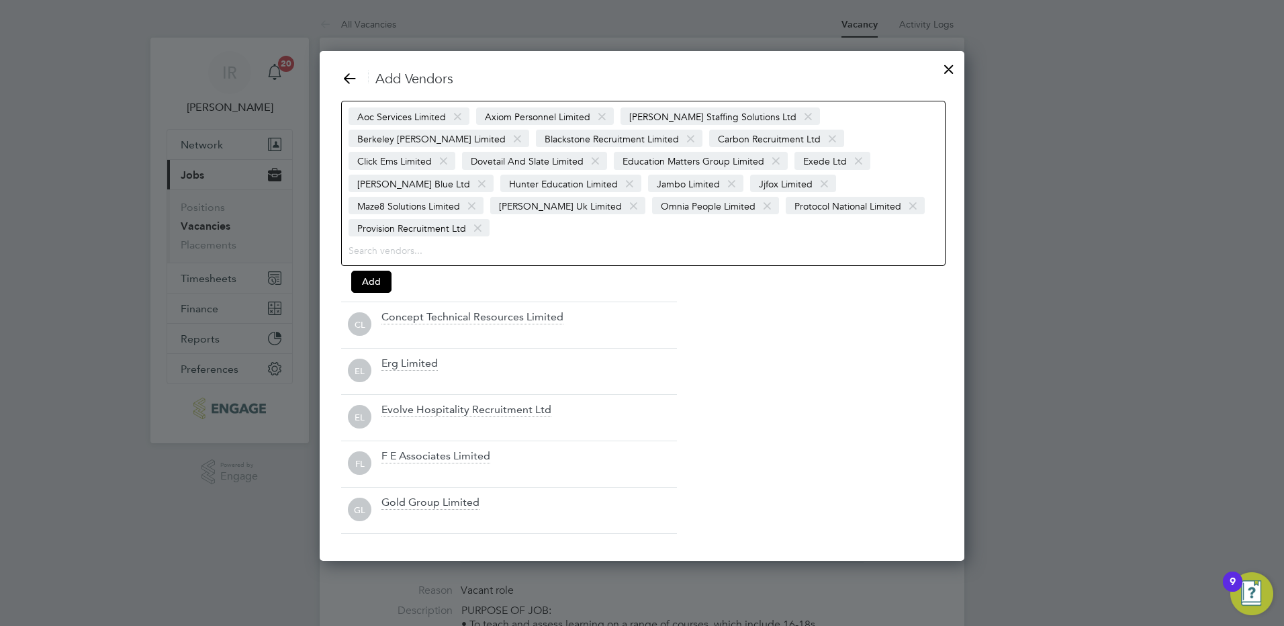
drag, startPoint x: 756, startPoint y: 135, endPoint x: 655, endPoint y: 137, distance: 101.4
click at [453, 148] on span at bounding box center [443, 161] width 19 height 26
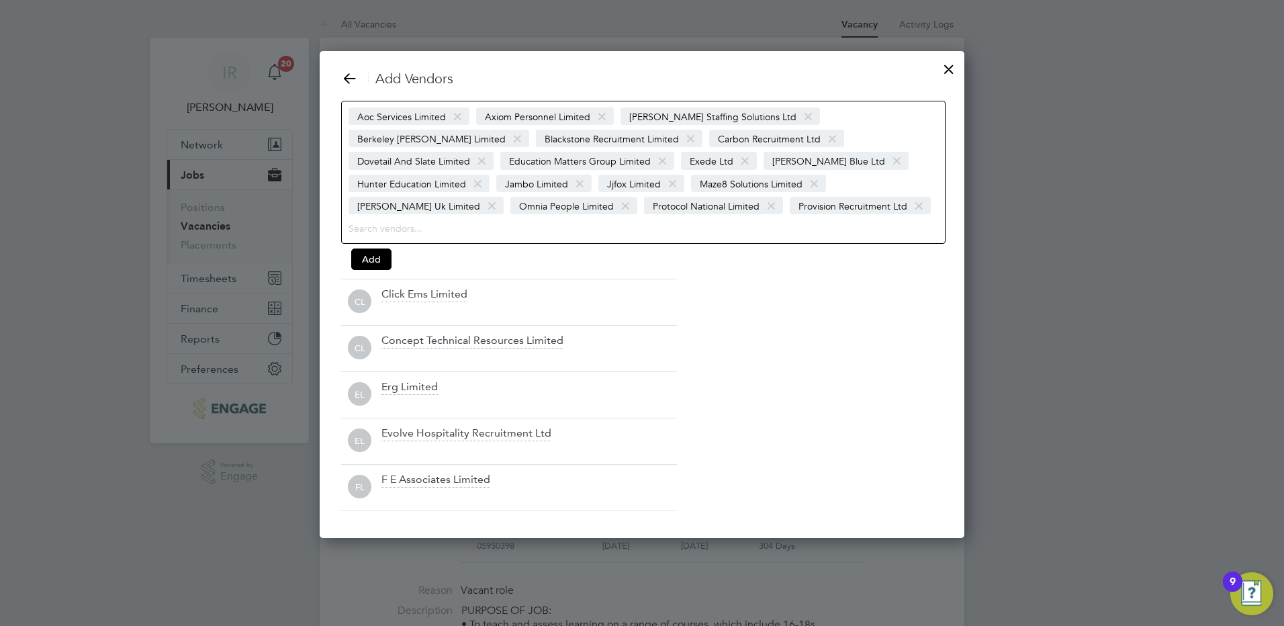
click at [681, 140] on span at bounding box center [690, 139] width 19 height 26
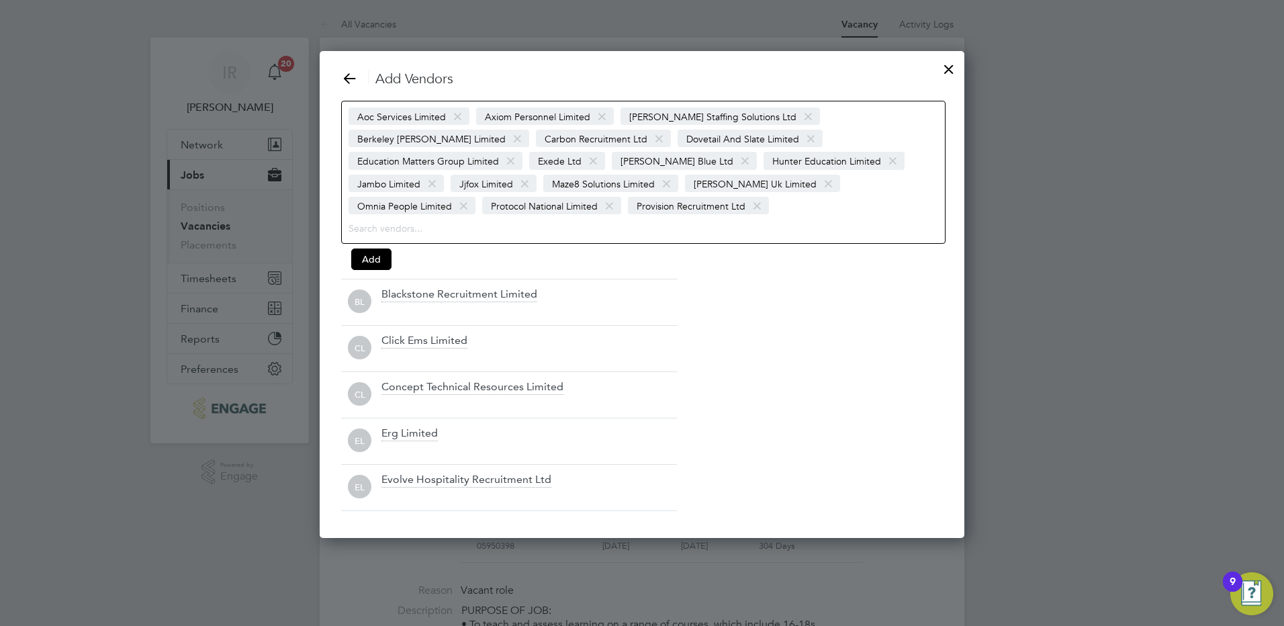
click at [527, 126] on span at bounding box center [517, 139] width 19 height 26
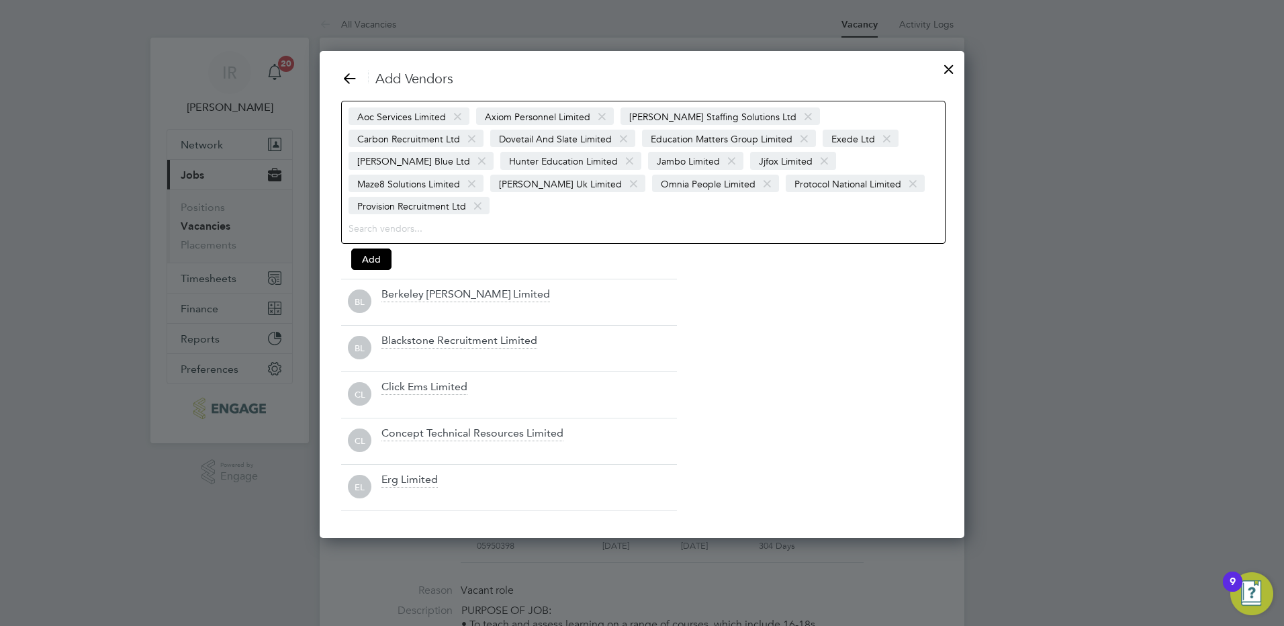
click at [798, 118] on span at bounding box center [807, 117] width 19 height 26
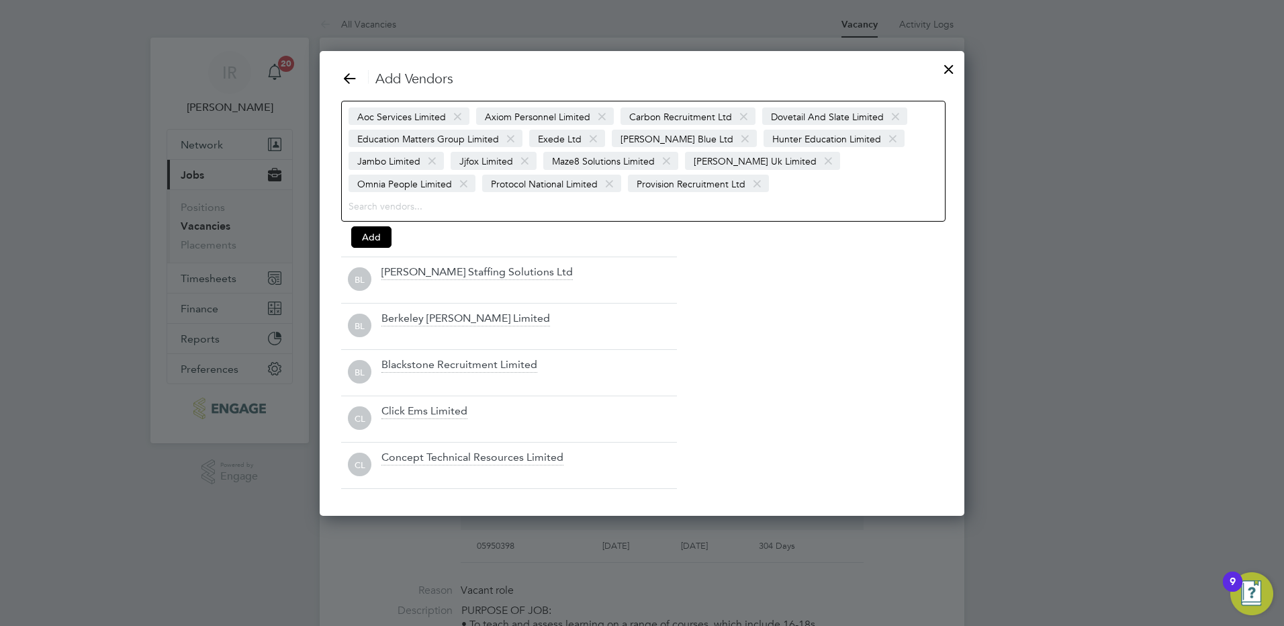
click at [600, 117] on span at bounding box center [601, 117] width 19 height 26
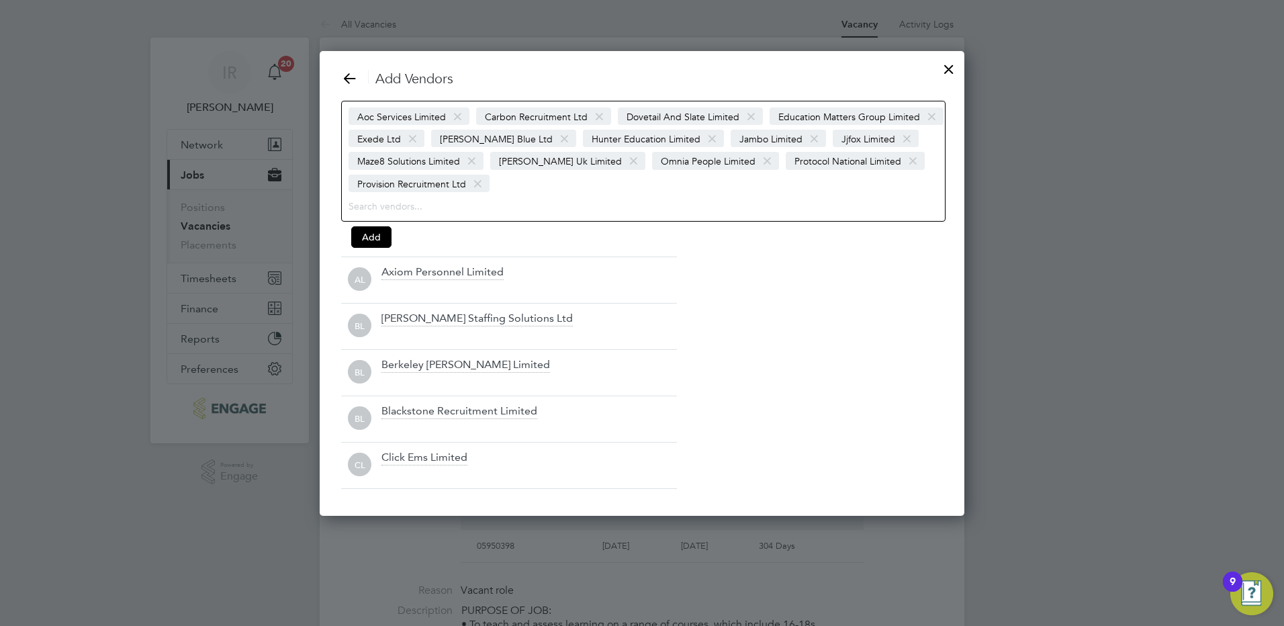
click at [455, 114] on span at bounding box center [457, 117] width 19 height 26
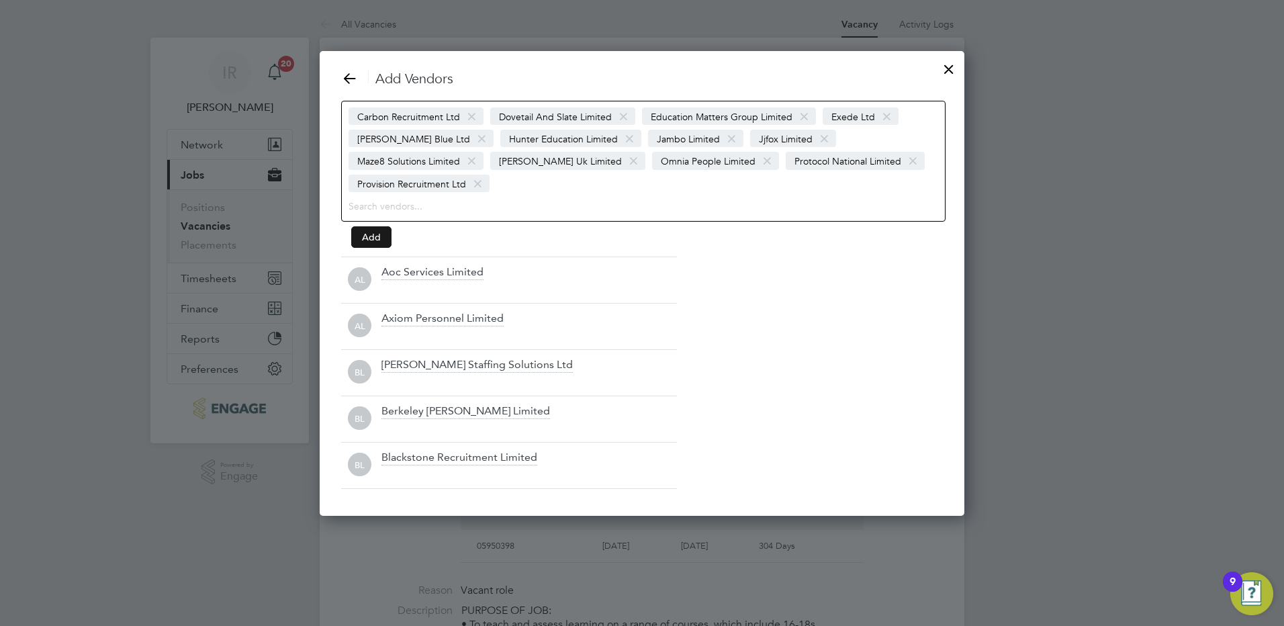
click at [378, 226] on button "Add" at bounding box center [371, 236] width 40 height 21
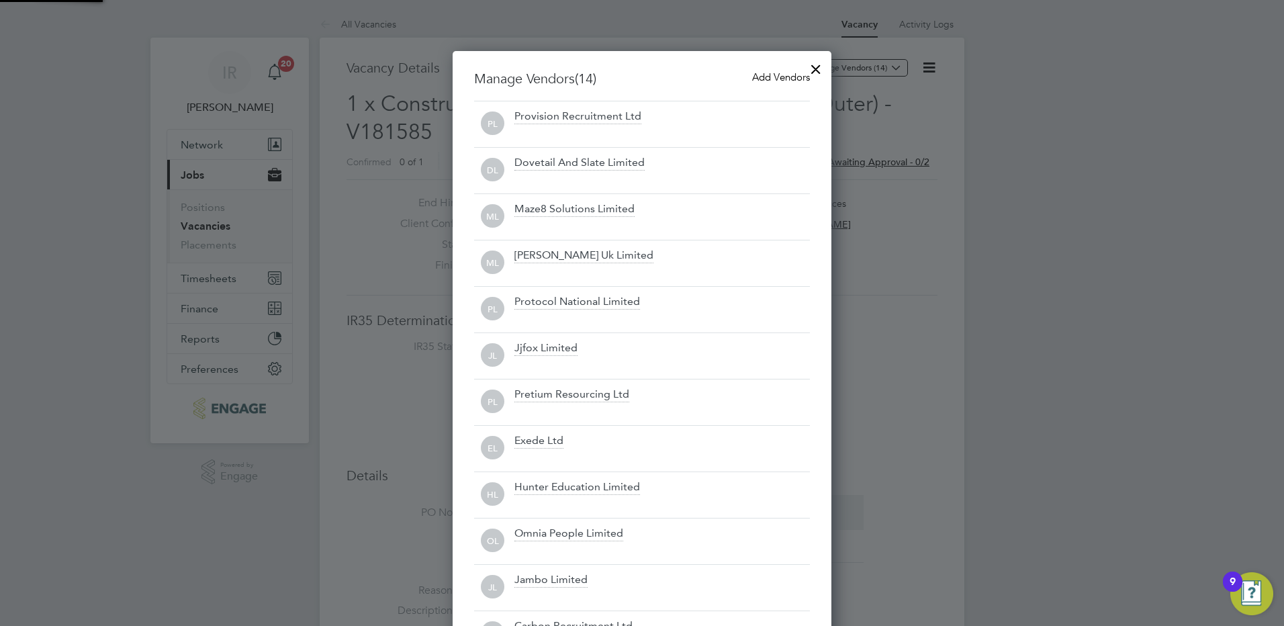
scroll to position [726, 379]
drag, startPoint x: 818, startPoint y: 64, endPoint x: 819, endPoint y: 75, distance: 10.8
click at [819, 64] on div at bounding box center [816, 66] width 24 height 24
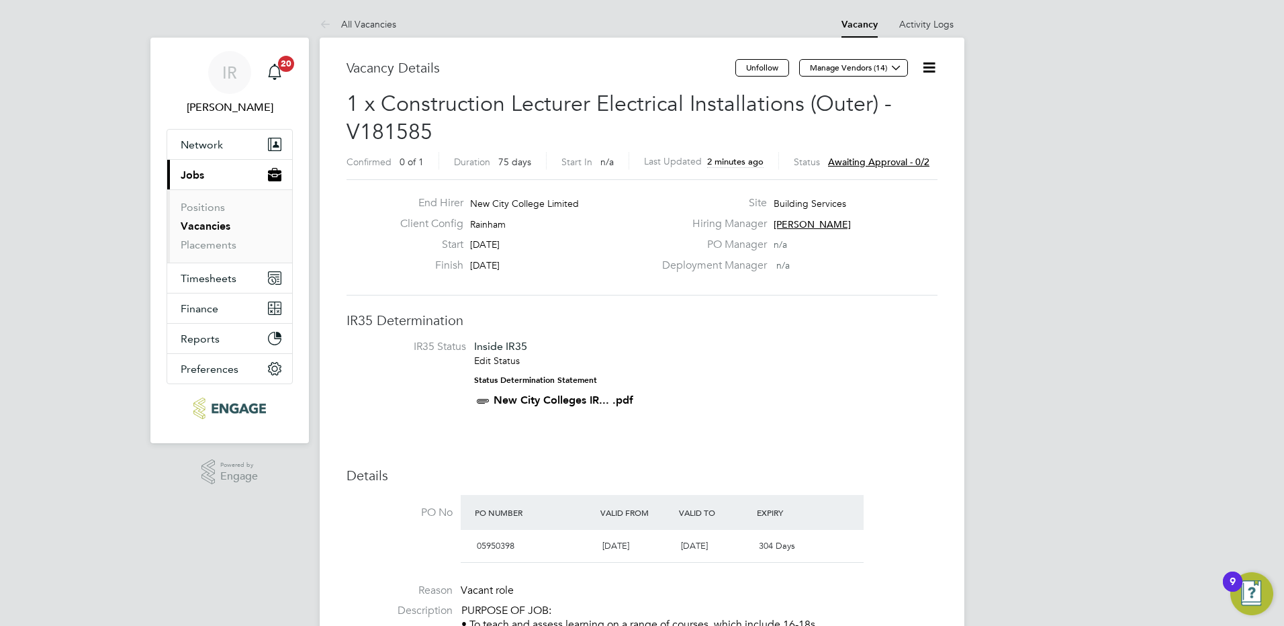
click at [378, 26] on link "All Vacancies" at bounding box center [358, 24] width 77 height 12
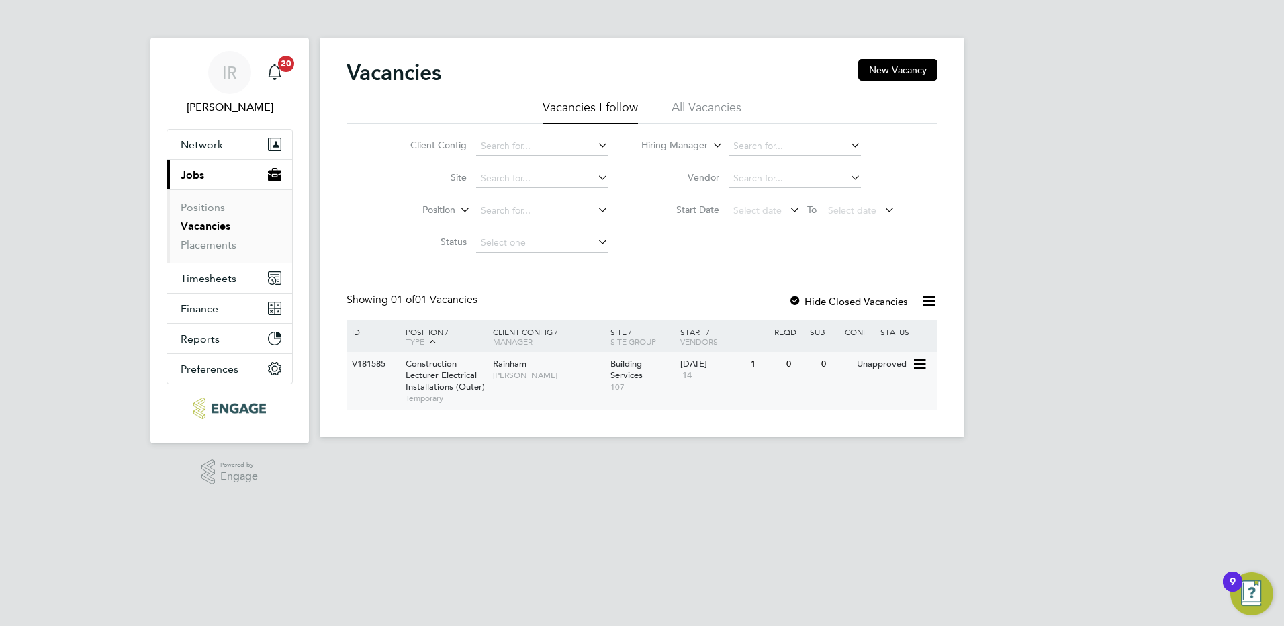
click at [702, 374] on div "06 Oct 2025 14" at bounding box center [712, 370] width 70 height 36
click at [466, 381] on span "Construction Lecturer Electrical Installations (Outer)" at bounding box center [445, 375] width 79 height 34
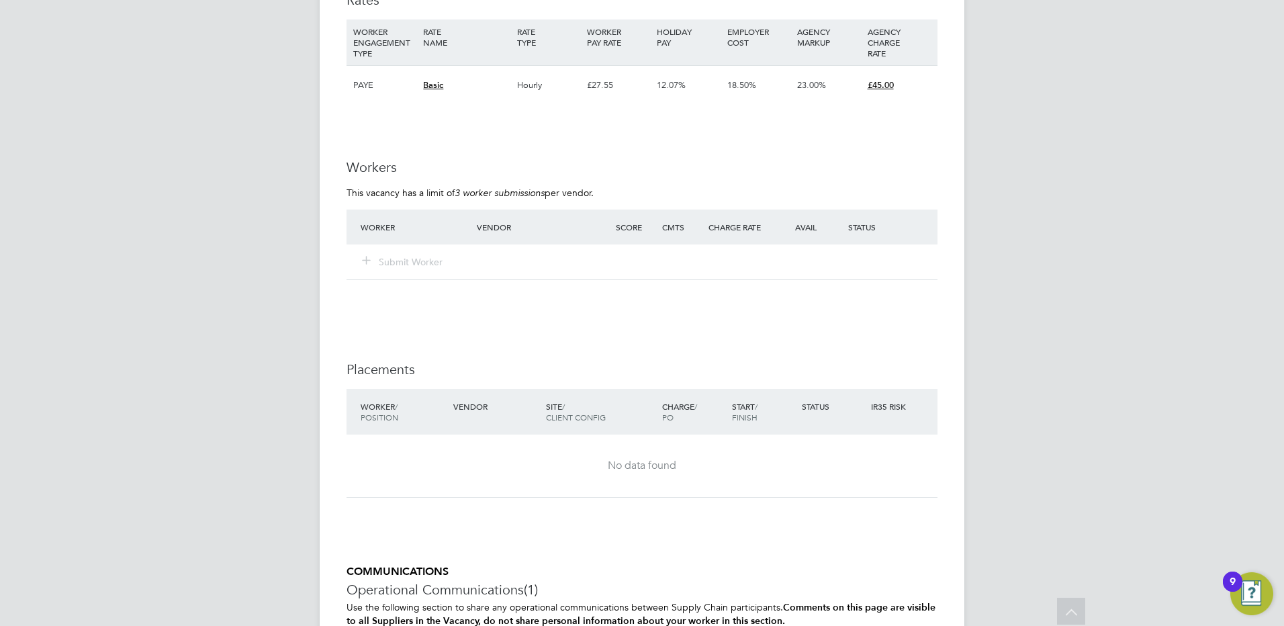
scroll to position [2618, 0]
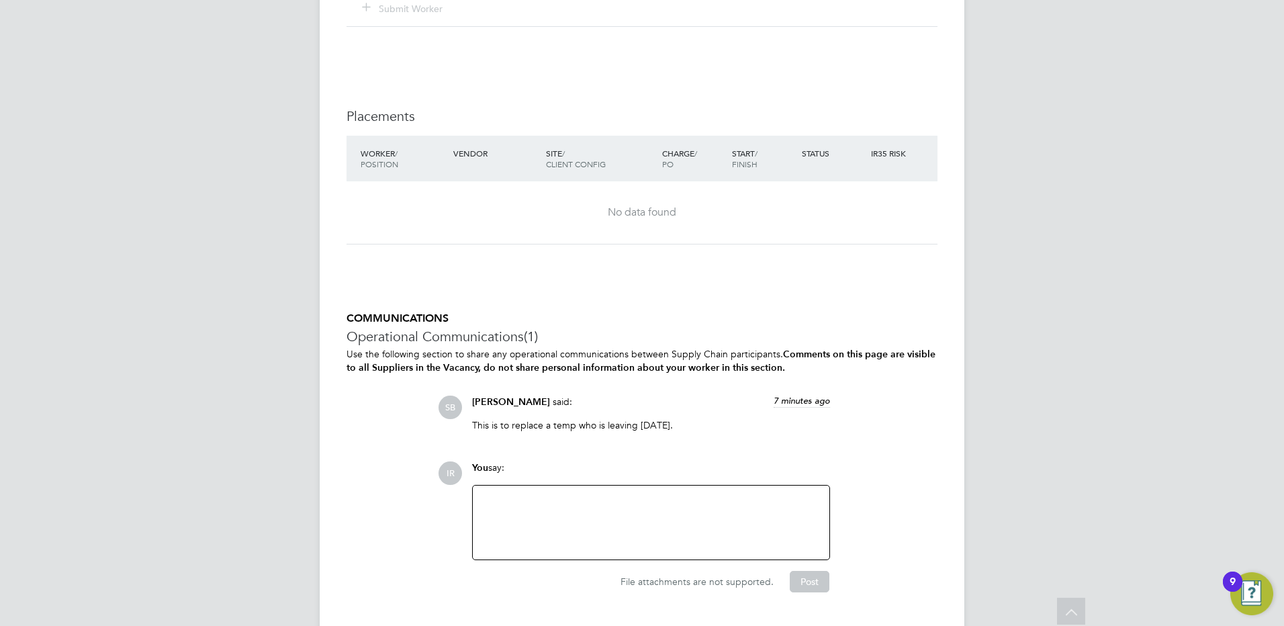
drag, startPoint x: 675, startPoint y: 94, endPoint x: 117, endPoint y: 65, distance: 558.7
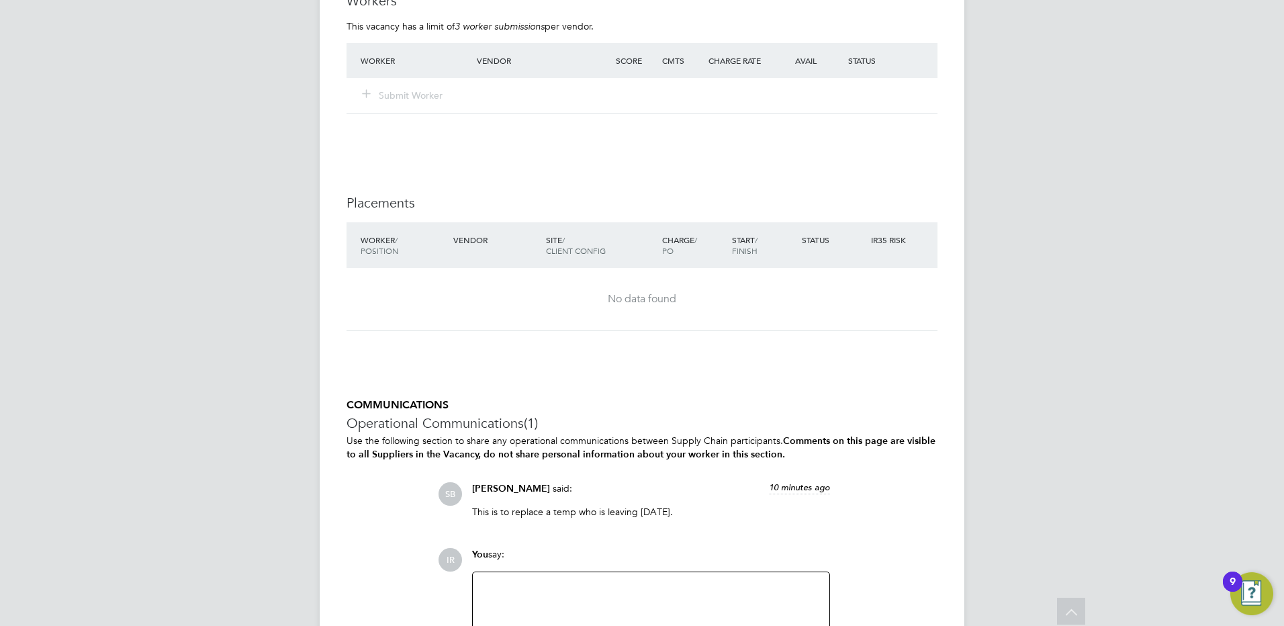
scroll to position [2316, 0]
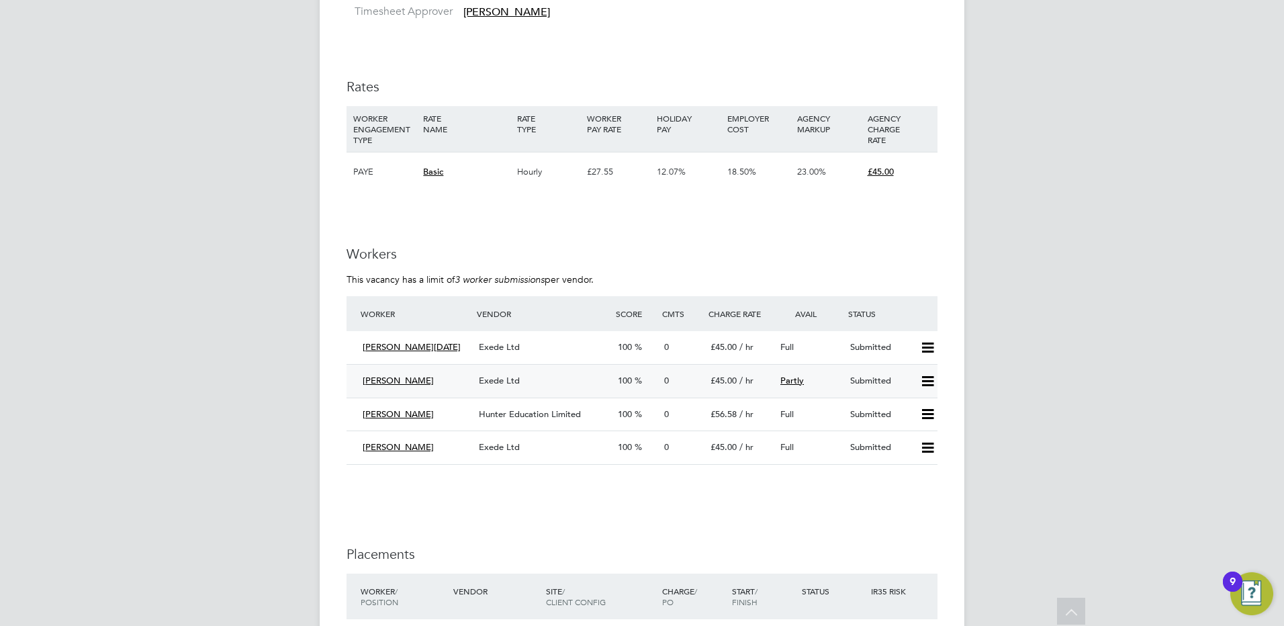
scroll to position [2283, 0]
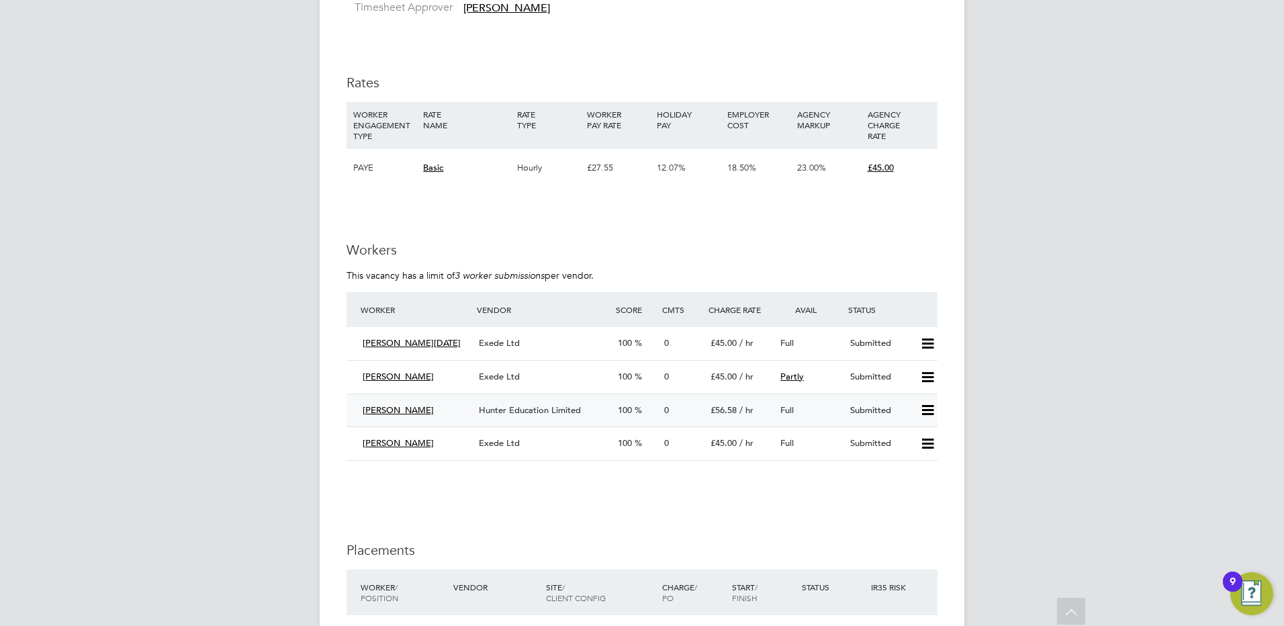
click at [401, 406] on span "[PERSON_NAME]" at bounding box center [398, 409] width 71 height 11
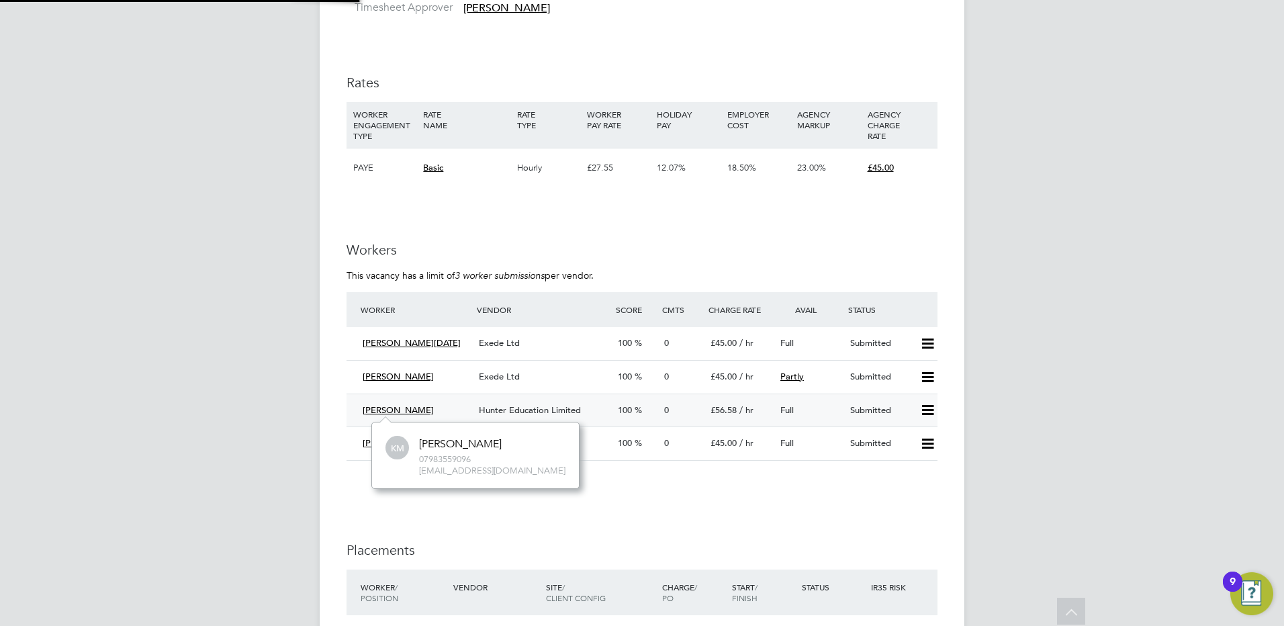
scroll to position [66, 202]
click at [512, 408] on span "Hunter Education Limited" at bounding box center [530, 409] width 102 height 11
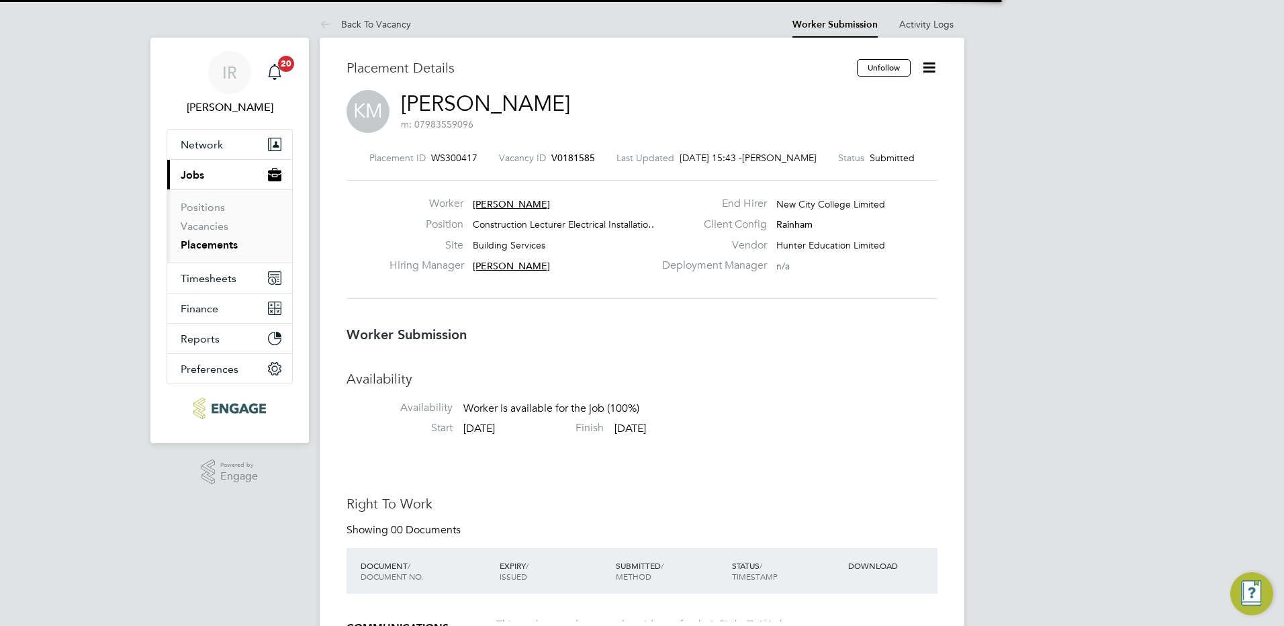
scroll to position [7, 7]
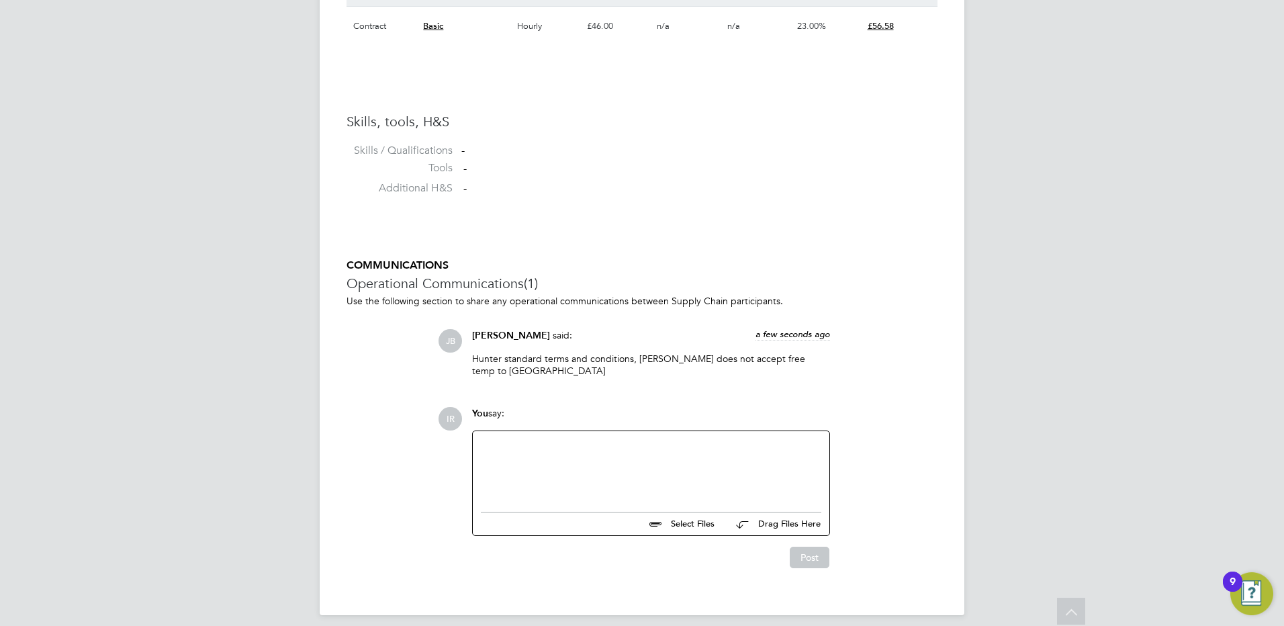
click at [541, 439] on div at bounding box center [651, 468] width 340 height 58
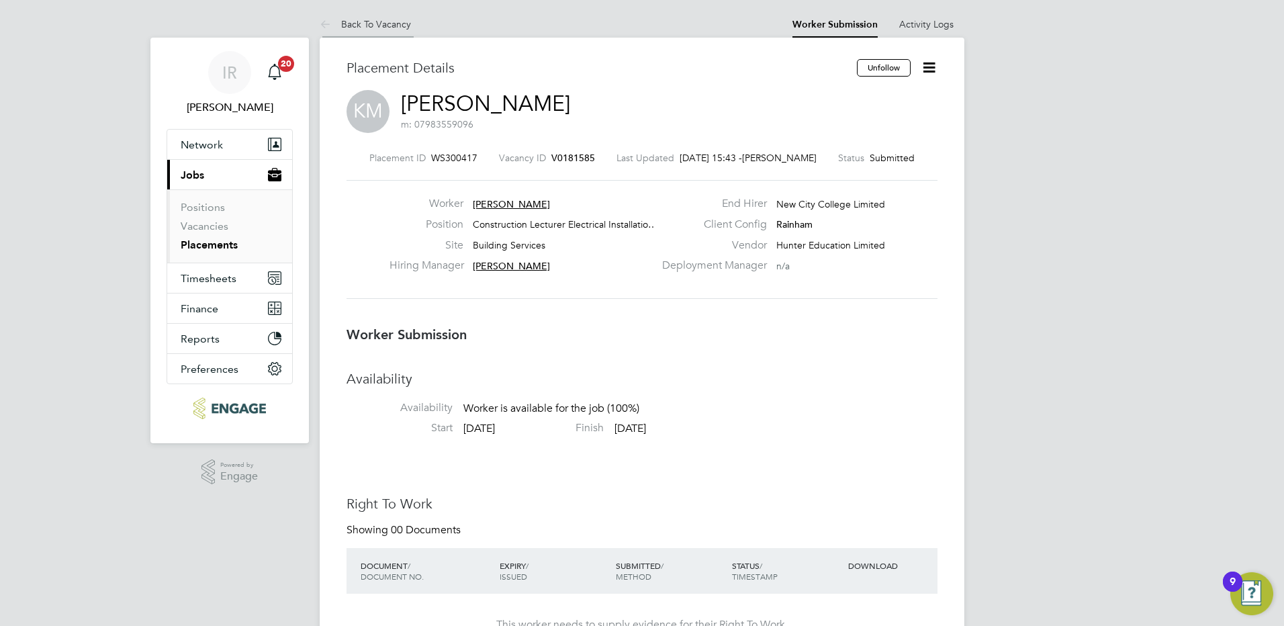
click at [381, 21] on link "Back To Vacancy" at bounding box center [365, 24] width 91 height 12
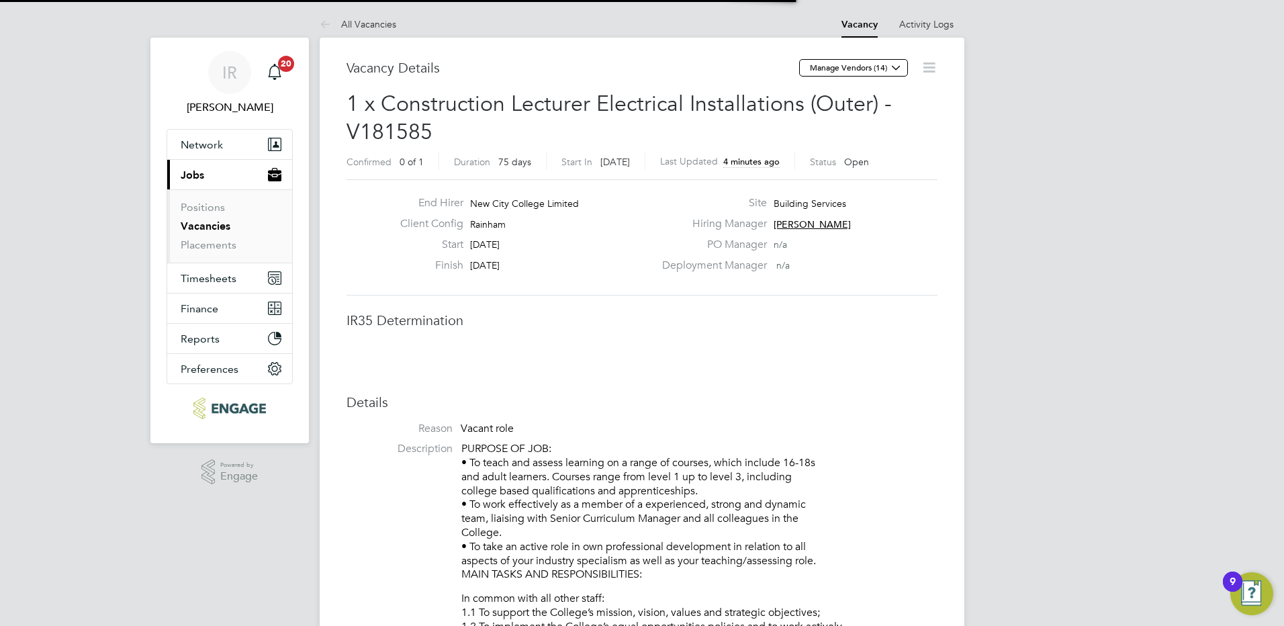
scroll to position [7, 7]
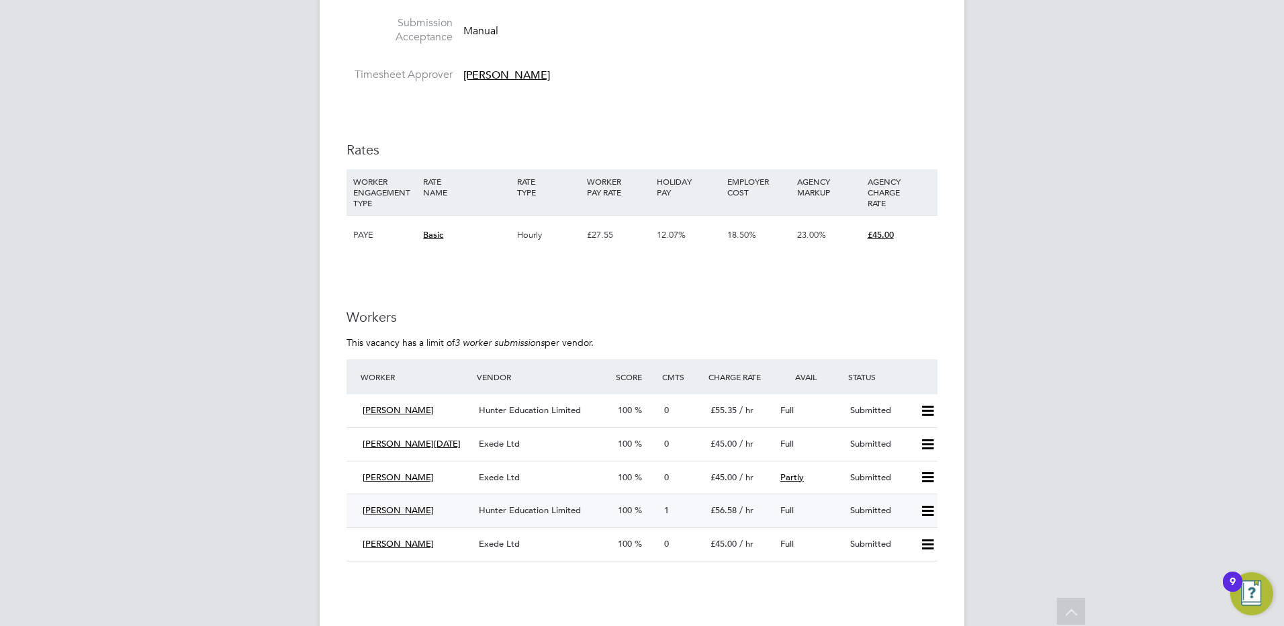
click at [549, 506] on span "Hunter Education Limited" at bounding box center [530, 509] width 102 height 11
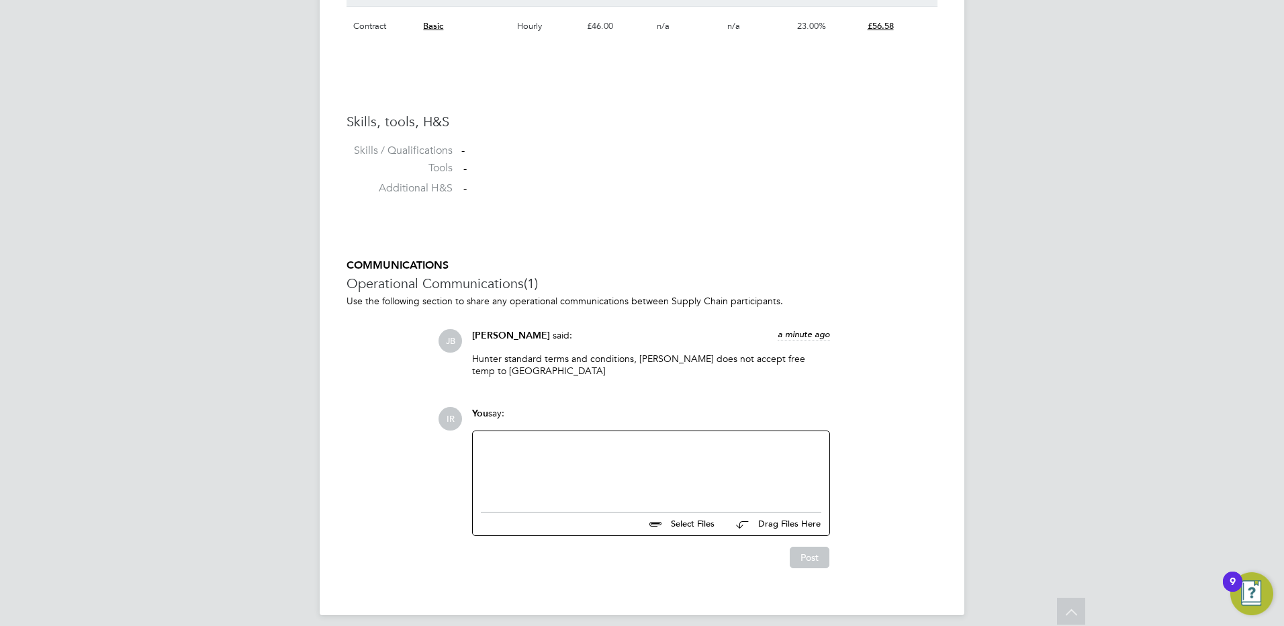
click at [487, 459] on div at bounding box center [651, 468] width 340 height 58
click at [802, 552] on button "Post" at bounding box center [810, 557] width 40 height 21
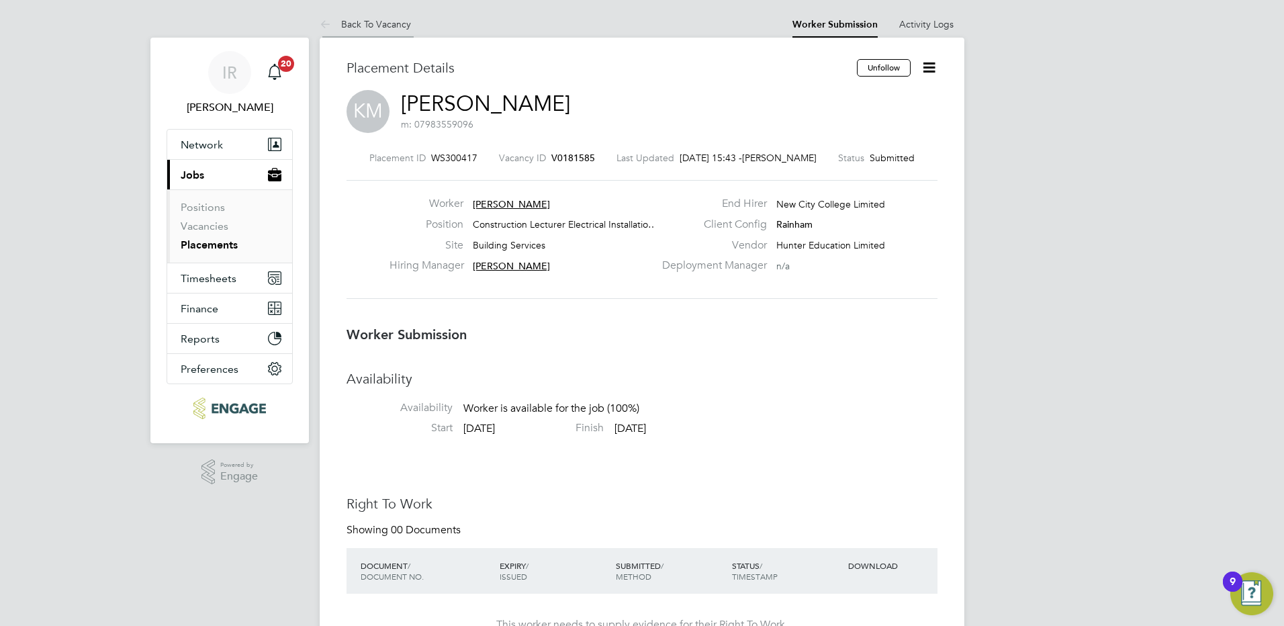
click at [392, 21] on link "Back To Vacancy" at bounding box center [365, 24] width 91 height 12
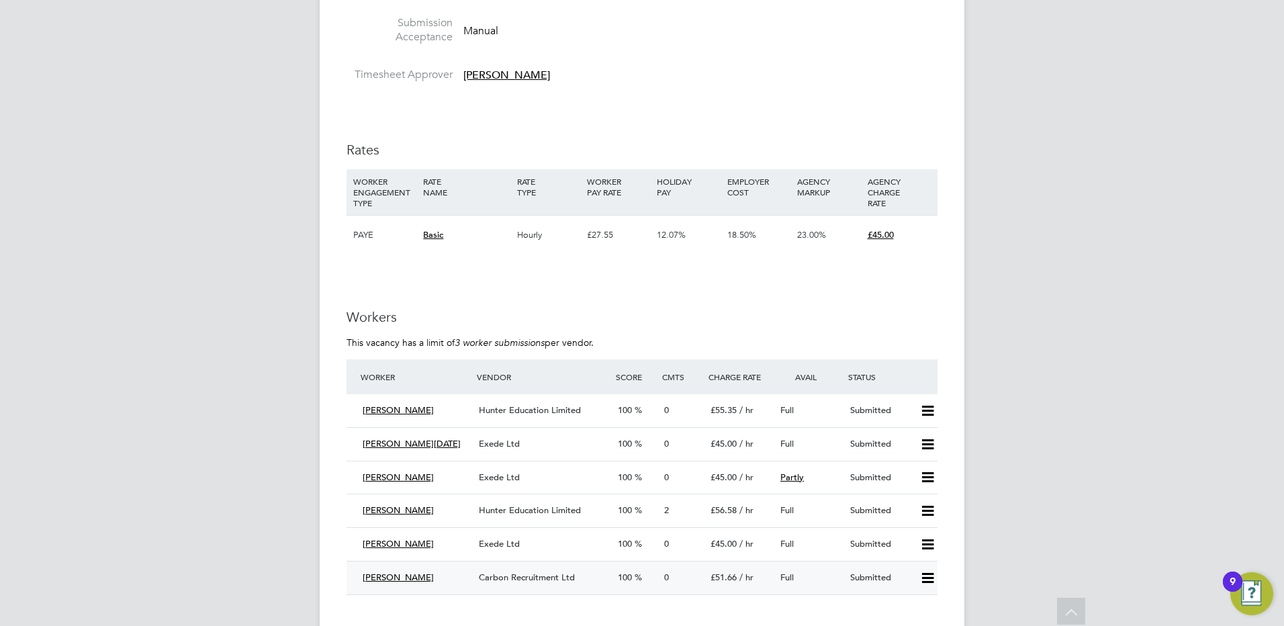
click at [526, 581] on span "Carbon Recruitment Ltd" at bounding box center [527, 576] width 96 height 11
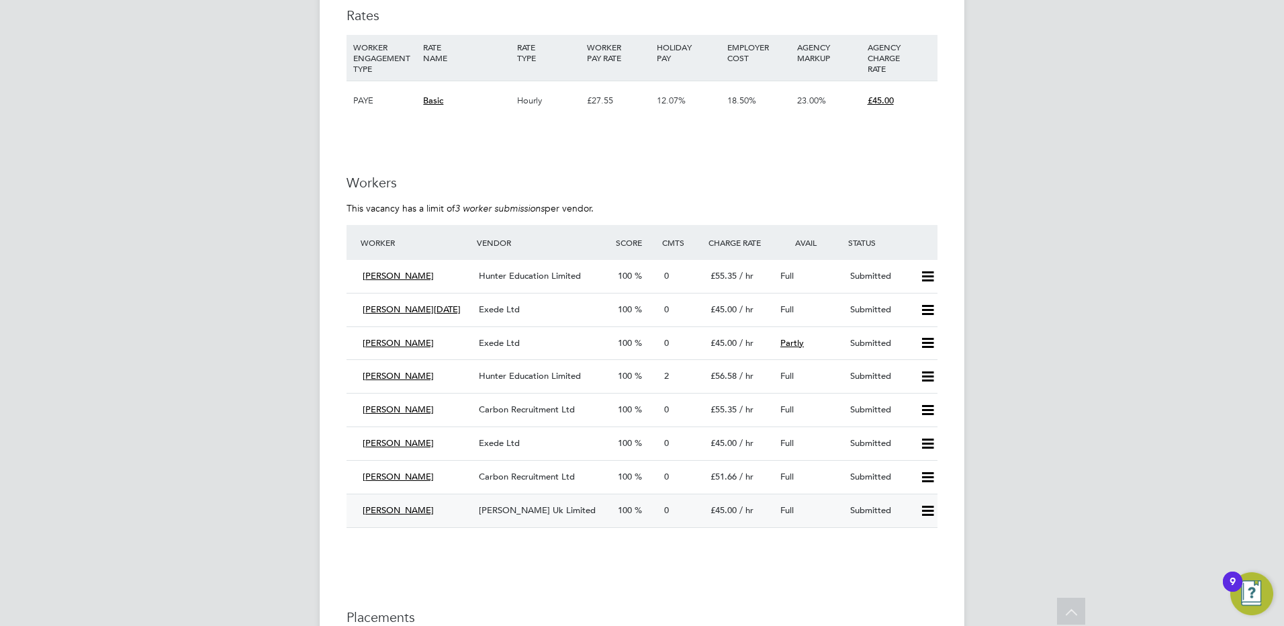
click at [552, 504] on span "[PERSON_NAME] Uk Limited" at bounding box center [537, 509] width 117 height 11
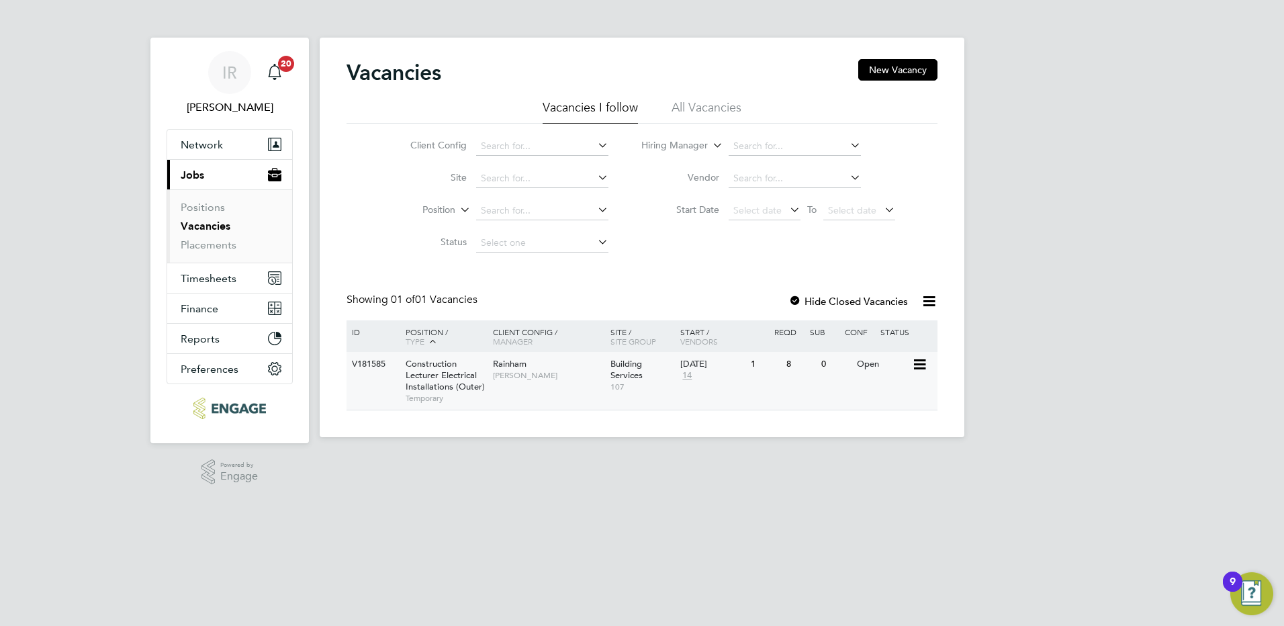
click at [455, 377] on span "Construction Lecturer Electrical Installations (Outer)" at bounding box center [445, 375] width 79 height 34
click at [451, 381] on span "Construction Lecturer Electrical Installations (Outer)" at bounding box center [445, 375] width 79 height 34
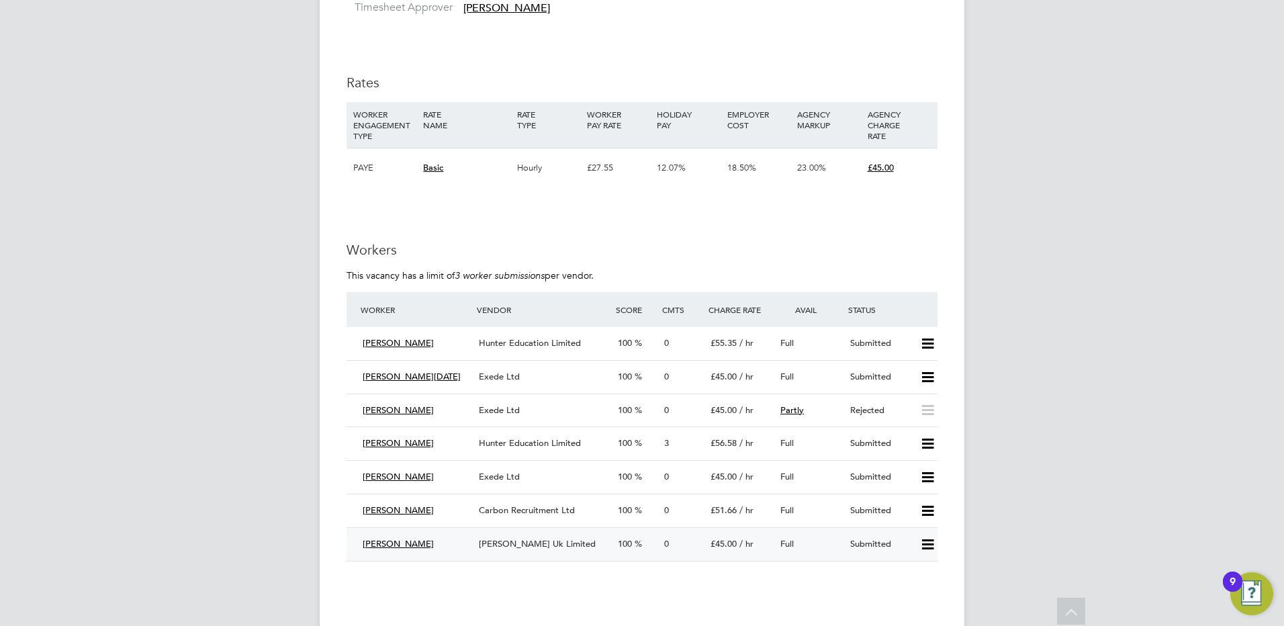
click at [547, 545] on span "[PERSON_NAME] Uk Limited" at bounding box center [537, 543] width 117 height 11
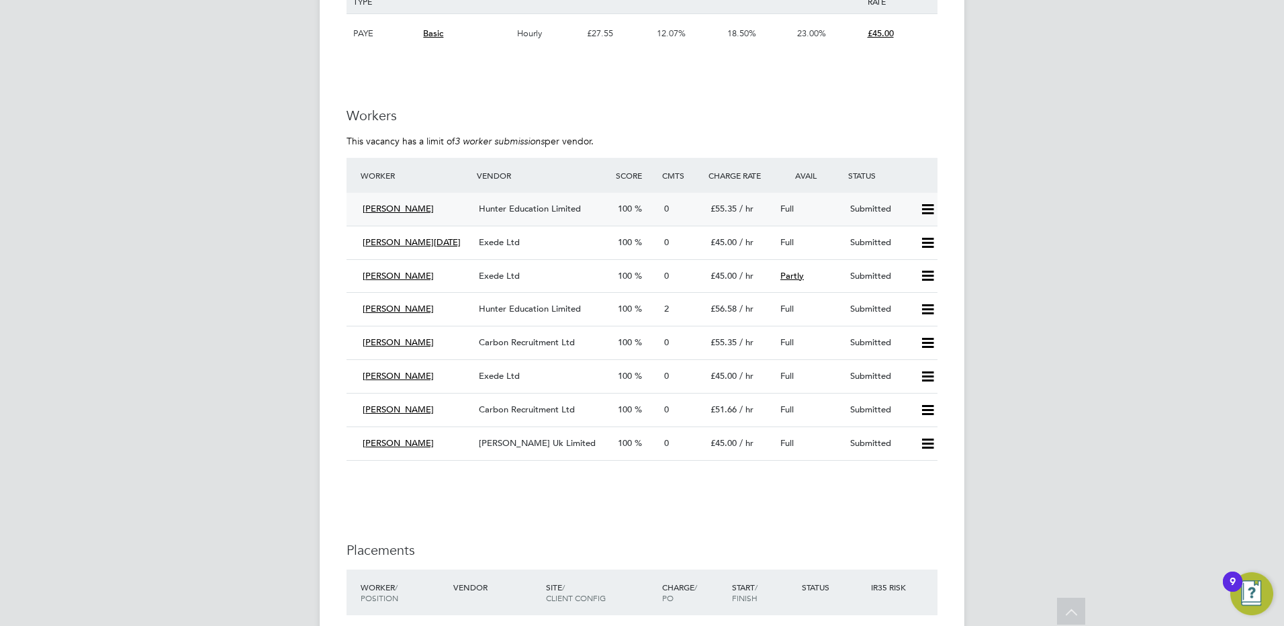
click at [559, 213] on span "Hunter Education Limited" at bounding box center [530, 208] width 102 height 11
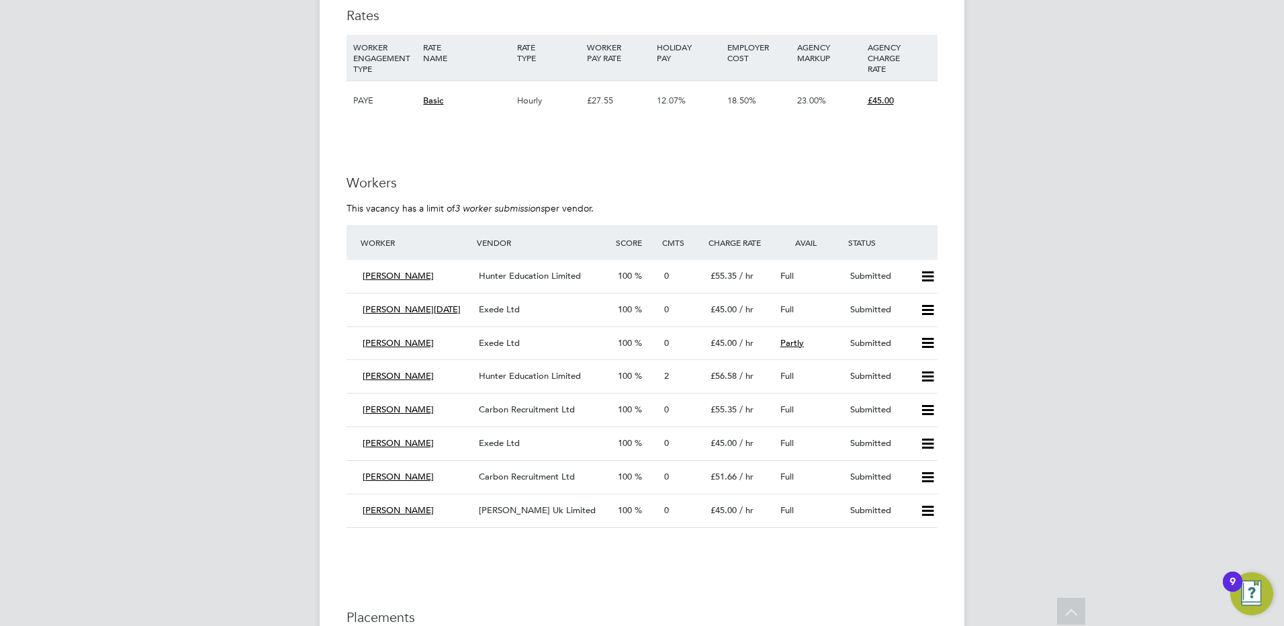
click at [929, 344] on icon at bounding box center [927, 343] width 17 height 11
click at [913, 391] on li "Reject" at bounding box center [909, 390] width 47 height 19
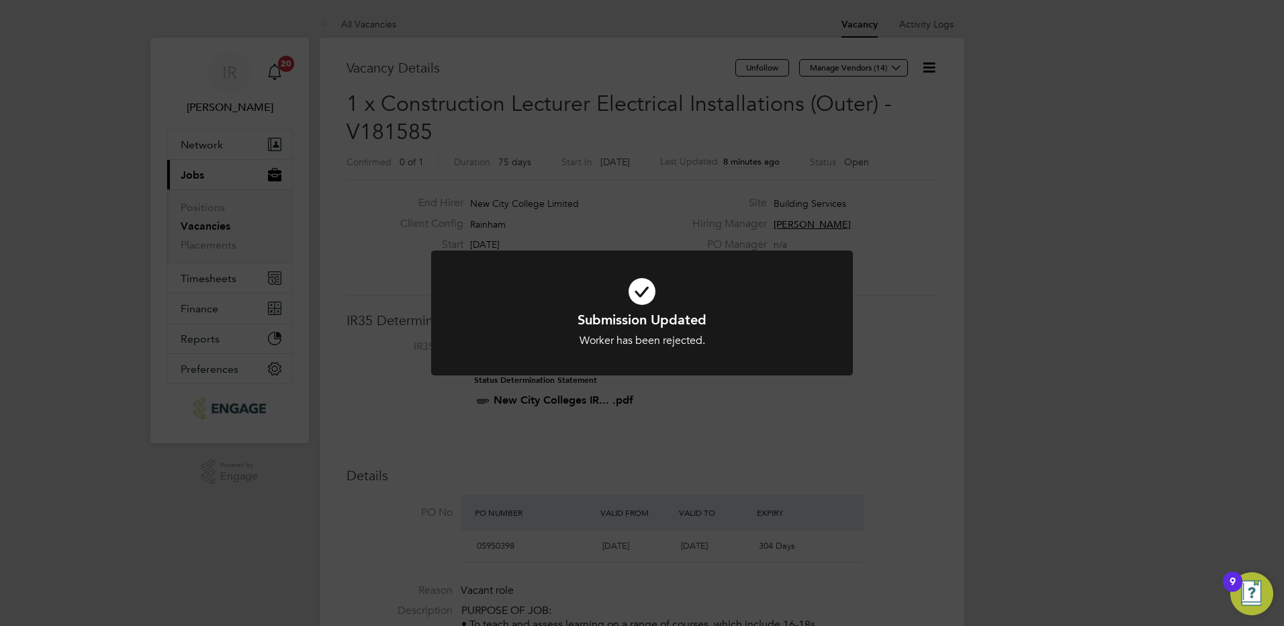
click at [936, 312] on div "Submission Updated Worker has been rejected. Cancel Okay" at bounding box center [642, 313] width 1284 height 626
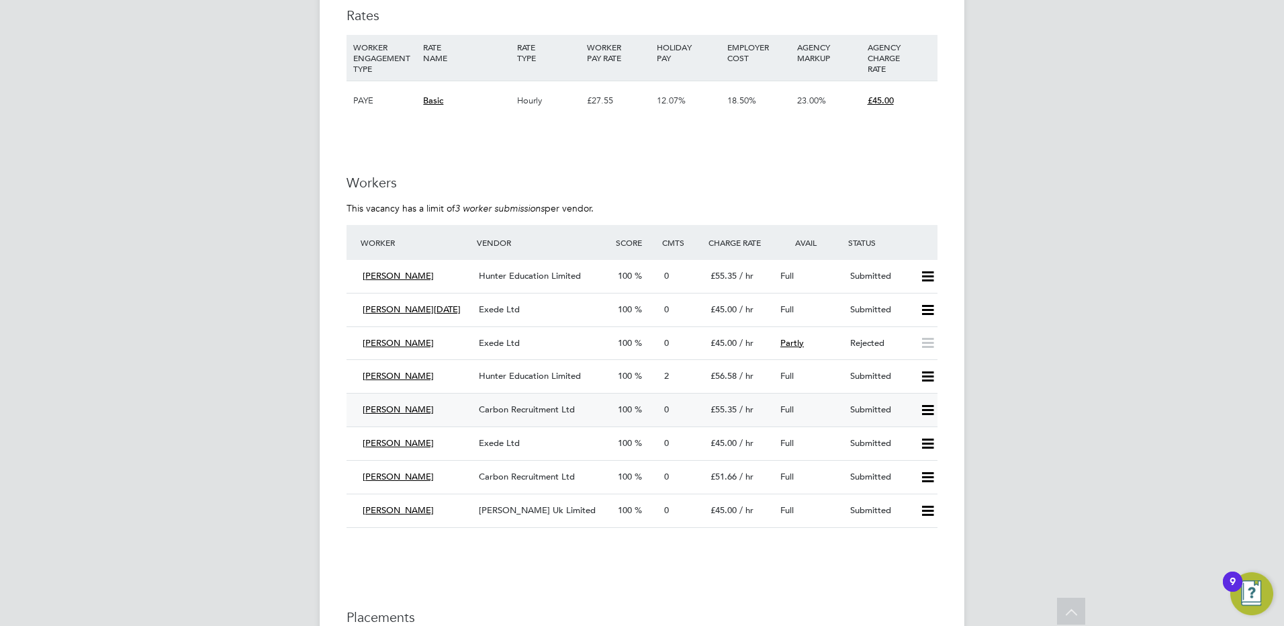
click at [563, 407] on span "Carbon Recruitment Ltd" at bounding box center [527, 409] width 96 height 11
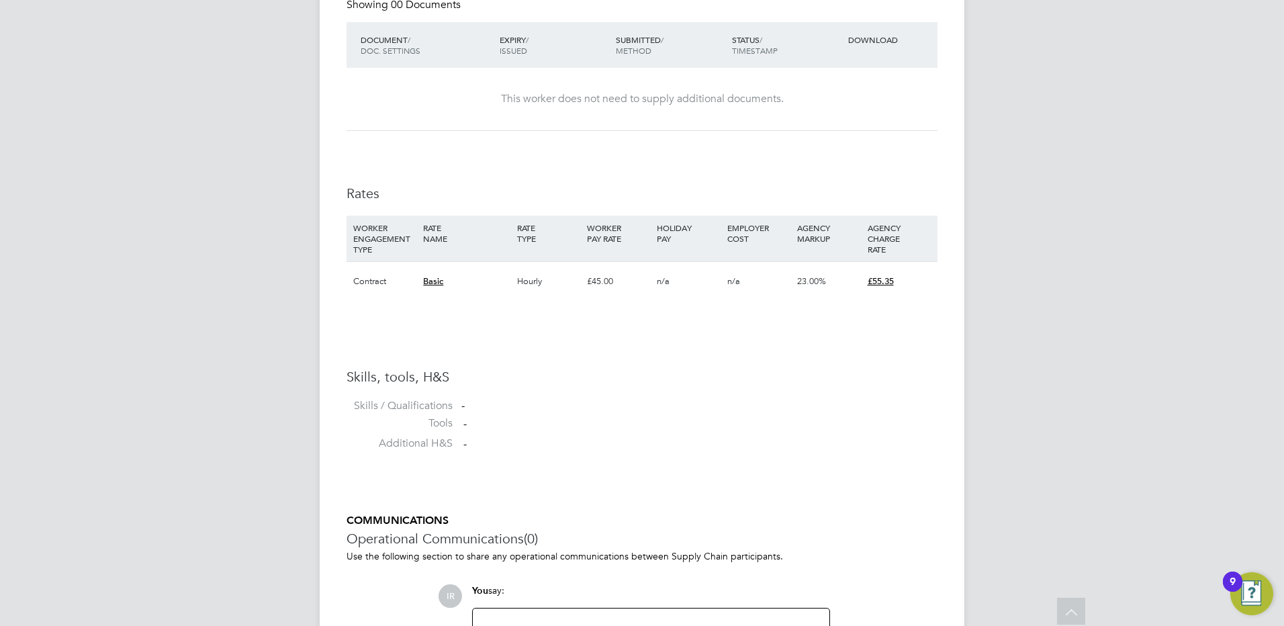
scroll to position [527, 0]
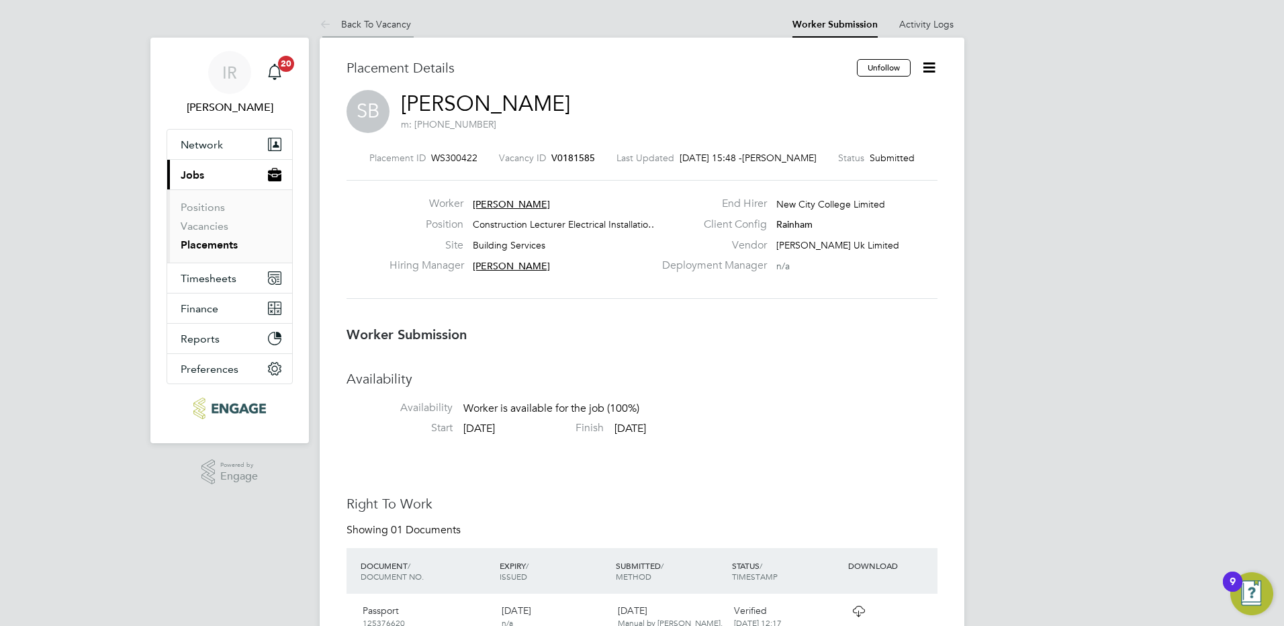
click at [369, 20] on link "Back To Vacancy" at bounding box center [365, 24] width 91 height 12
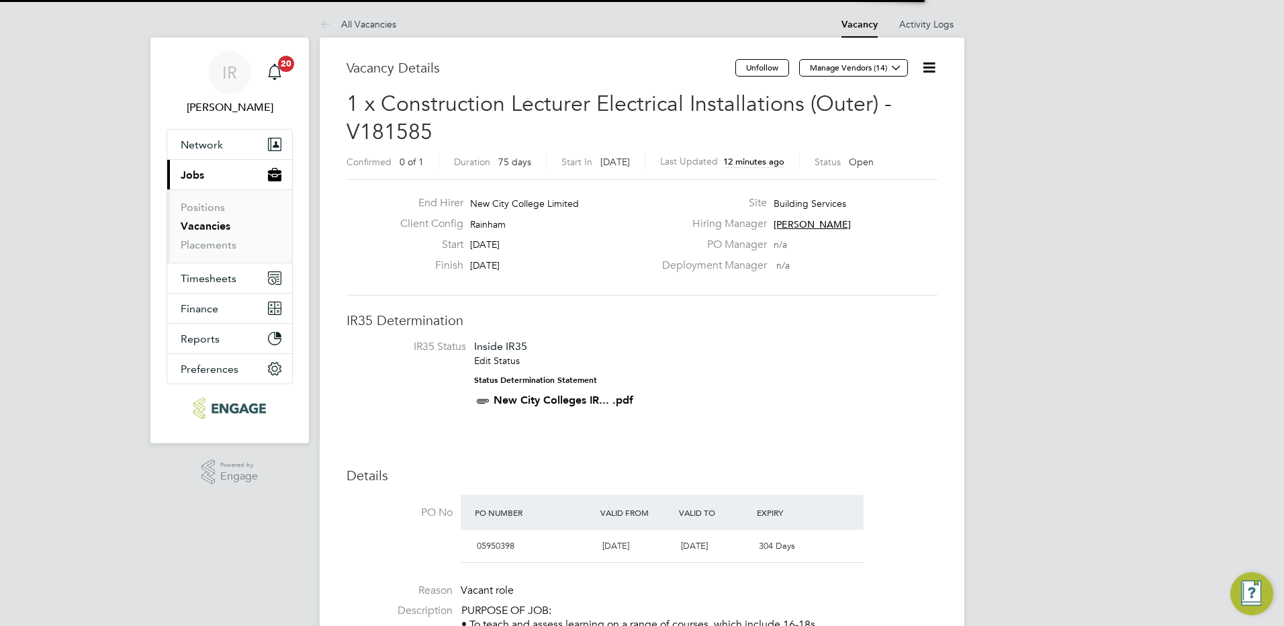
scroll to position [7, 7]
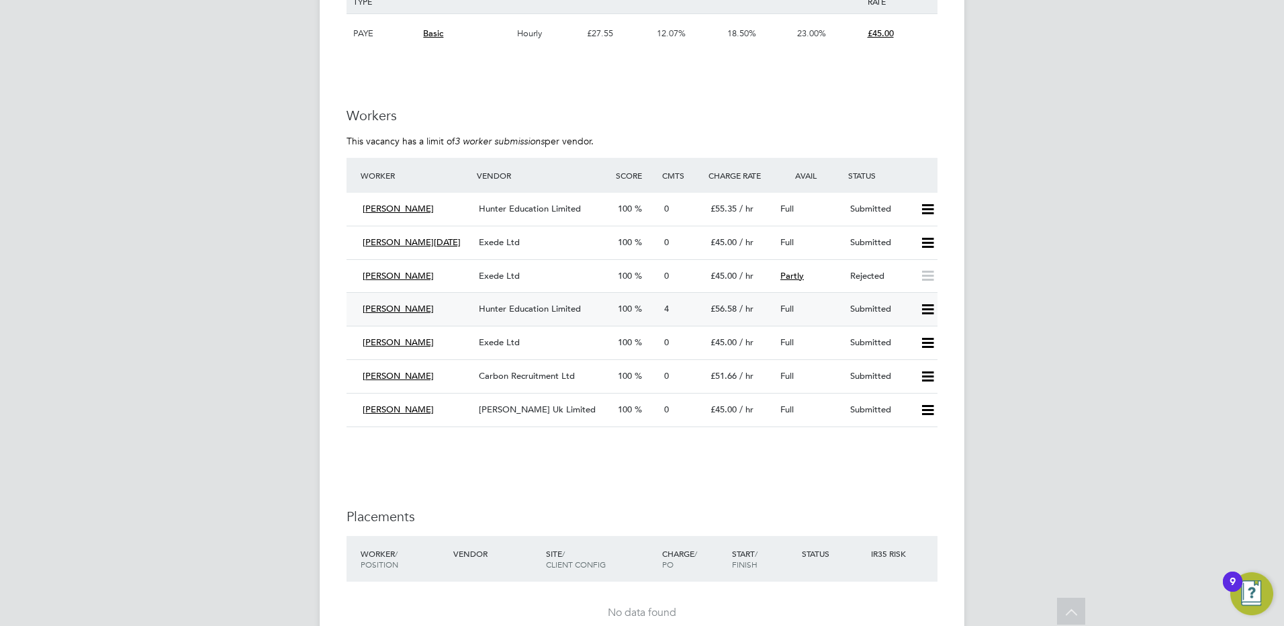
click at [397, 307] on span "[PERSON_NAME]" at bounding box center [398, 308] width 71 height 11
click at [528, 305] on span "Hunter Education Limited" at bounding box center [530, 308] width 102 height 11
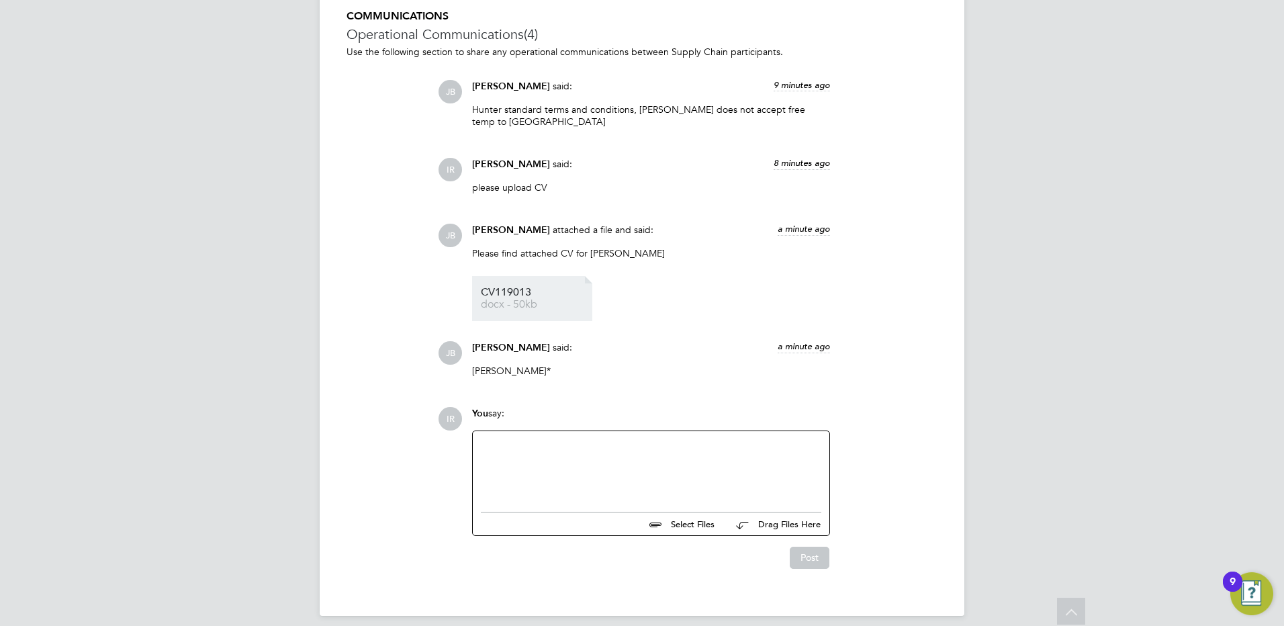
click at [506, 299] on span "docx - 50kb" at bounding box center [534, 304] width 107 height 10
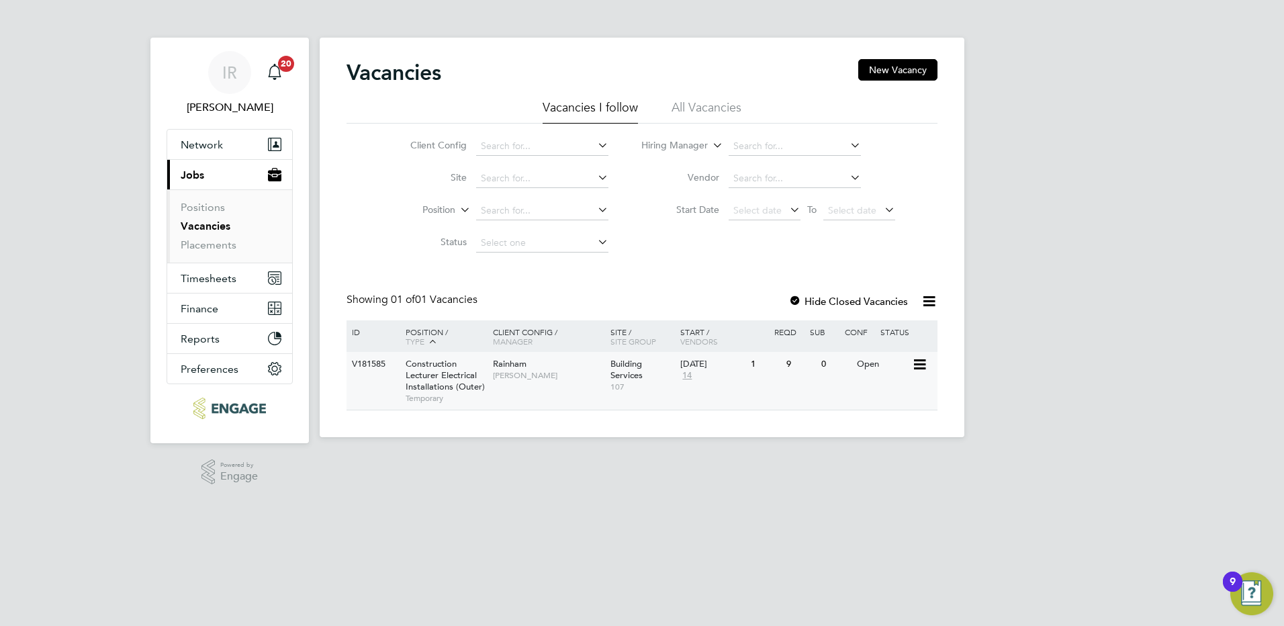
click at [431, 387] on span "Construction Lecturer Electrical Installations (Outer)" at bounding box center [445, 375] width 79 height 34
click at [485, 372] on div "Construction Lecturer Electrical Installations (Outer) Temporary" at bounding box center [442, 381] width 94 height 58
click at [502, 386] on div "Rainham [PERSON_NAME]" at bounding box center [547, 369] width 117 height 35
click at [521, 368] on span "Rainham" at bounding box center [510, 363] width 34 height 11
click at [473, 377] on span "Construction Lecturer Electrical Installations (Outer)" at bounding box center [445, 375] width 79 height 34
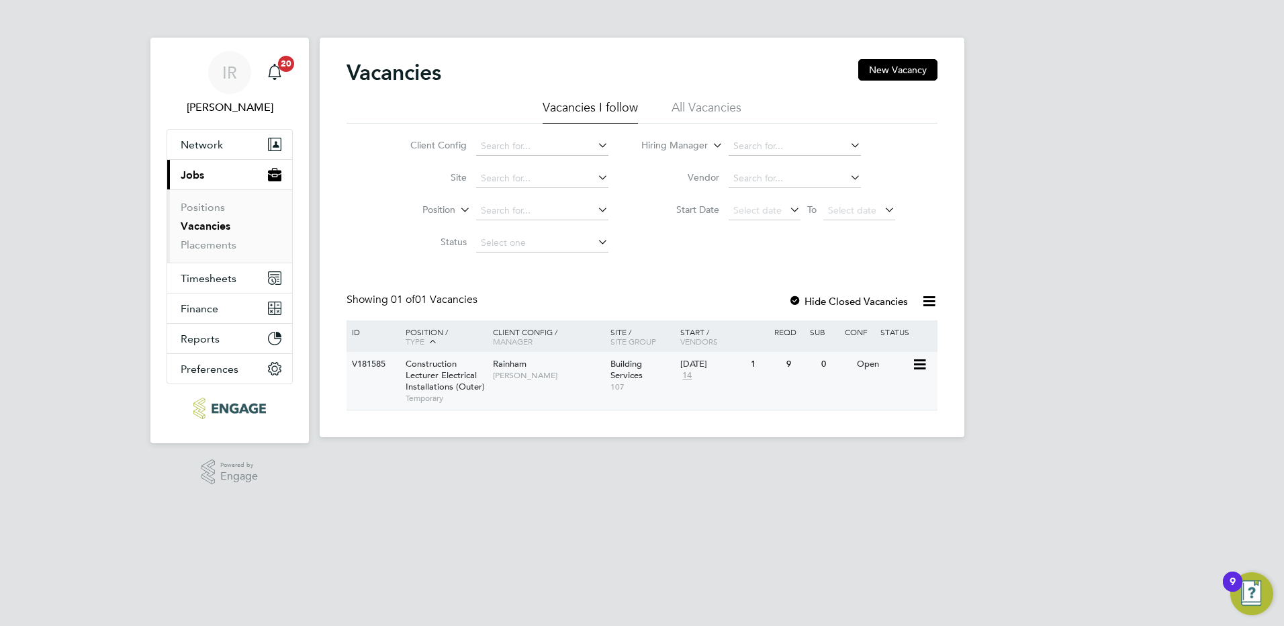
click at [553, 372] on span "[PERSON_NAME]" at bounding box center [548, 375] width 111 height 11
click at [463, 380] on span "Construction Lecturer Electrical Installations (Outer)" at bounding box center [445, 375] width 79 height 34
click at [470, 383] on span "Construction Lecturer Electrical Installations (Outer)" at bounding box center [445, 375] width 79 height 34
click at [457, 381] on span "Construction Lecturer Electrical Installations (Outer)" at bounding box center [445, 375] width 79 height 34
click at [496, 387] on div "V181585 Construction Lecturer Electrical Installations (Outer) Temporary Rainha…" at bounding box center [641, 381] width 591 height 58
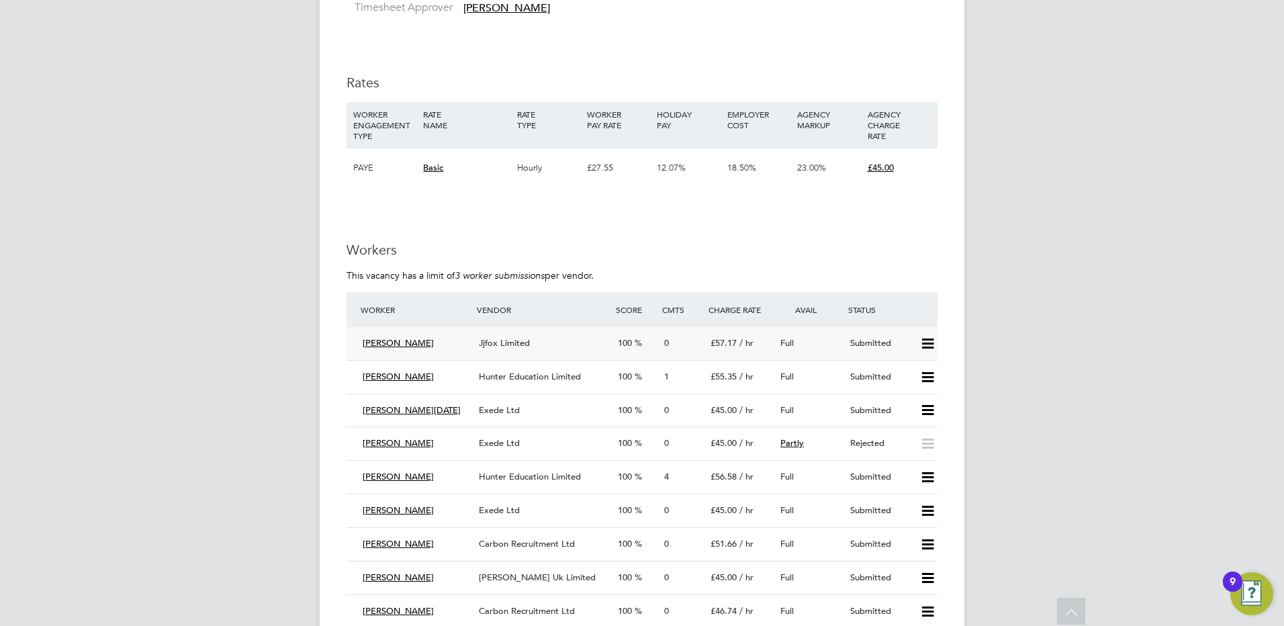
click at [515, 343] on span "Jjfox Limited" at bounding box center [504, 342] width 51 height 11
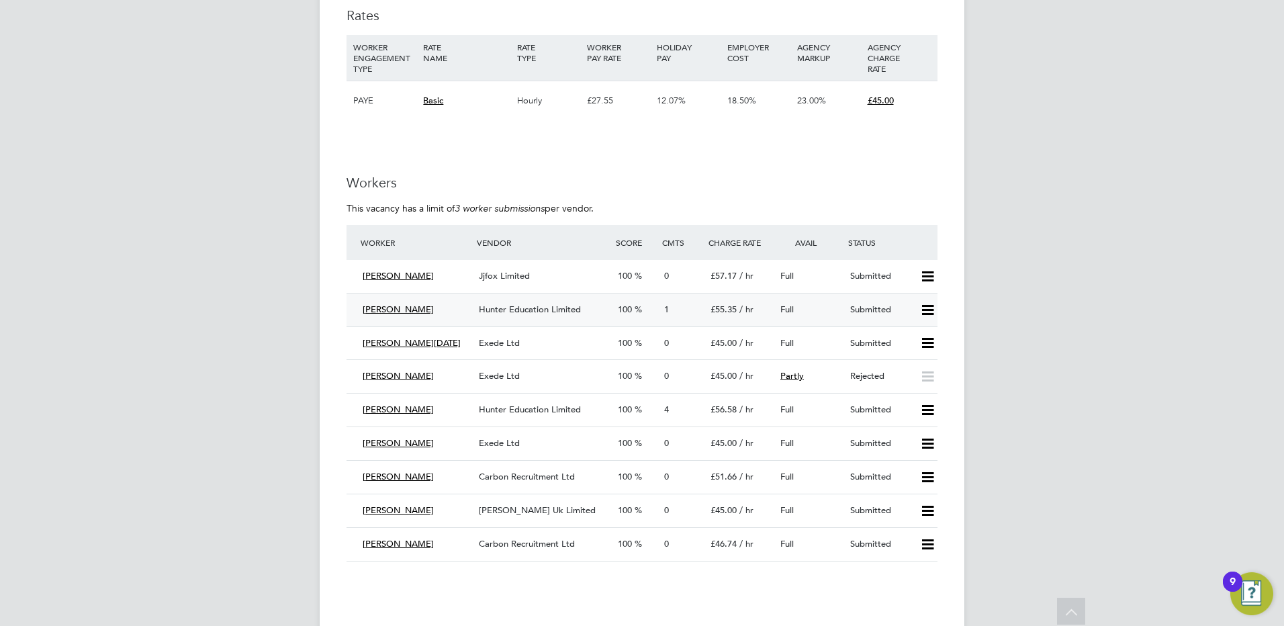
click at [557, 313] on span "Hunter Education Limited" at bounding box center [530, 308] width 102 height 11
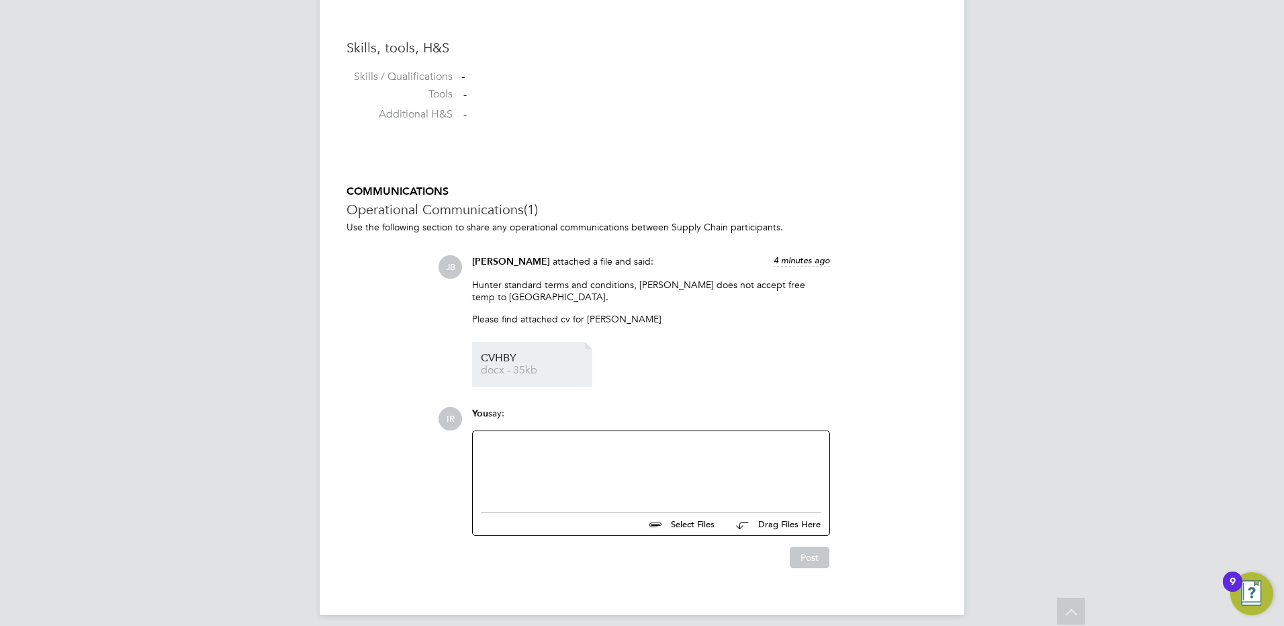
click at [495, 365] on span "docx - 35kb" at bounding box center [534, 370] width 107 height 10
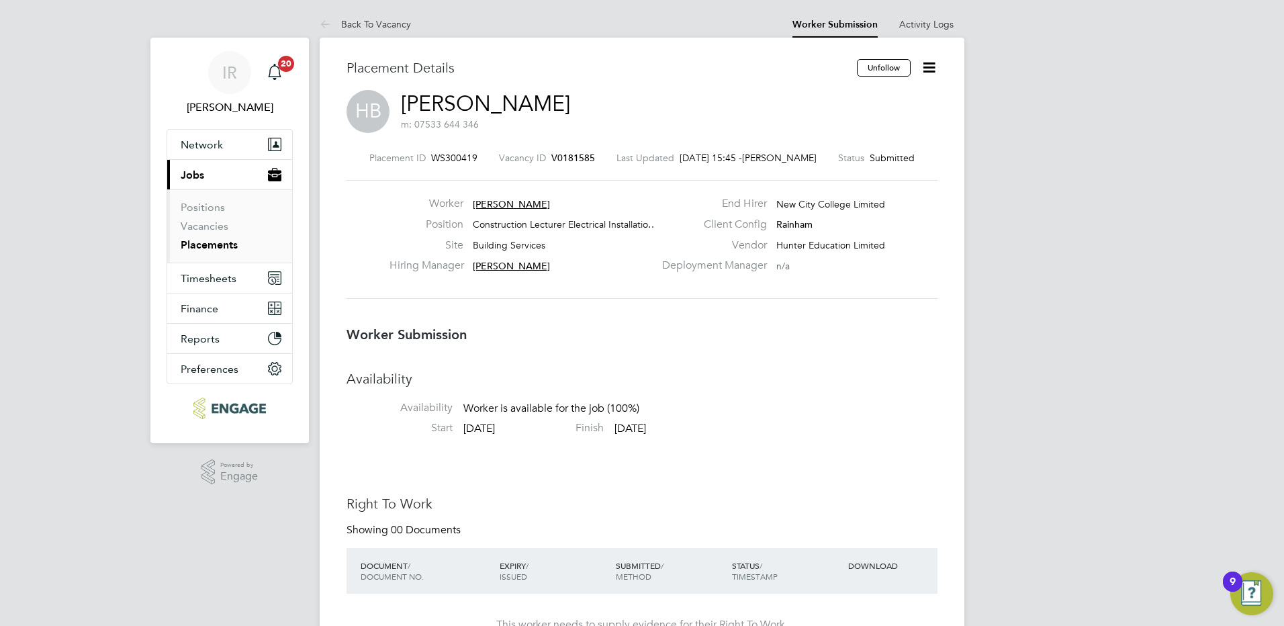
click at [406, 22] on link "Back To Vacancy" at bounding box center [365, 24] width 91 height 12
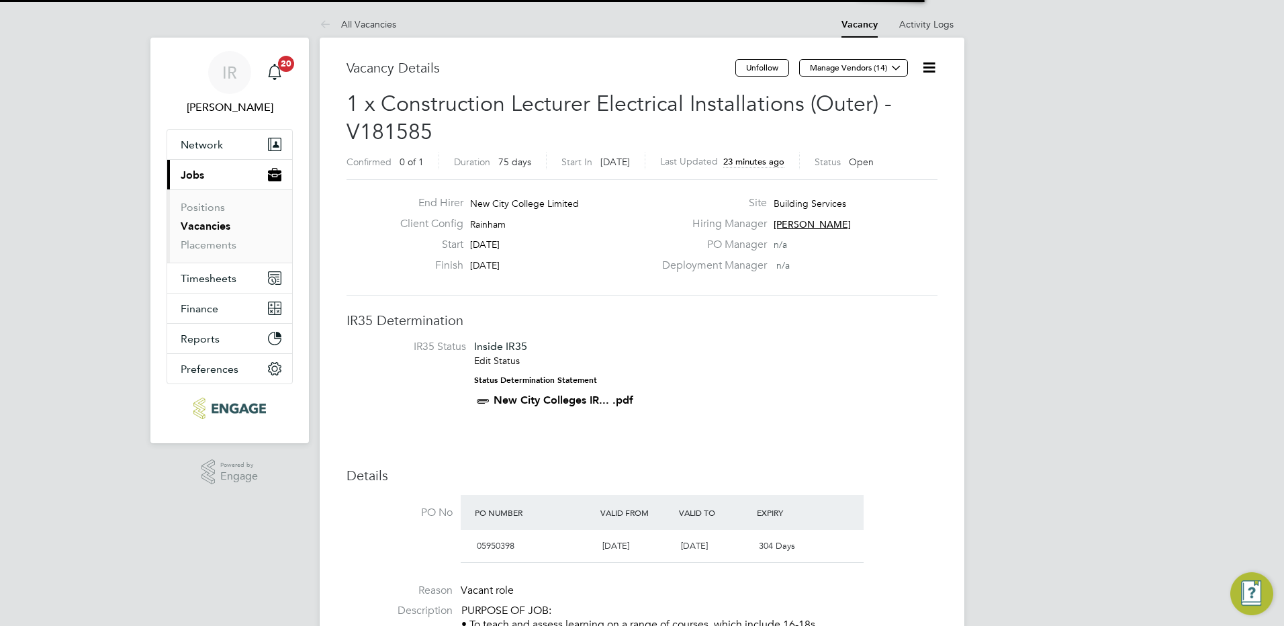
scroll to position [23, 126]
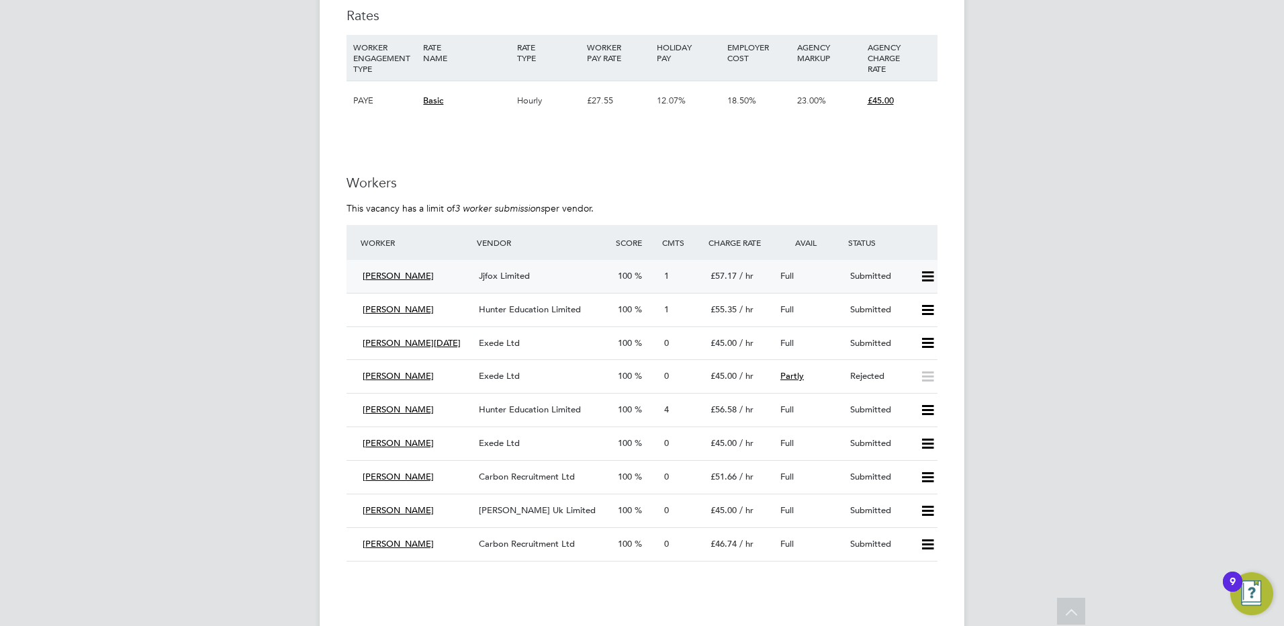
click at [385, 277] on span "[PERSON_NAME]" at bounding box center [398, 275] width 71 height 11
click at [555, 273] on div "Jjfox Limited" at bounding box center [542, 276] width 139 height 22
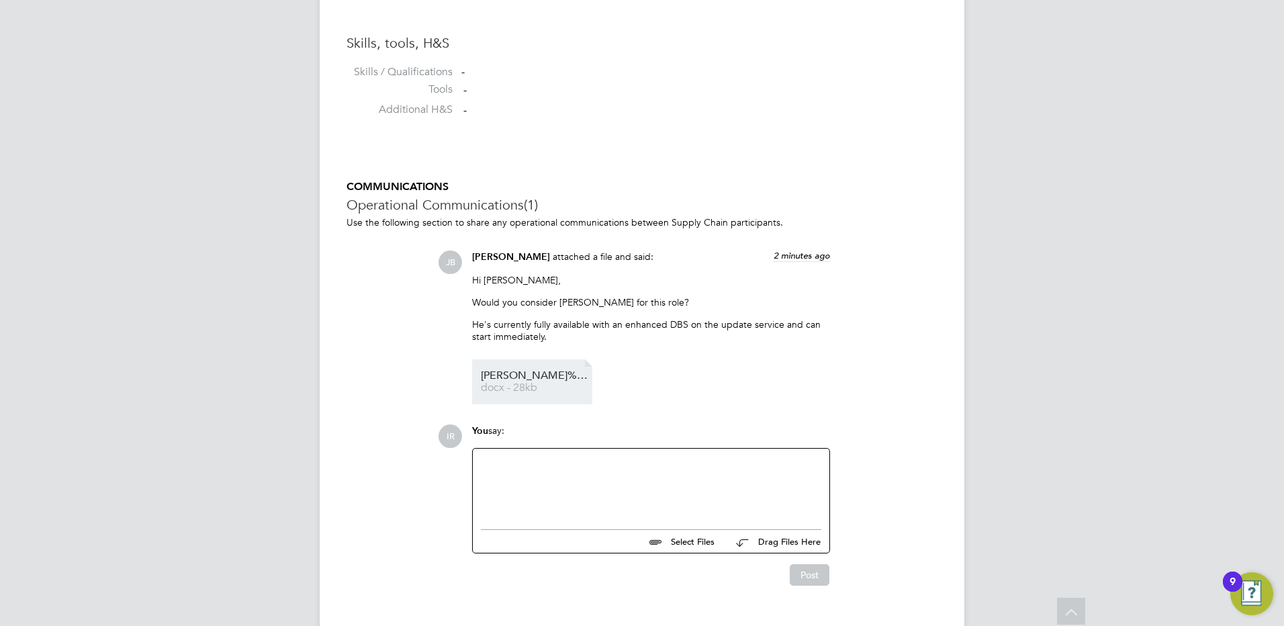
click at [512, 385] on span "docx - 28kb" at bounding box center [534, 388] width 107 height 10
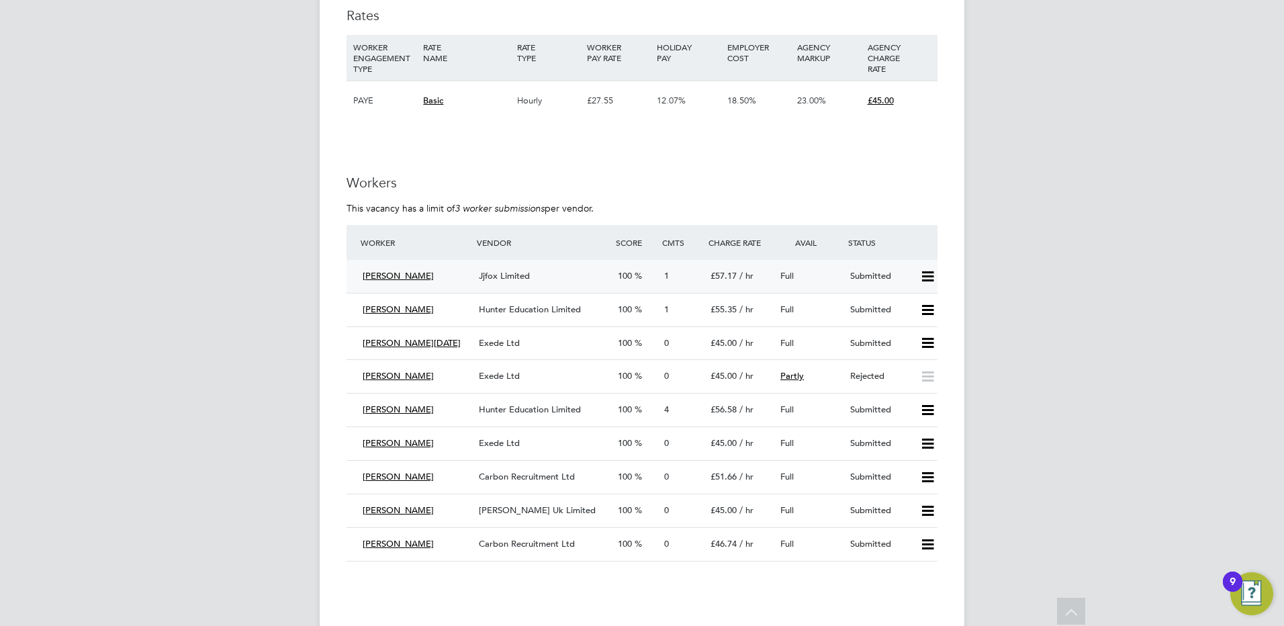
click at [928, 278] on icon at bounding box center [927, 276] width 17 height 11
click at [911, 324] on li "Reject" at bounding box center [909, 323] width 47 height 19
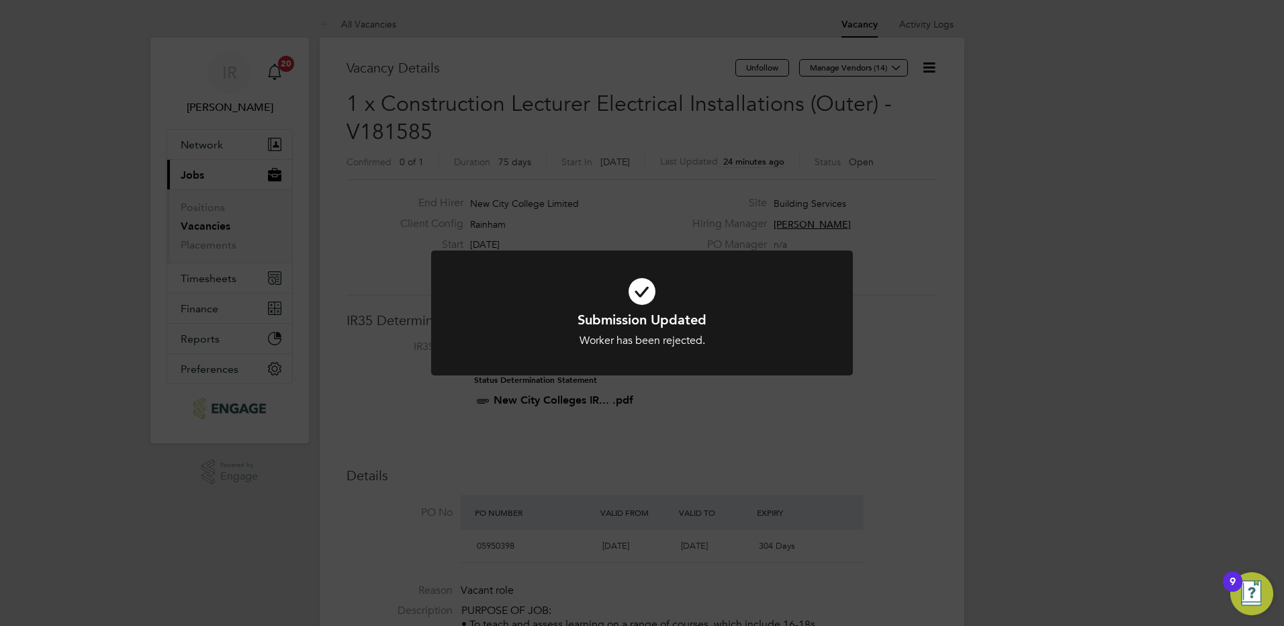
click at [982, 233] on div "Submission Updated Worker has been rejected. Cancel Okay" at bounding box center [642, 313] width 1284 height 626
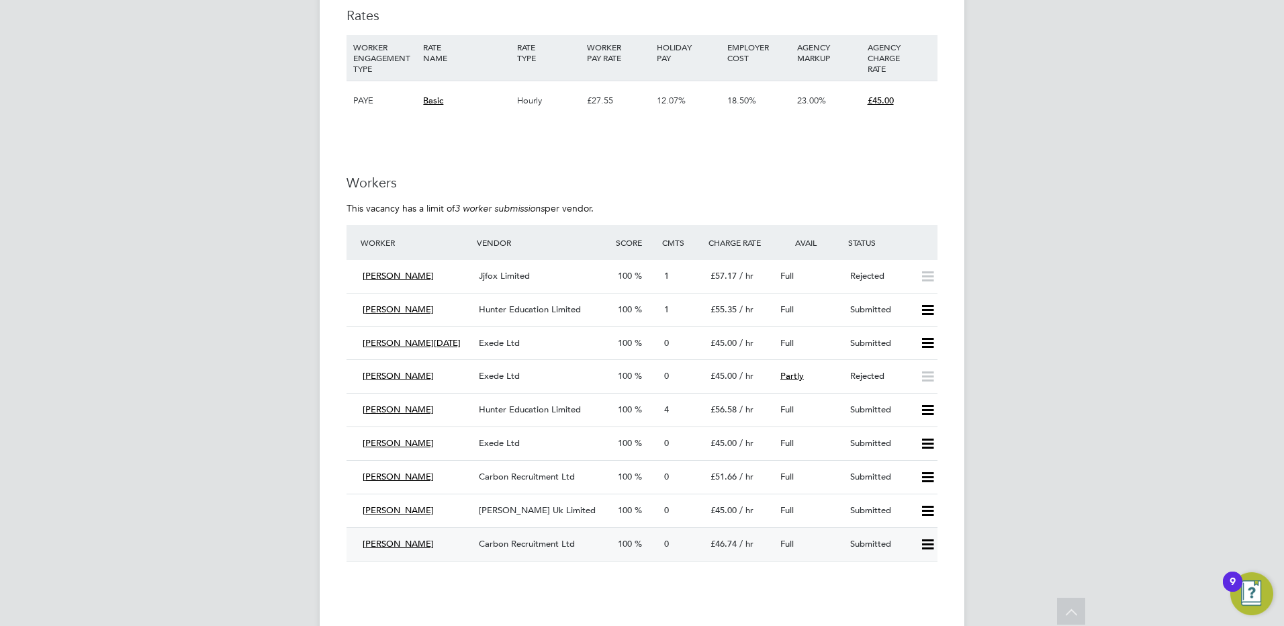
click at [553, 540] on span "Carbon Recruitment Ltd" at bounding box center [527, 543] width 96 height 11
click at [530, 510] on span "[PERSON_NAME] Uk Limited" at bounding box center [537, 509] width 117 height 11
click at [510, 455] on div "Reza Zareh Exede Ltd 100 0 £45.00 / hr Full Submitted" at bounding box center [641, 443] width 591 height 34
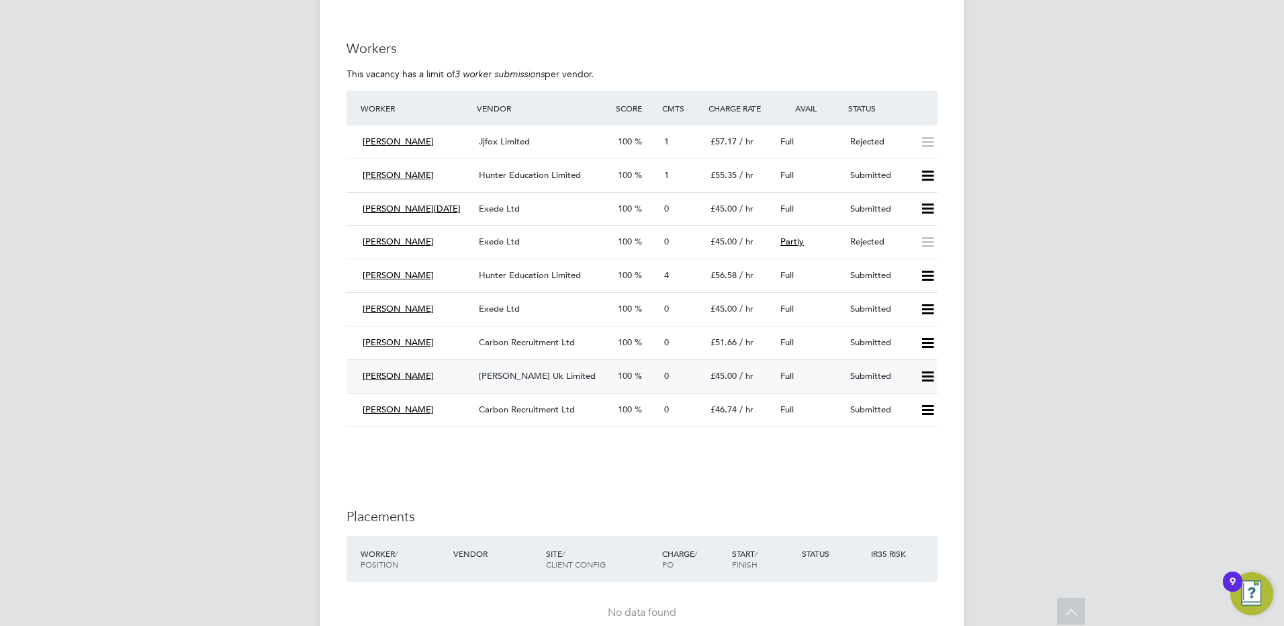
click at [561, 377] on span "[PERSON_NAME] Uk Limited" at bounding box center [537, 375] width 117 height 11
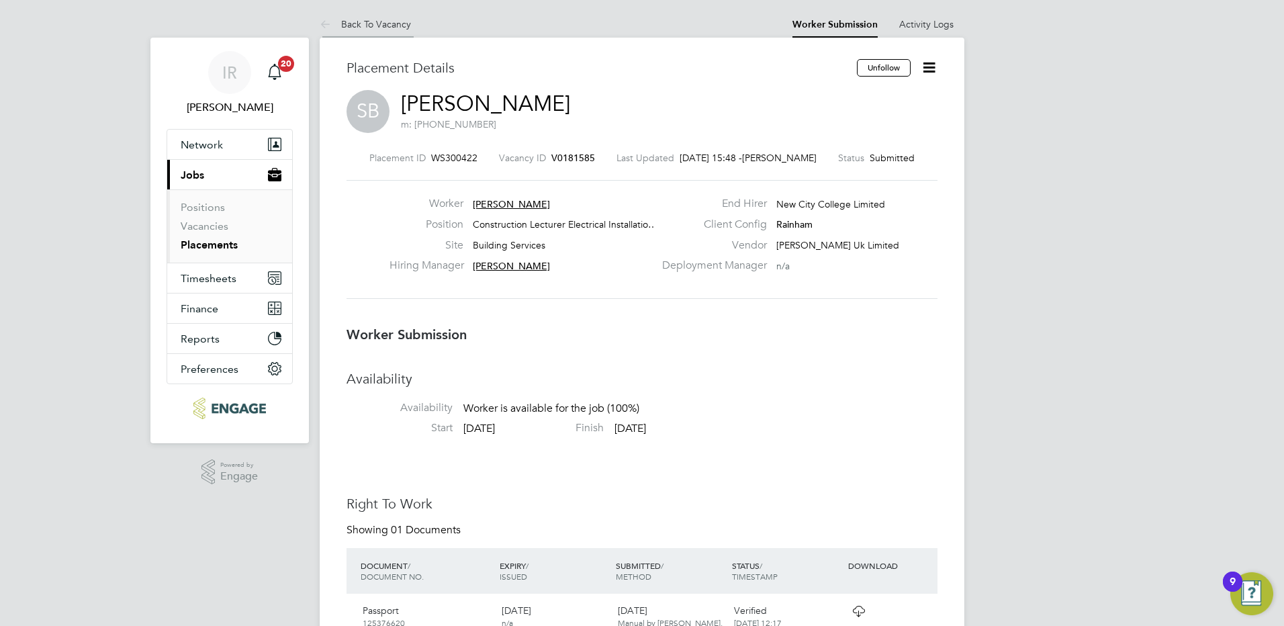
click at [392, 19] on link "Back To Vacancy" at bounding box center [365, 24] width 91 height 12
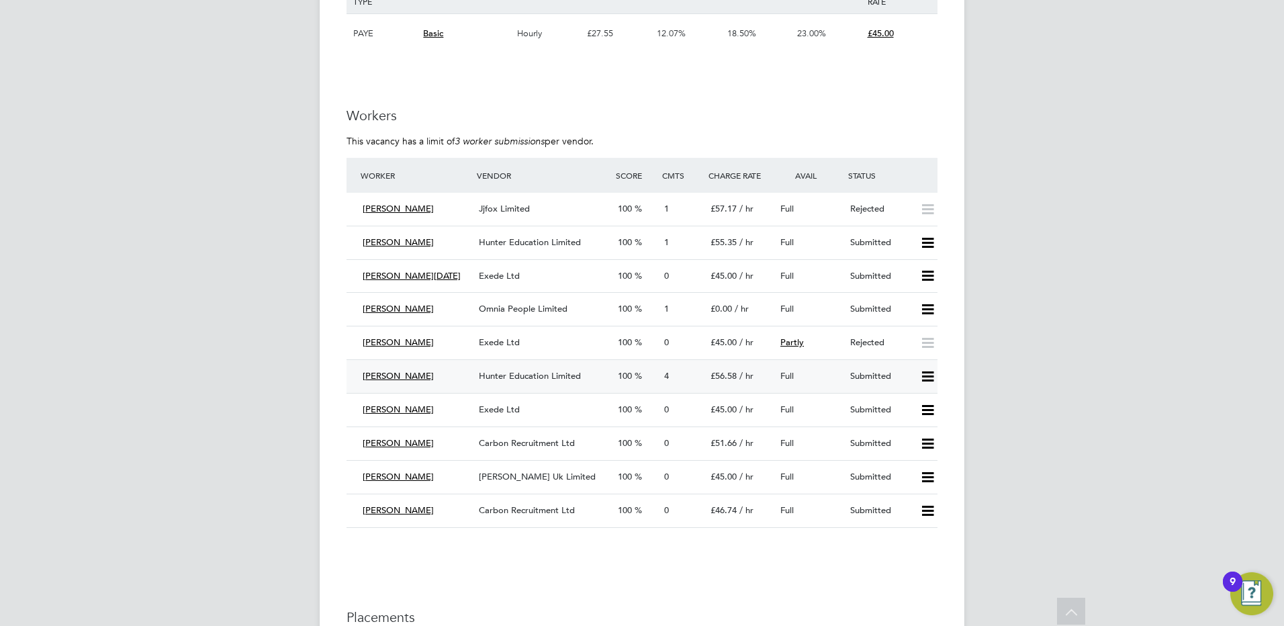
click at [515, 375] on span "Hunter Education Limited" at bounding box center [530, 375] width 102 height 11
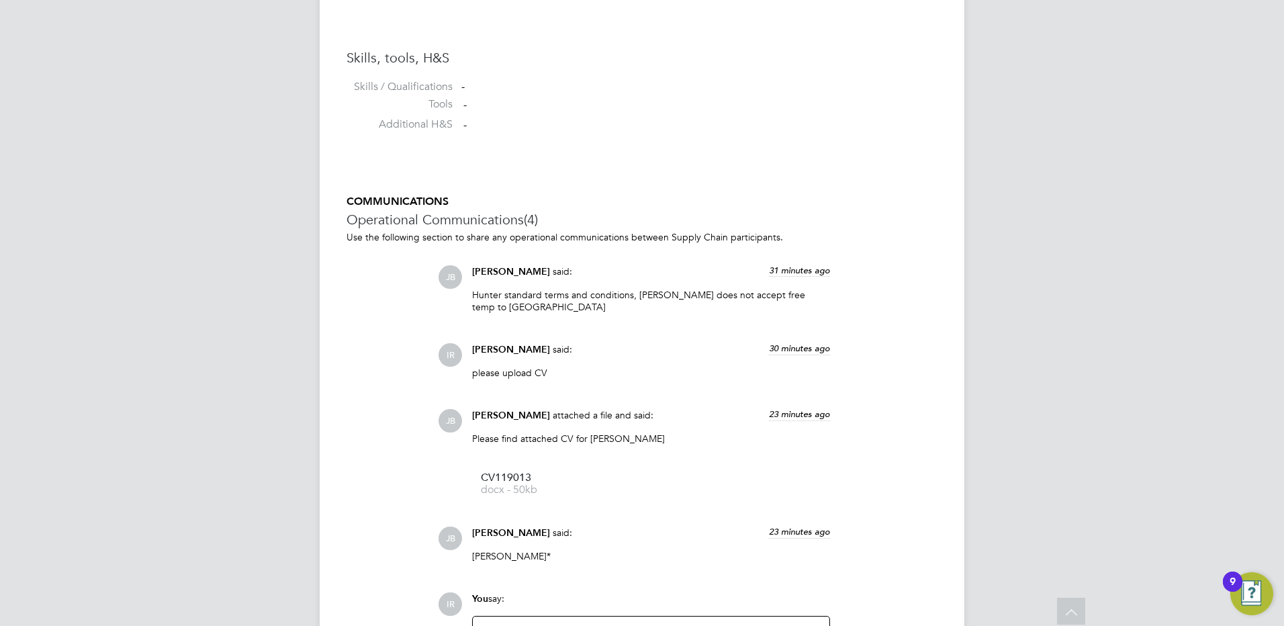
scroll to position [1208, 0]
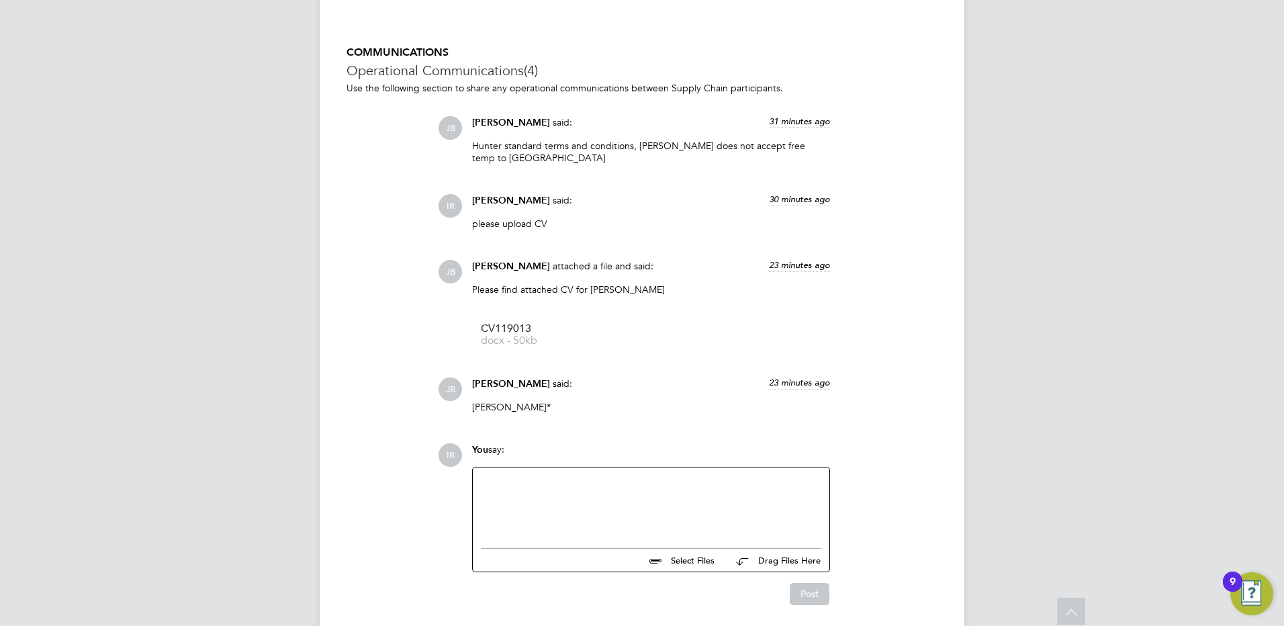
click at [506, 475] on div at bounding box center [651, 504] width 340 height 58
click at [649, 475] on div "please arrange a call for tomorrow moarni @10:30" at bounding box center [651, 504] width 340 height 58
drag, startPoint x: 647, startPoint y: 473, endPoint x: 628, endPoint y: 491, distance: 26.6
click at [622, 504] on div "please arrange a call for tomorrow moarni @10:30" at bounding box center [651, 504] width 340 height 58
drag, startPoint x: 656, startPoint y: 469, endPoint x: 627, endPoint y: 469, distance: 28.9
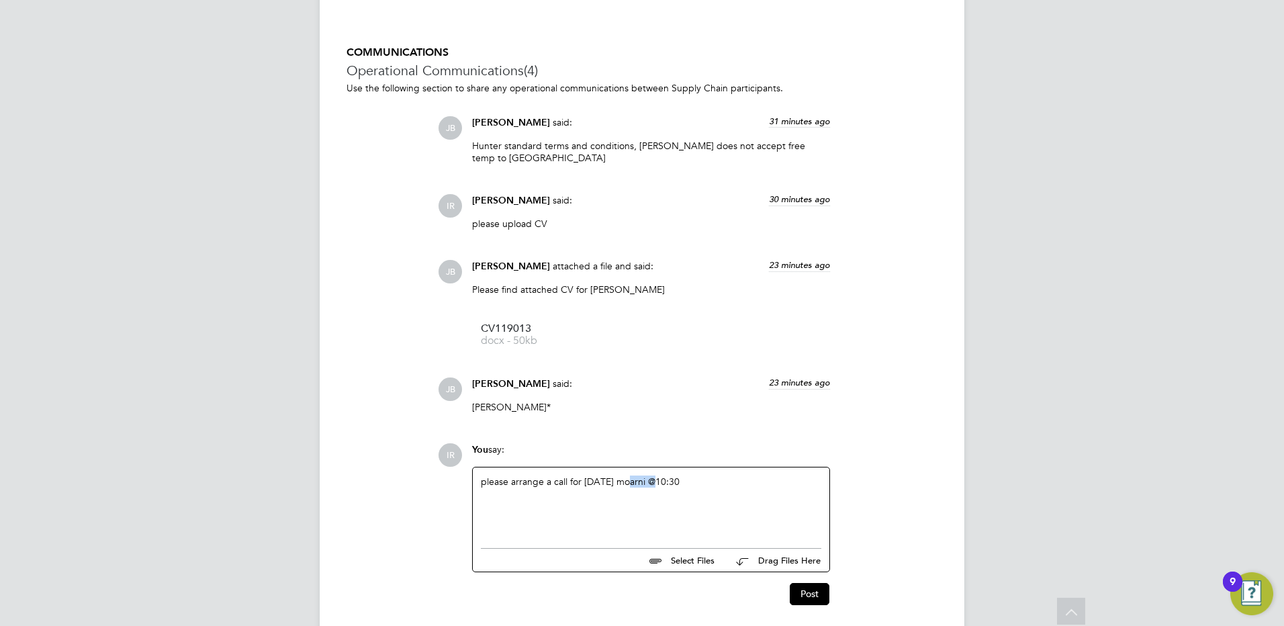
click at [627, 475] on div "please arrange a call for tomorrow moarni @10:30" at bounding box center [651, 504] width 340 height 58
click at [810, 585] on button "Post" at bounding box center [810, 593] width 40 height 21
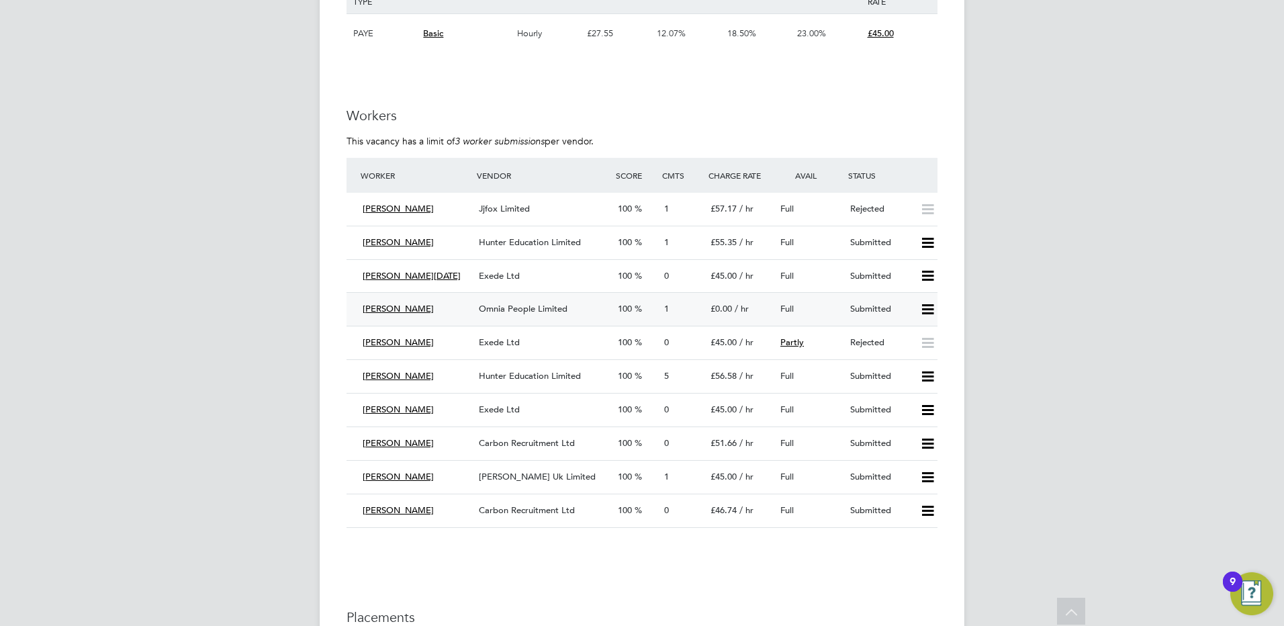
click at [560, 315] on div "Omnia People Limited" at bounding box center [542, 309] width 139 height 22
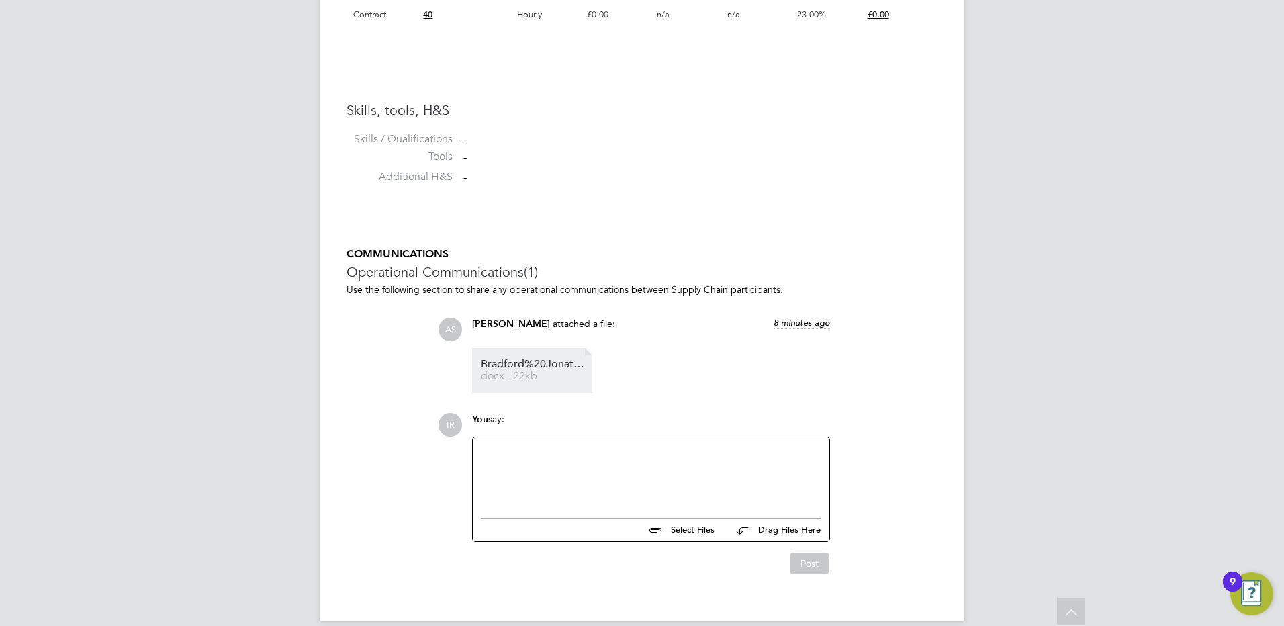
click at [543, 369] on span "Bradford%20Jonathan%20HQ00535190" at bounding box center [534, 364] width 107 height 10
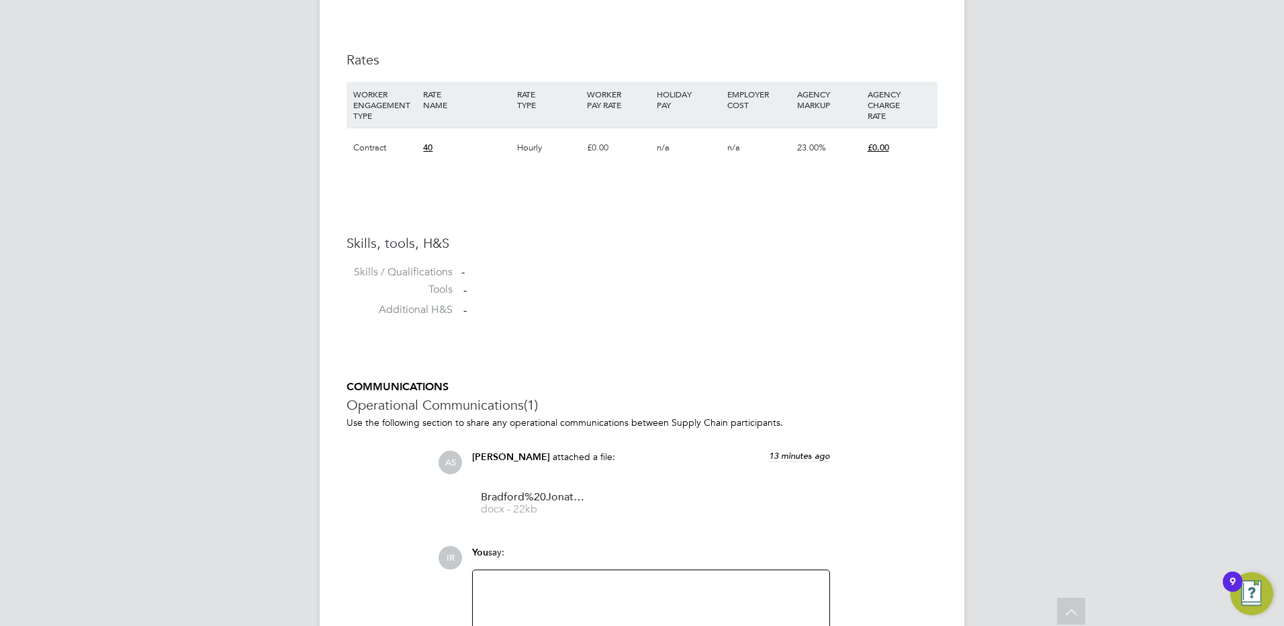
scroll to position [1025, 0]
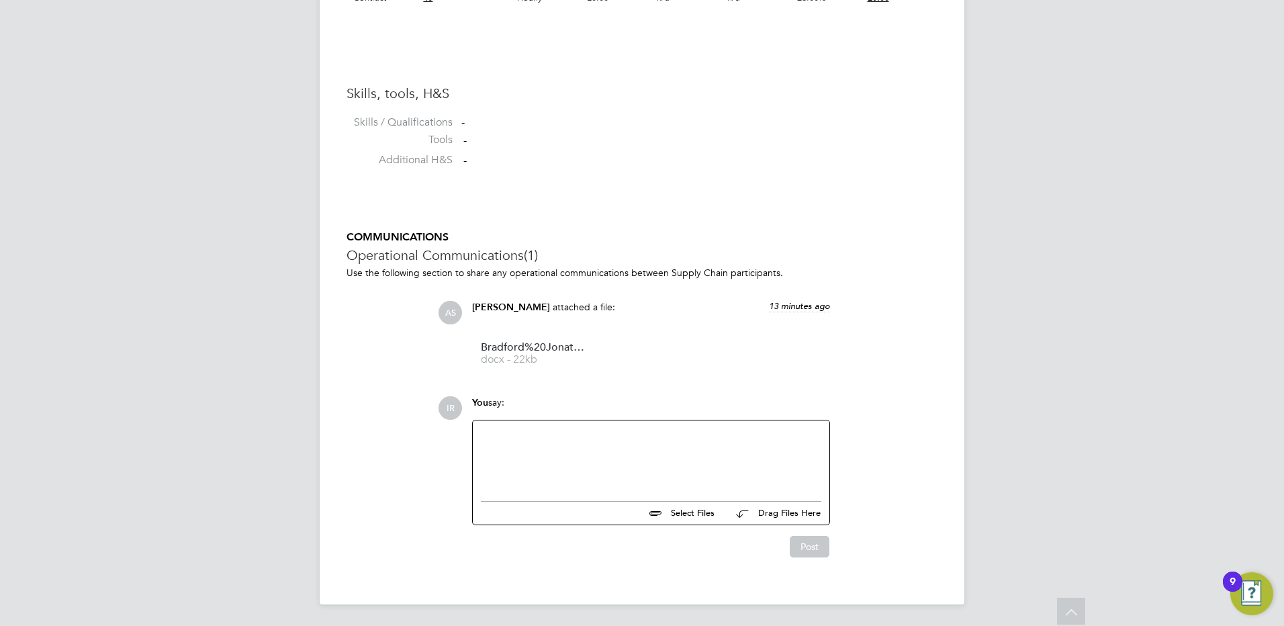
click at [532, 436] on div at bounding box center [651, 457] width 340 height 58
click at [806, 550] on button "Post" at bounding box center [810, 546] width 40 height 21
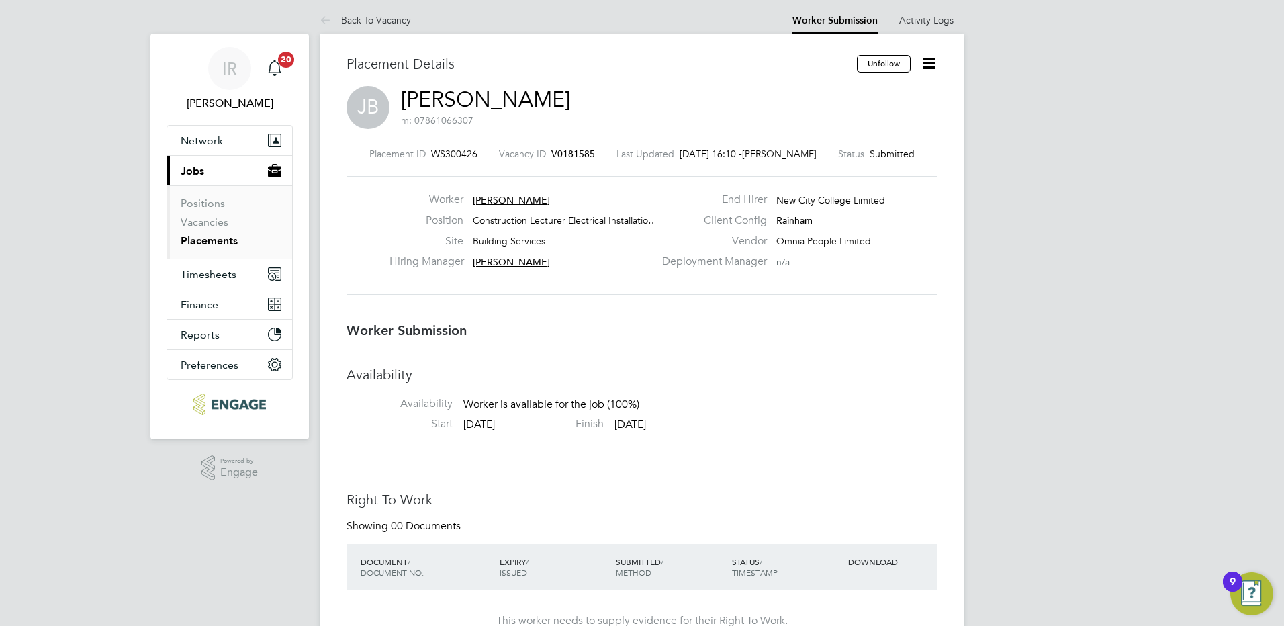
scroll to position [0, 0]
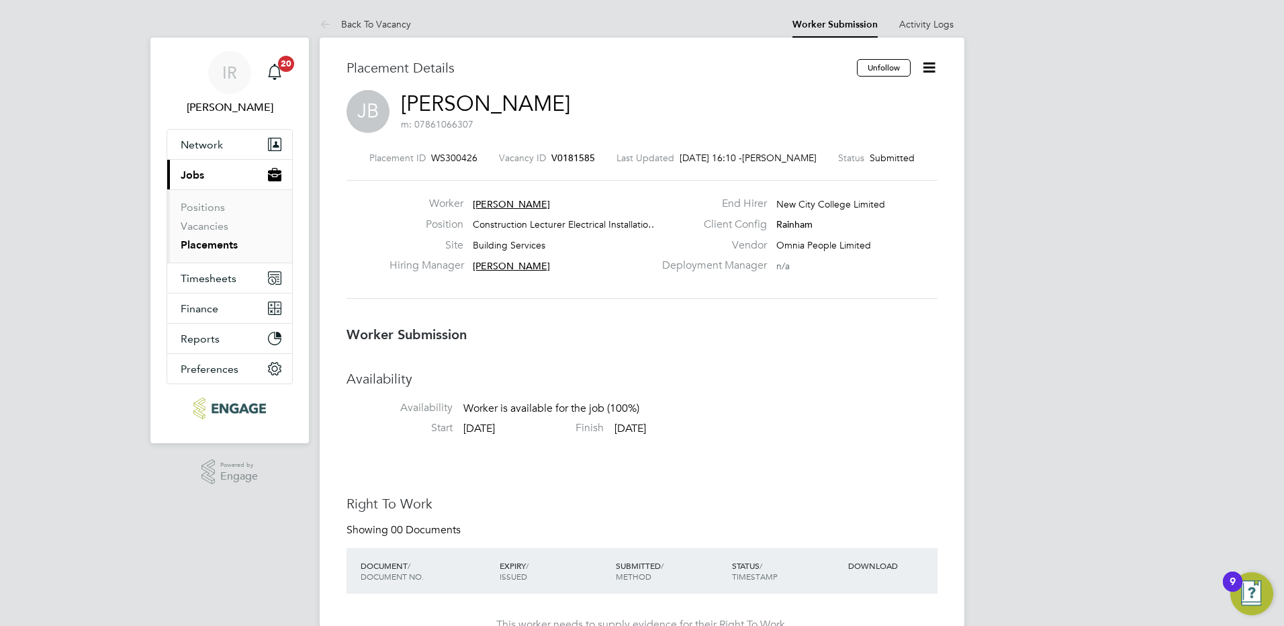
click at [925, 72] on icon at bounding box center [928, 67] width 17 height 17
click at [855, 146] on li "Reject" at bounding box center [872, 144] width 124 height 19
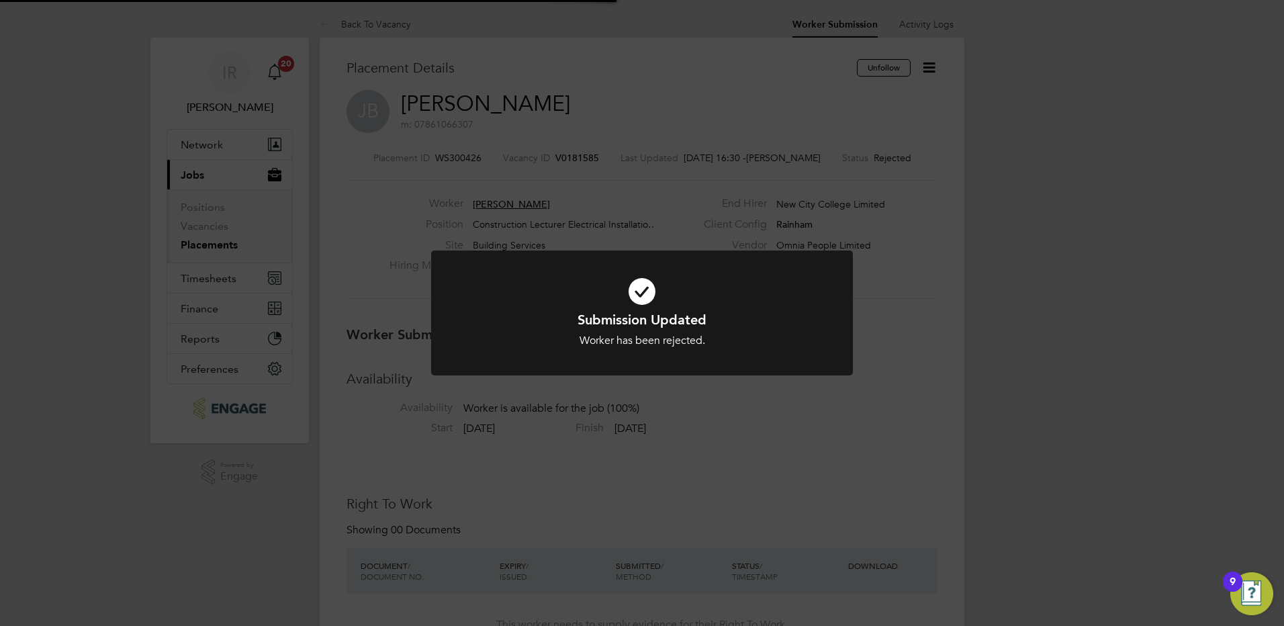
scroll to position [40, 94]
click at [392, 27] on div "Submission Updated Worker has been rejected. Cancel Okay" at bounding box center [642, 313] width 1284 height 626
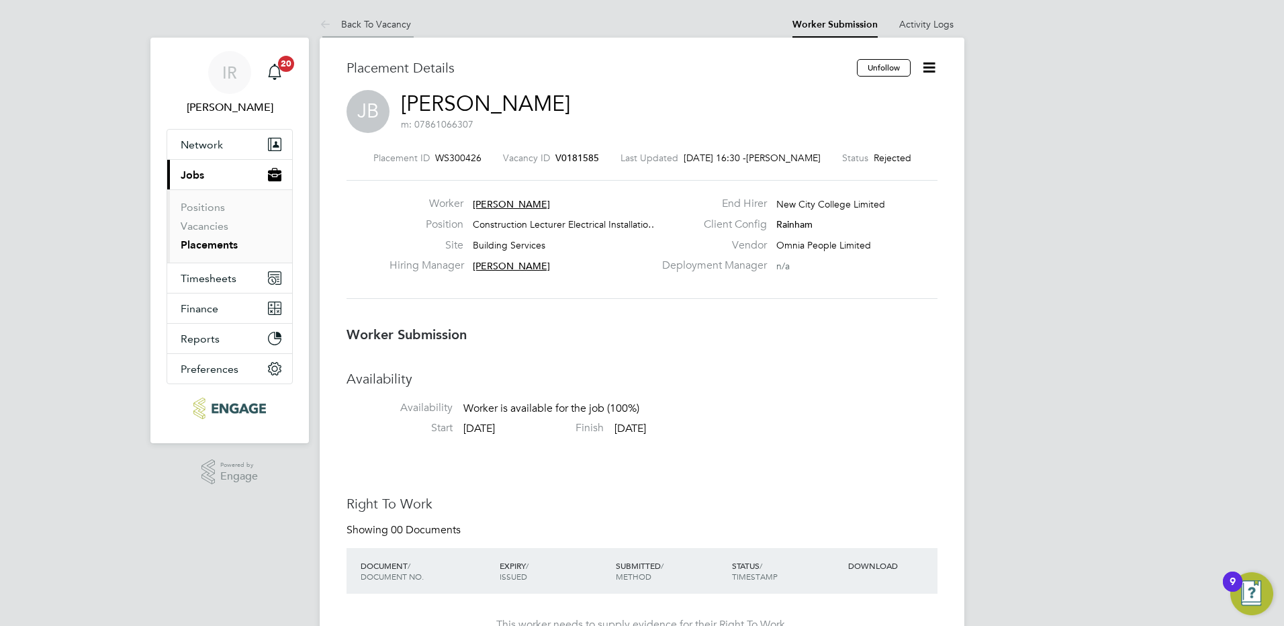
click at [389, 23] on link "Back To Vacancy" at bounding box center [365, 24] width 91 height 12
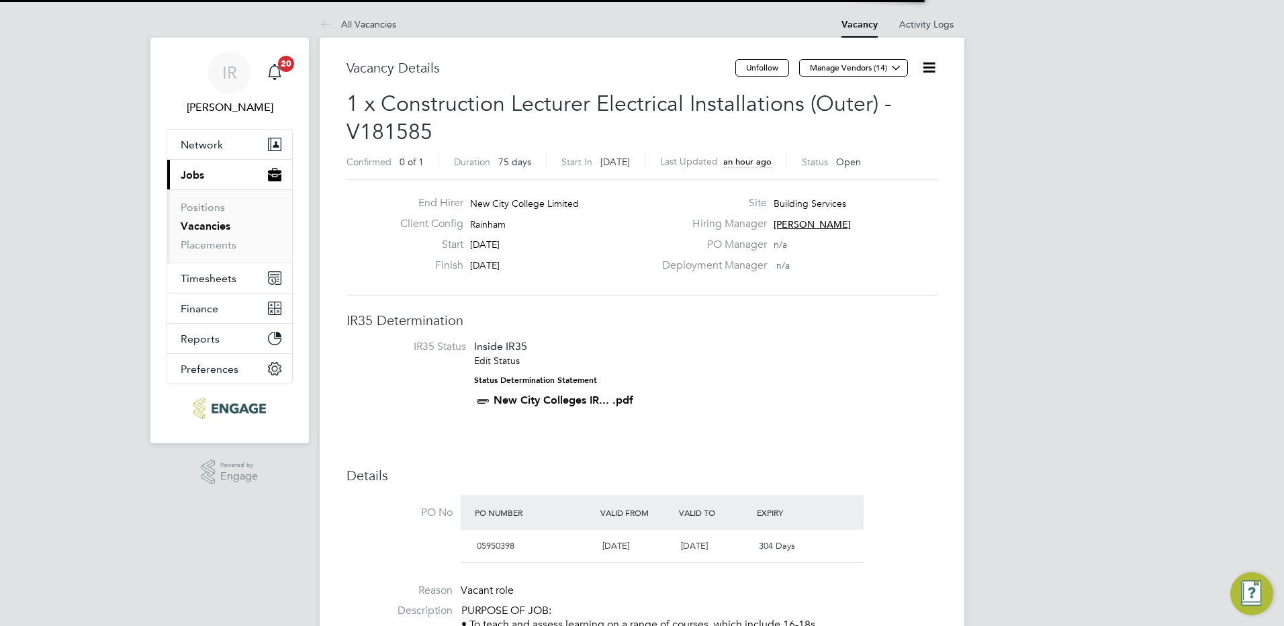
scroll to position [40, 94]
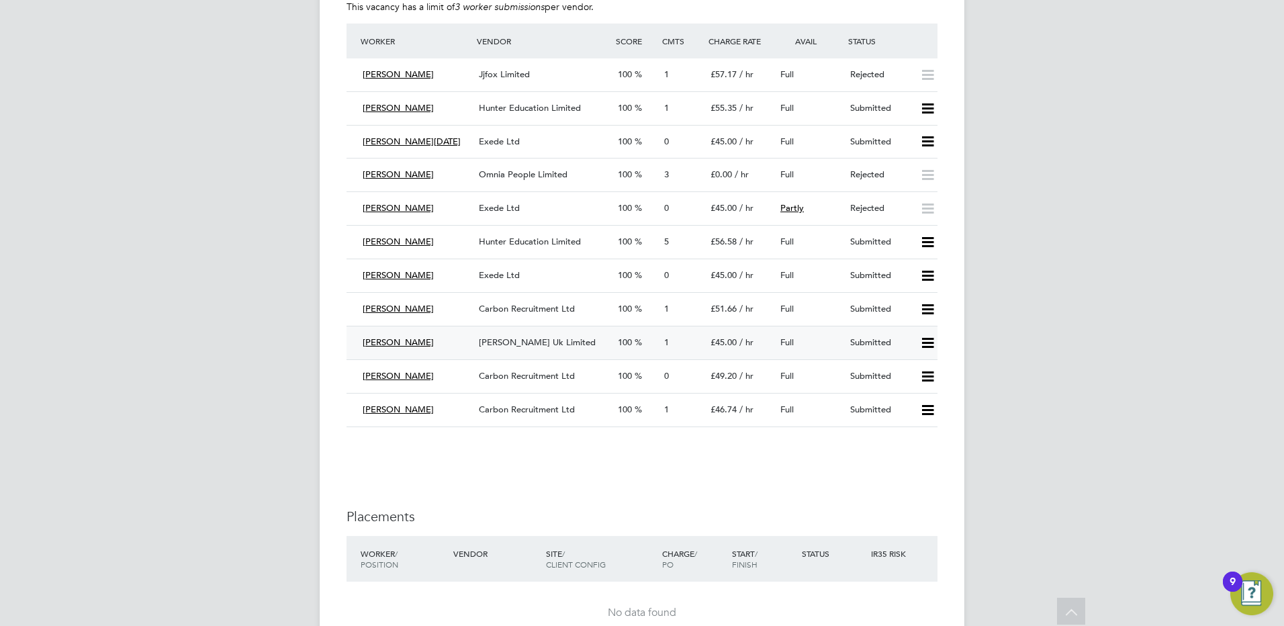
click at [553, 340] on span "[PERSON_NAME] Uk Limited" at bounding box center [537, 341] width 117 height 11
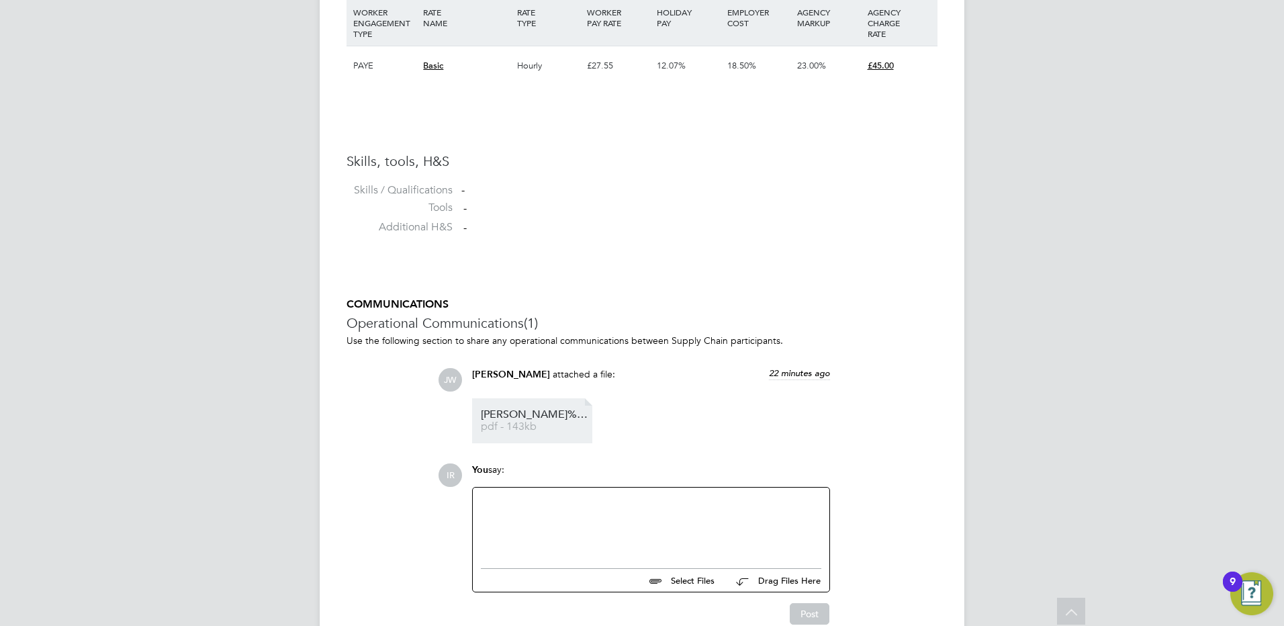
click at [540, 418] on span "SAMANJOY%20BARUA%20-%20MH%20CV.cleaned%20(1)" at bounding box center [534, 415] width 107 height 10
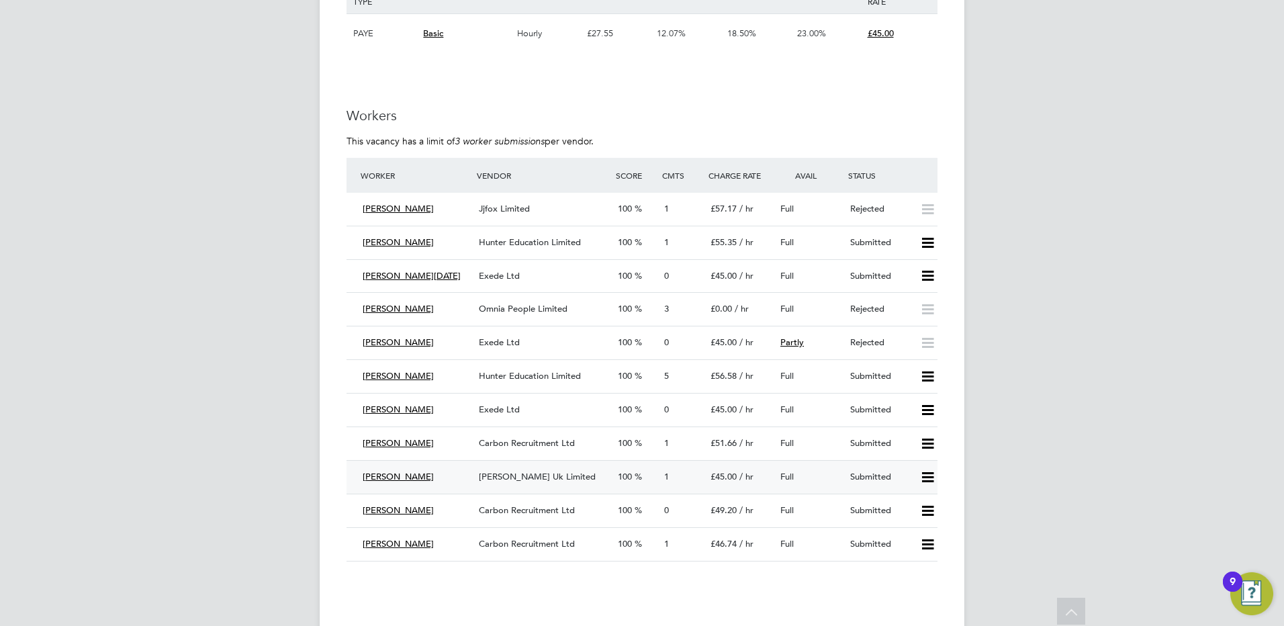
click at [542, 476] on span "[PERSON_NAME] Uk Limited" at bounding box center [537, 476] width 117 height 11
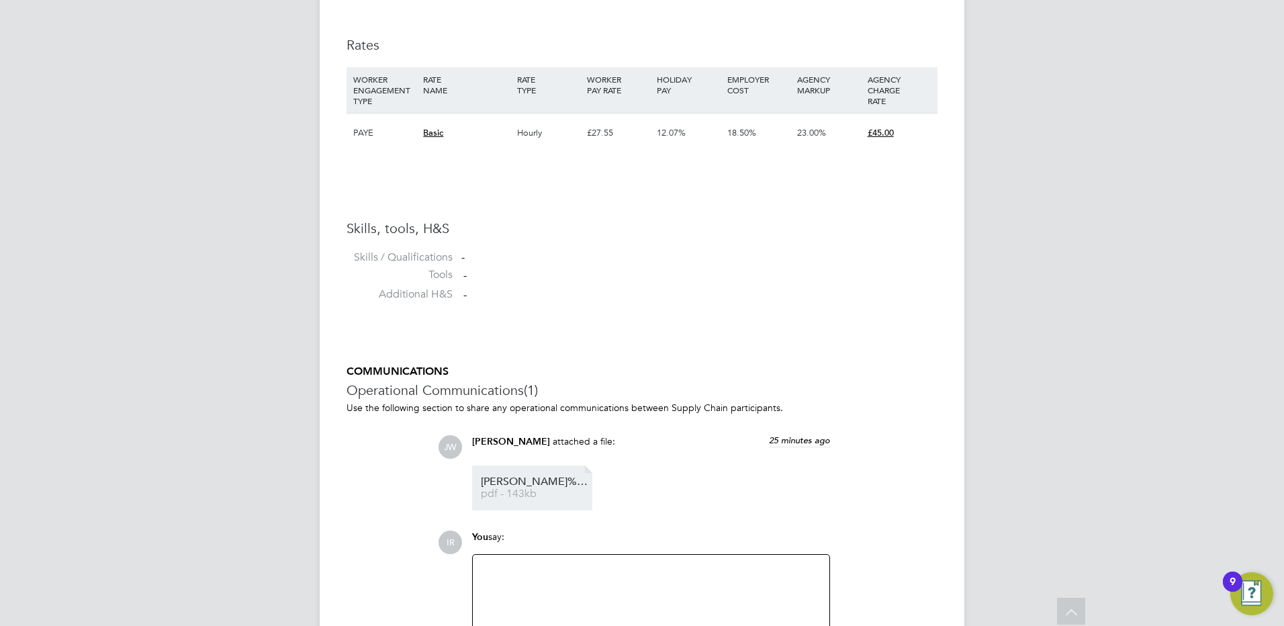
click at [535, 491] on span "pdf - 143kb" at bounding box center [534, 494] width 107 height 10
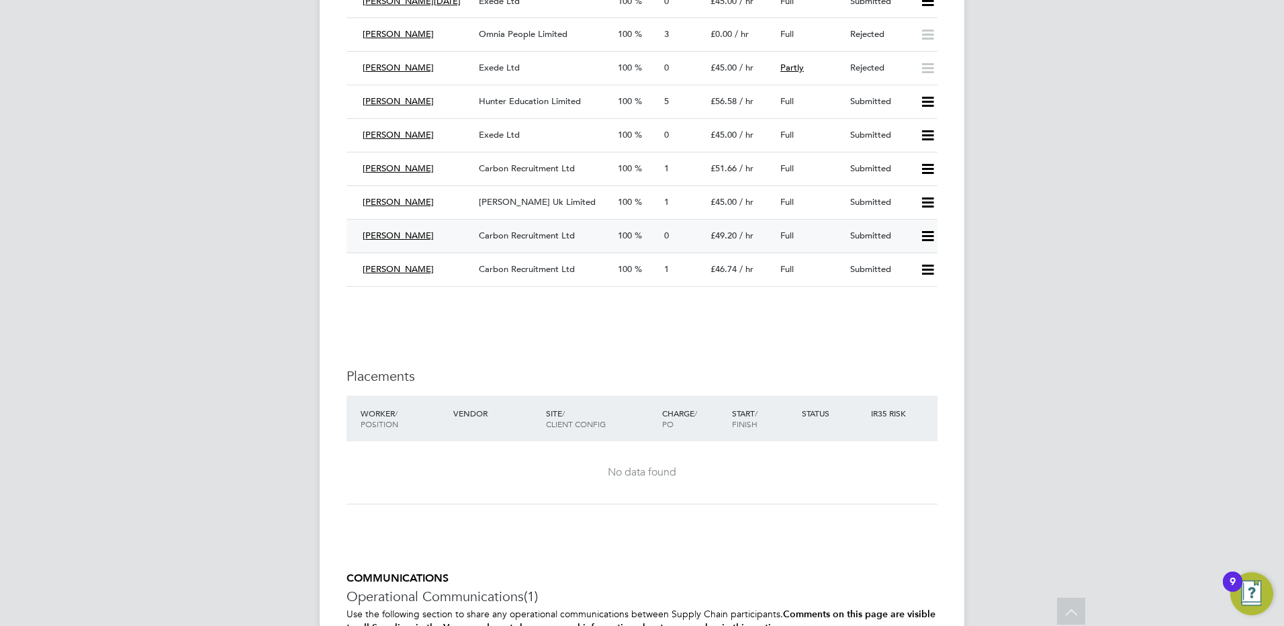
click at [532, 233] on span "Carbon Recruitment Ltd" at bounding box center [527, 235] width 96 height 11
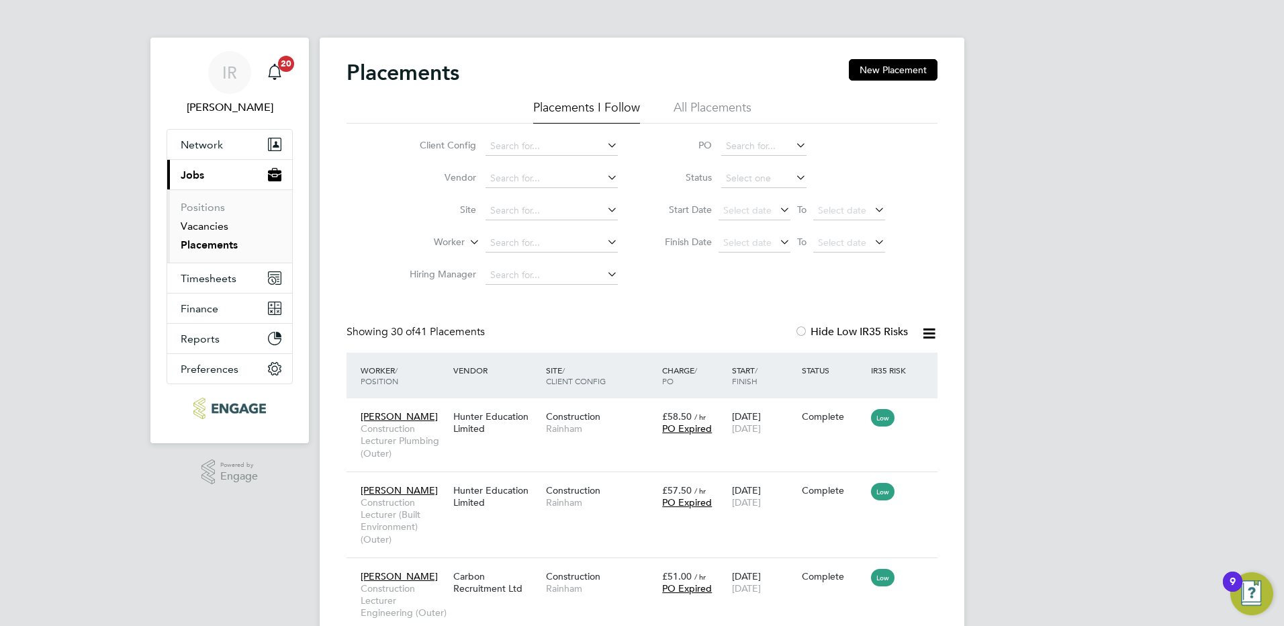
click at [211, 223] on link "Vacancies" at bounding box center [205, 226] width 48 height 13
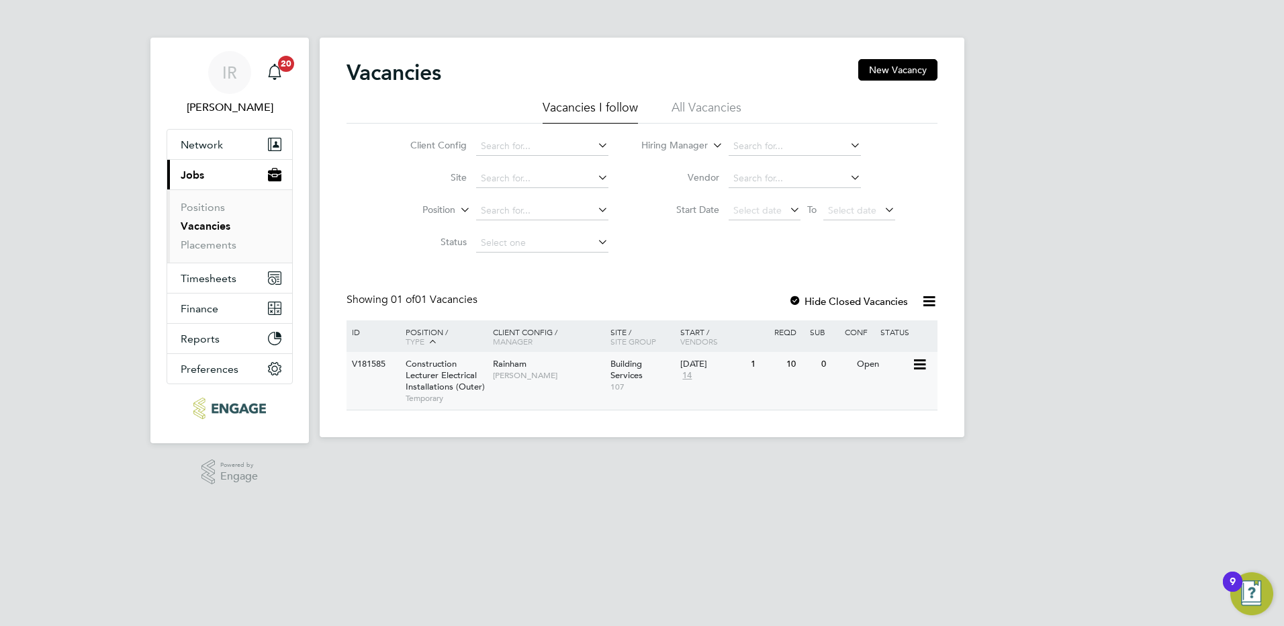
click at [556, 383] on div "Rainham Ian Rist" at bounding box center [547, 369] width 117 height 35
